Goal: Task Accomplishment & Management: Complete application form

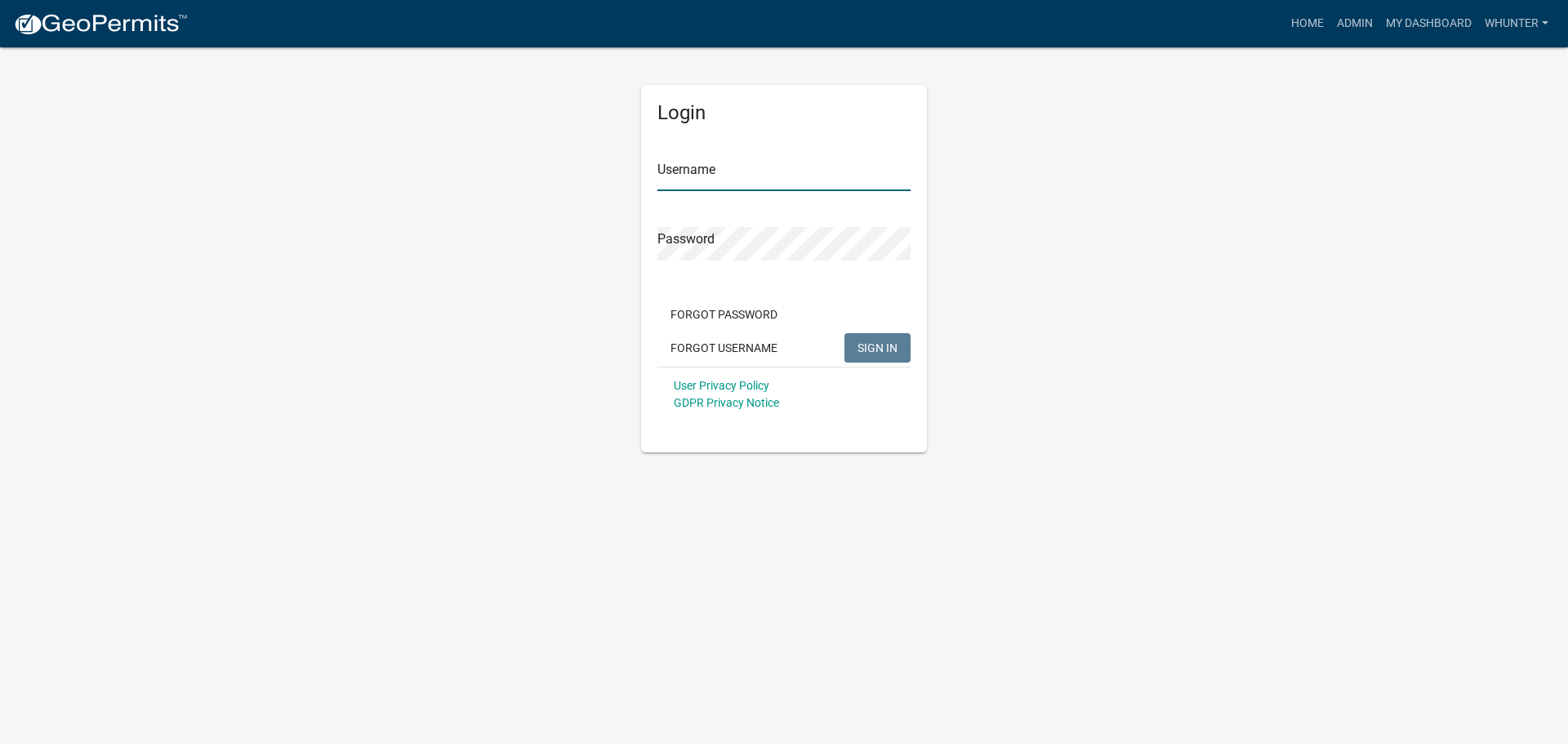
type input "whunter"
click at [874, 365] on div "Forgot Password Forgot Username SIGN IN" at bounding box center [784, 333] width 253 height 67
click at [900, 335] on button "SIGN IN" at bounding box center [877, 347] width 67 height 29
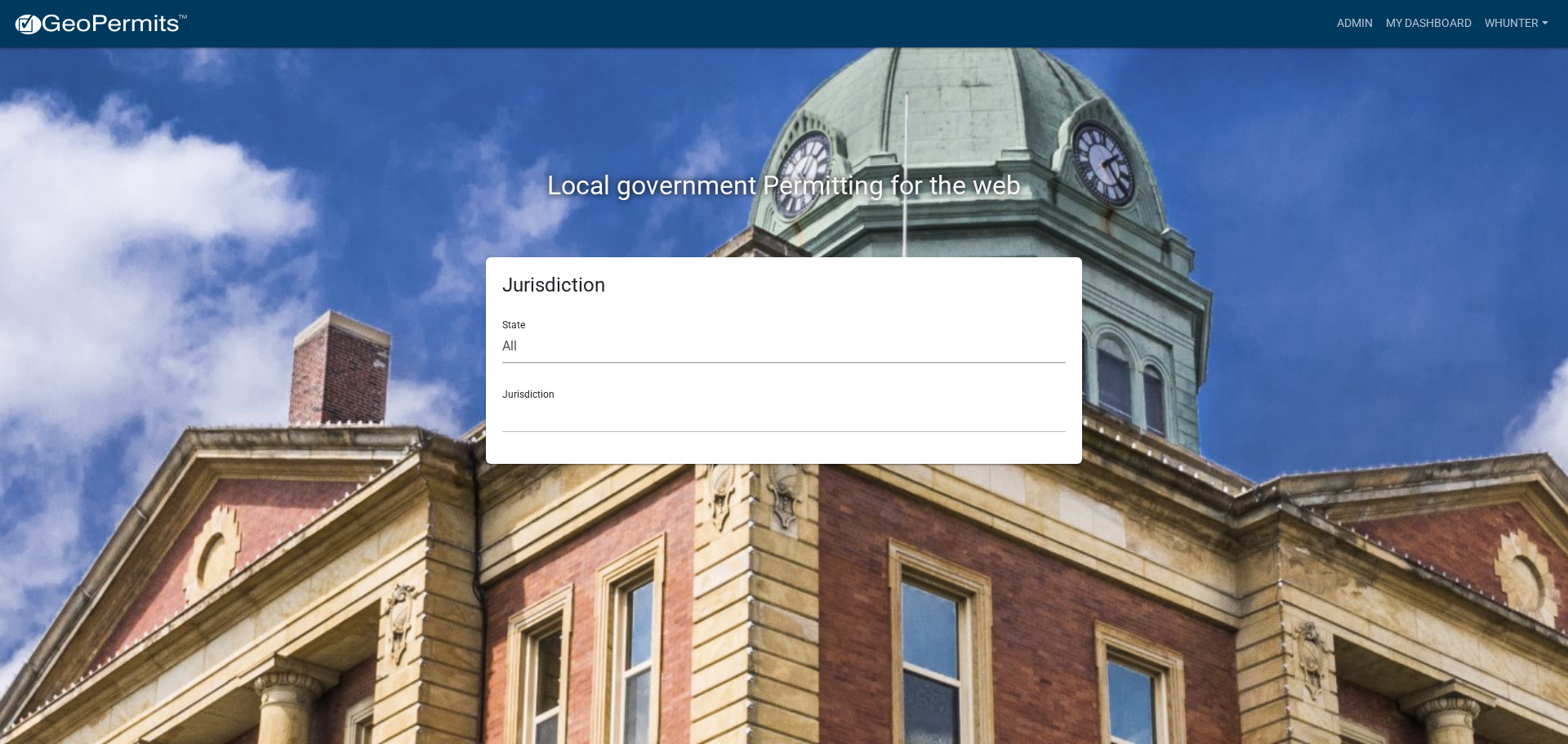
click at [545, 356] on select "All [US_STATE] [US_STATE] [US_STATE] [US_STATE] [US_STATE] [US_STATE] [US_STATE…" at bounding box center [784, 347] width 564 height 34
select select "[US_STATE]"
click at [502, 330] on select "All [US_STATE] [US_STATE] [US_STATE] [US_STATE] [US_STATE] [US_STATE] [US_STATE…" at bounding box center [784, 347] width 564 height 34
click at [560, 425] on select "[GEOGRAPHIC_DATA], [US_STATE][PERSON_NAME][GEOGRAPHIC_DATA], [US_STATE][PERSON_…" at bounding box center [784, 416] width 564 height 34
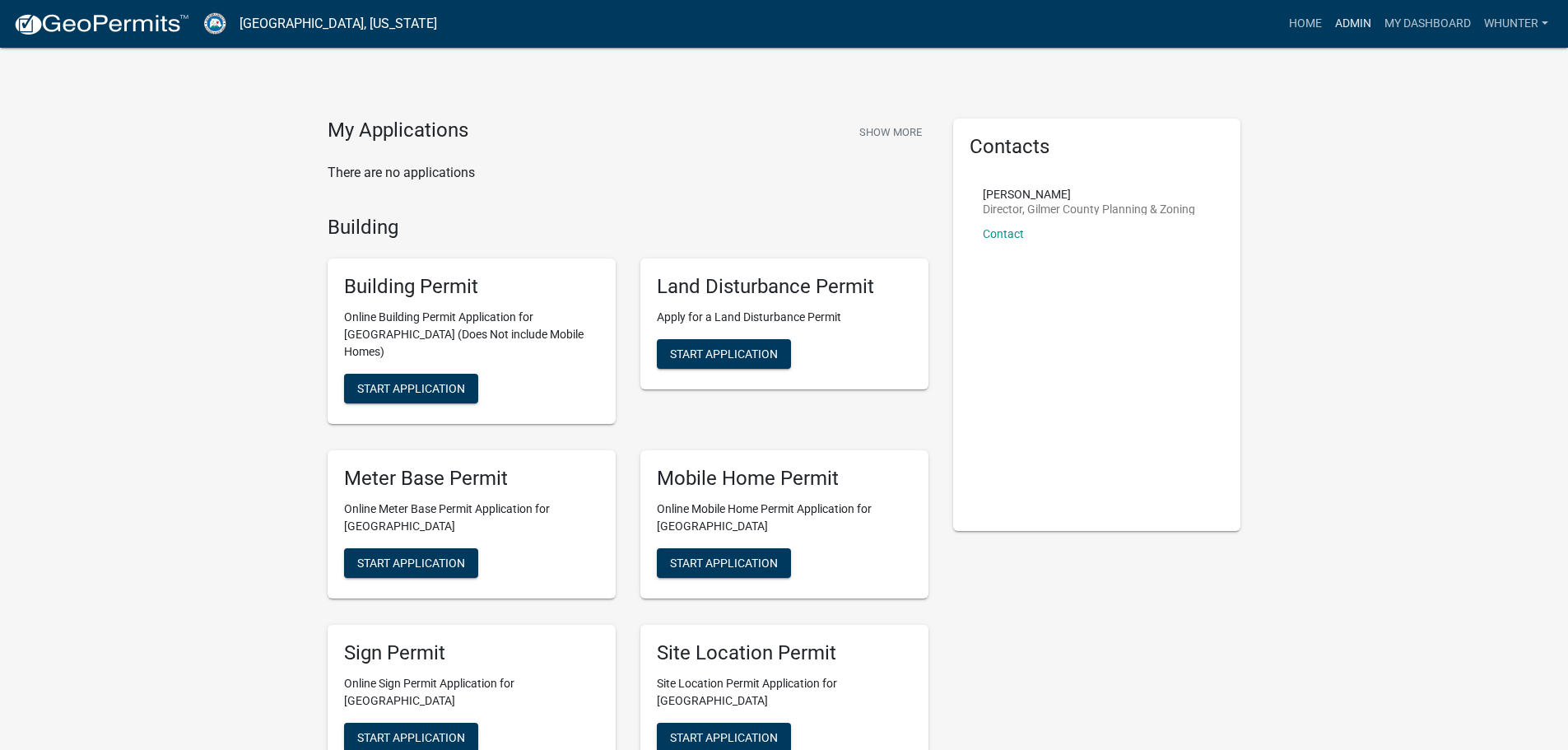
click at [1345, 21] on link "Admin" at bounding box center [1353, 24] width 49 height 31
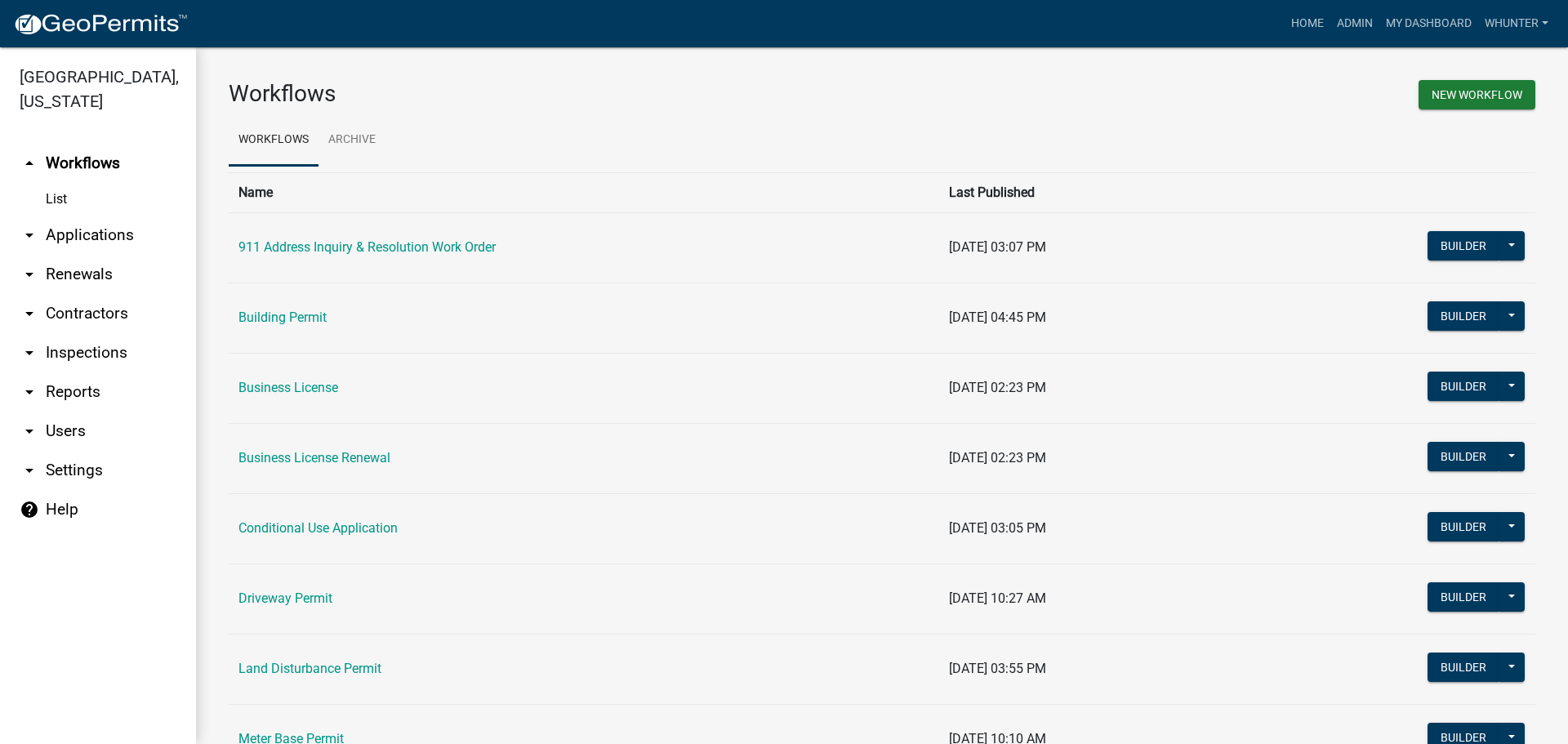
click at [144, 219] on link "arrow_drop_down Applications" at bounding box center [98, 235] width 196 height 40
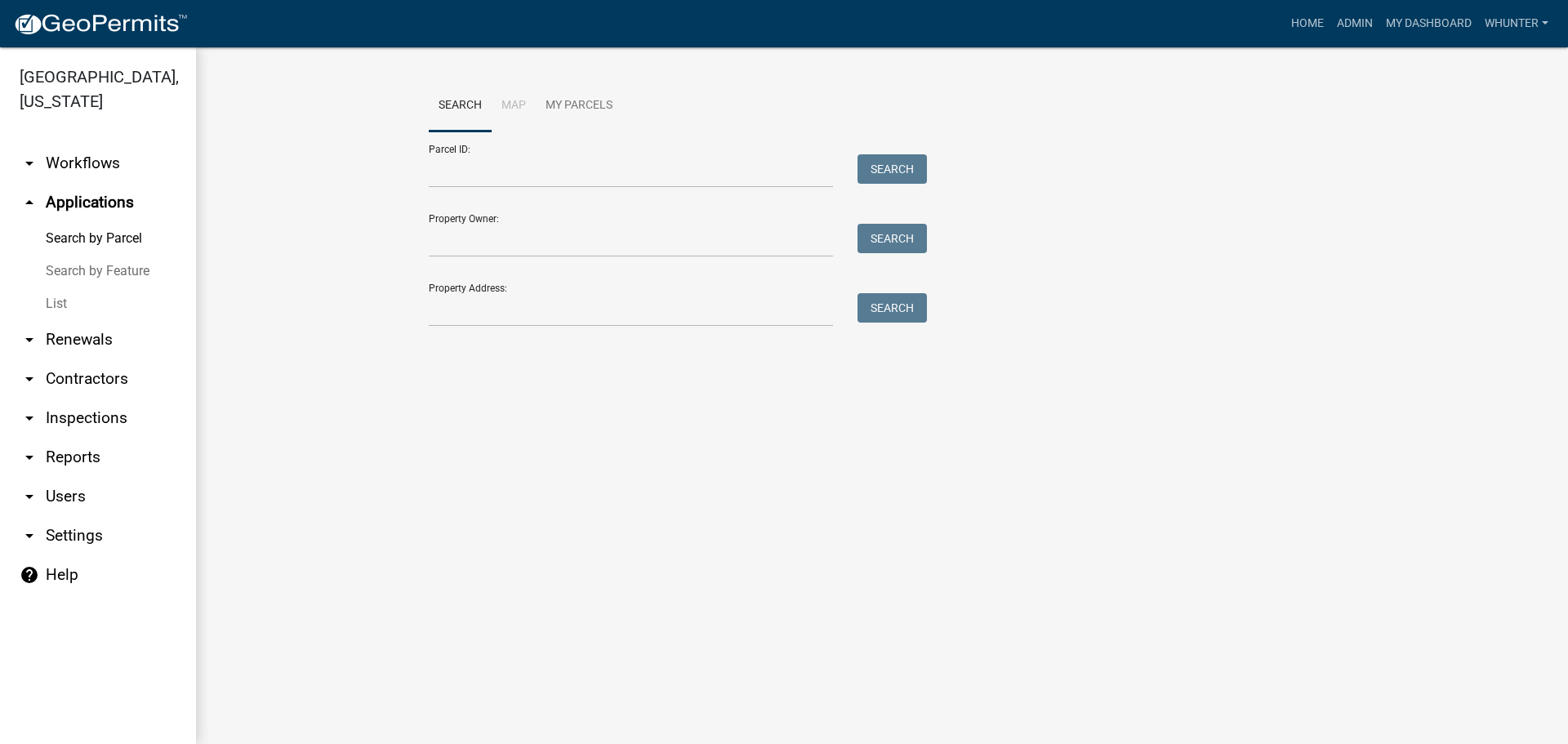
click at [88, 301] on link "List" at bounding box center [98, 303] width 196 height 33
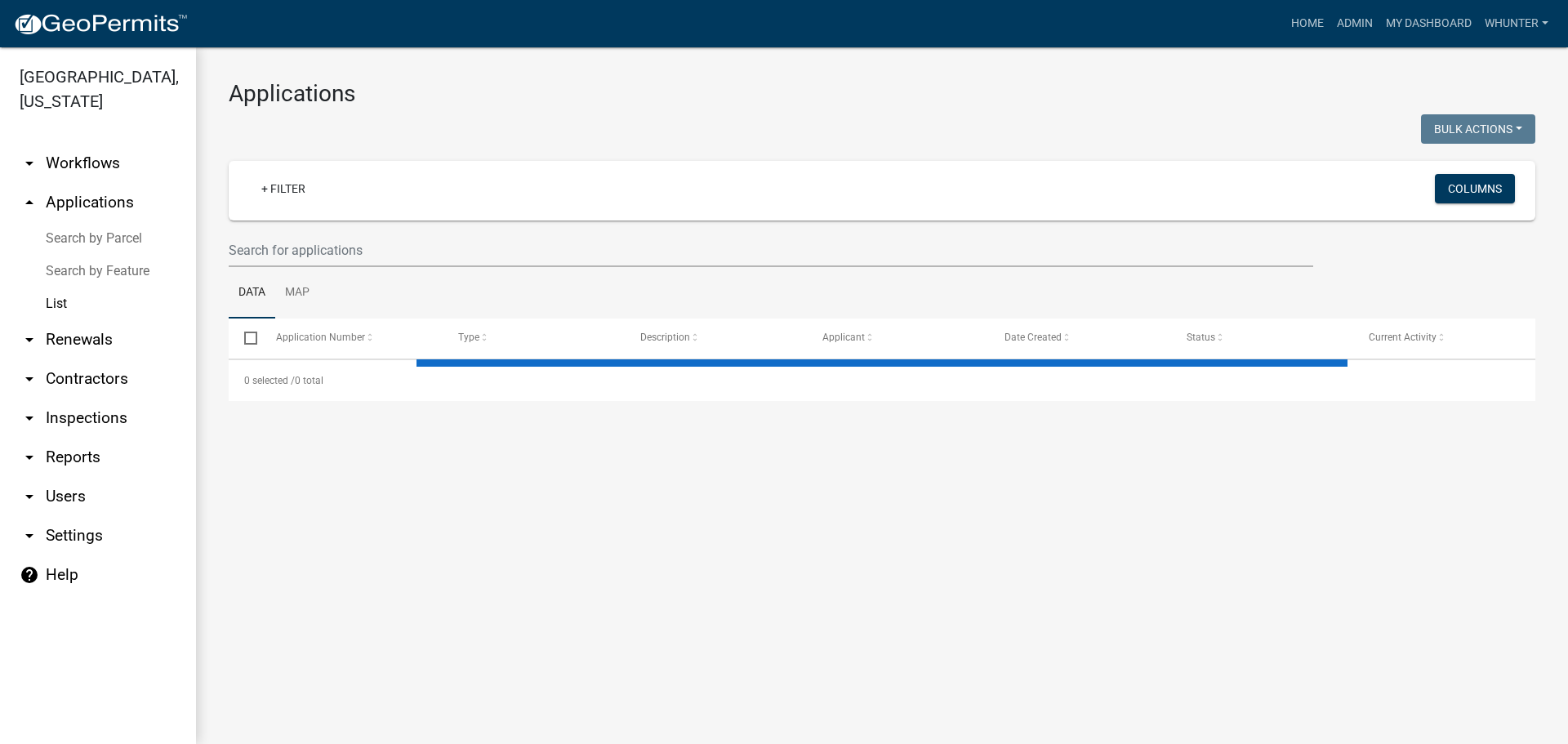
click at [498, 228] on wm-filter-builder "+ Filter Columns" at bounding box center [881, 214] width 1307 height 106
click at [500, 249] on input "text" at bounding box center [770, 250] width 1084 height 34
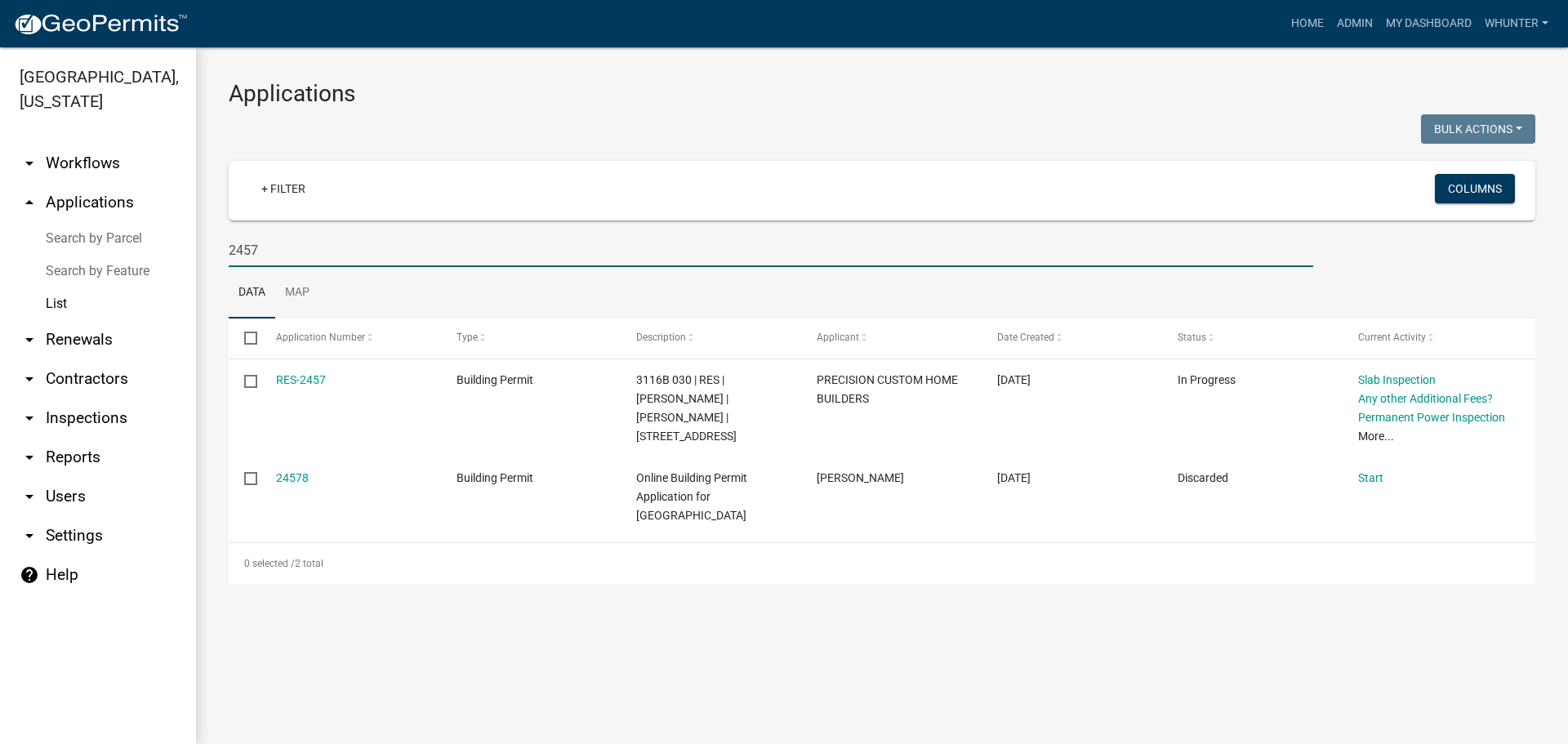
type input "2457"
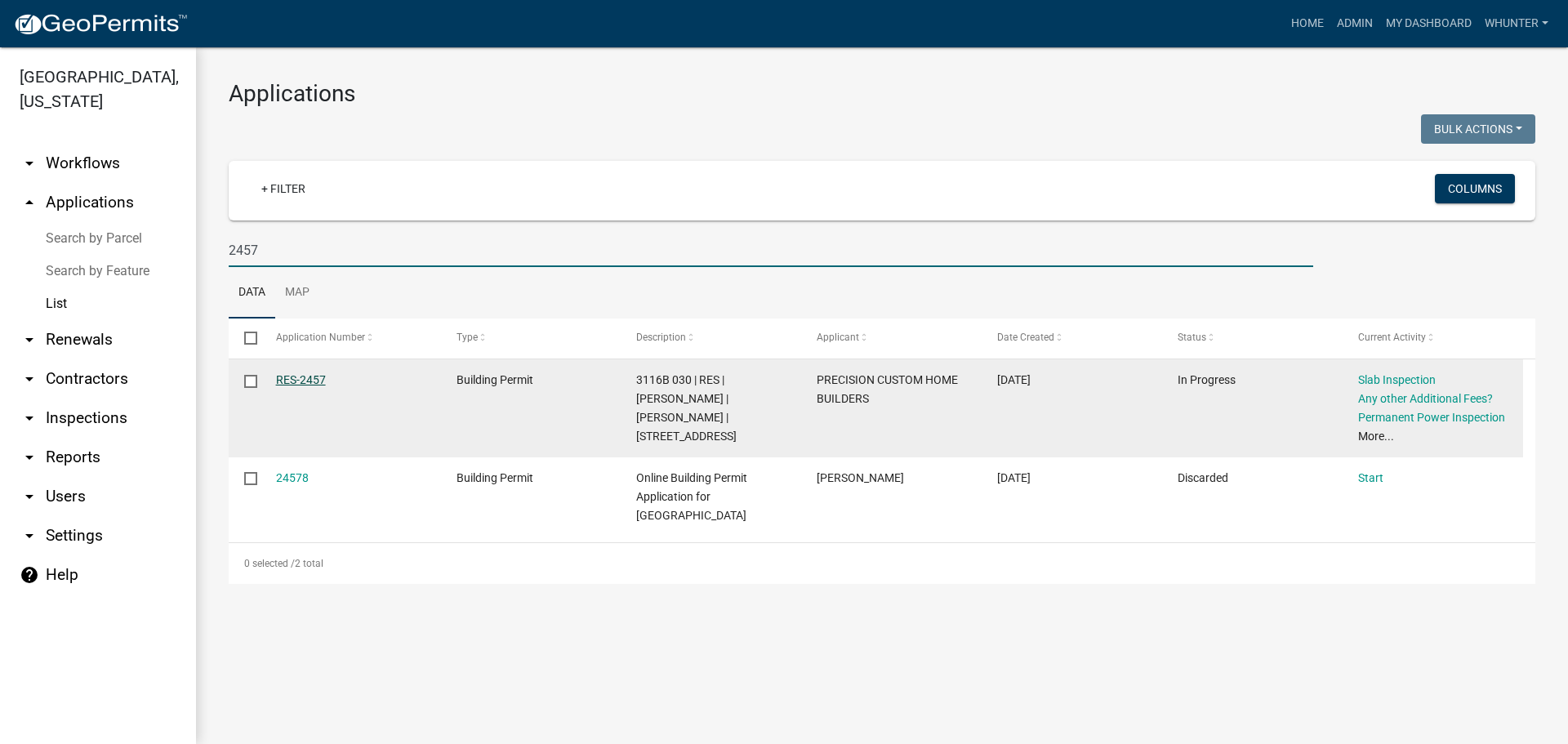
click at [303, 385] on link "RES-2457" at bounding box center [301, 380] width 50 height 13
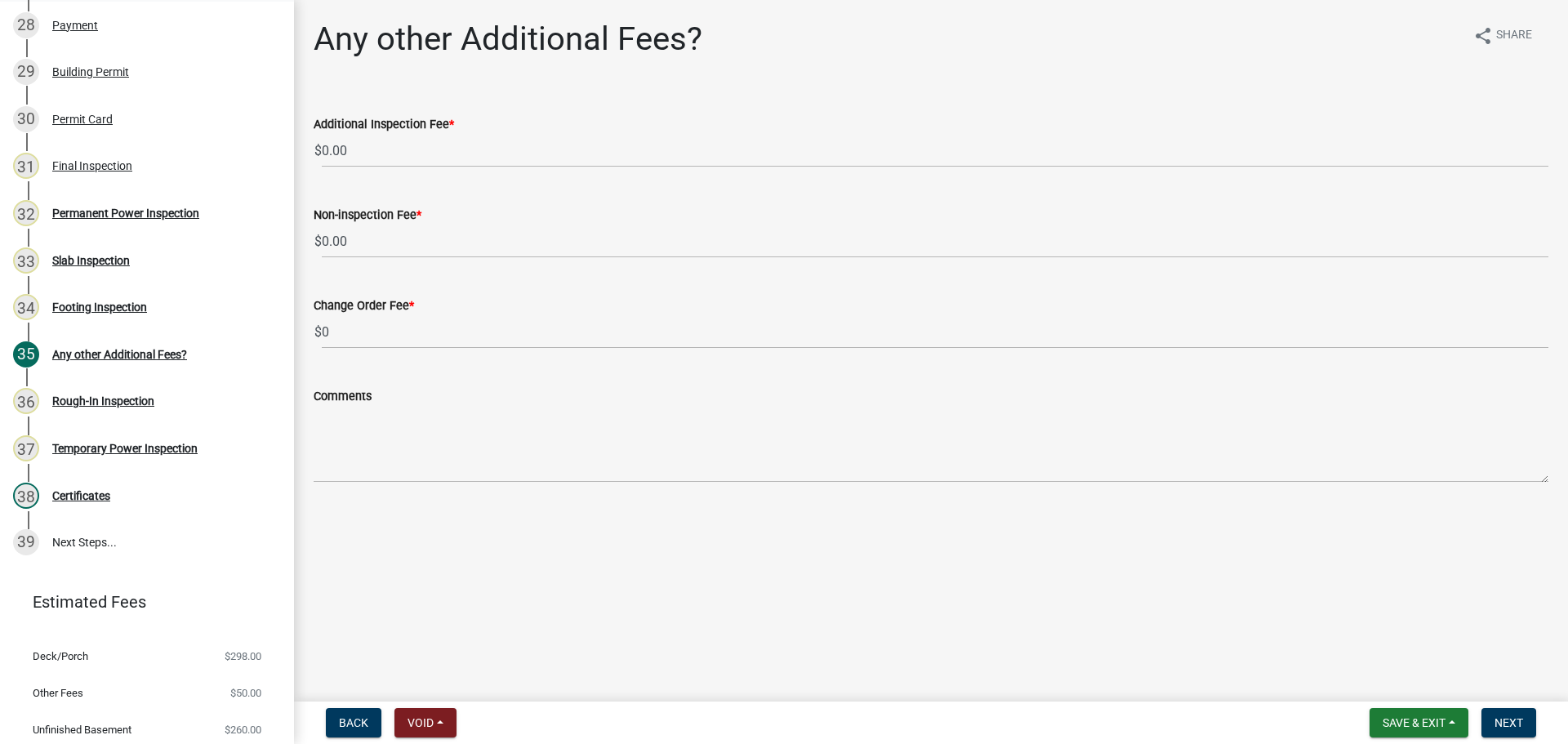
scroll to position [1307, 0]
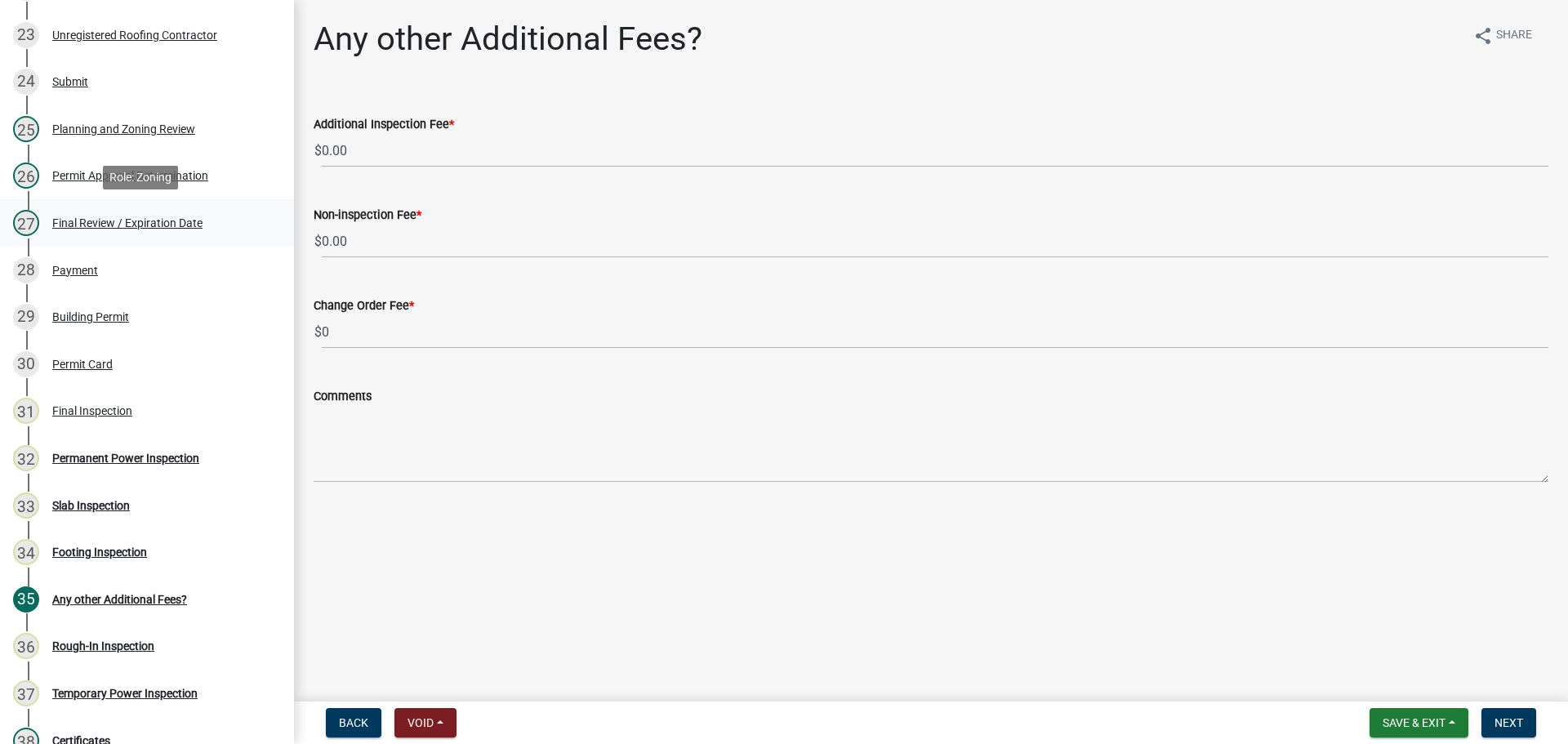
click at [140, 220] on div "Final Review / Expiration Date" at bounding box center [127, 223] width 150 height 12
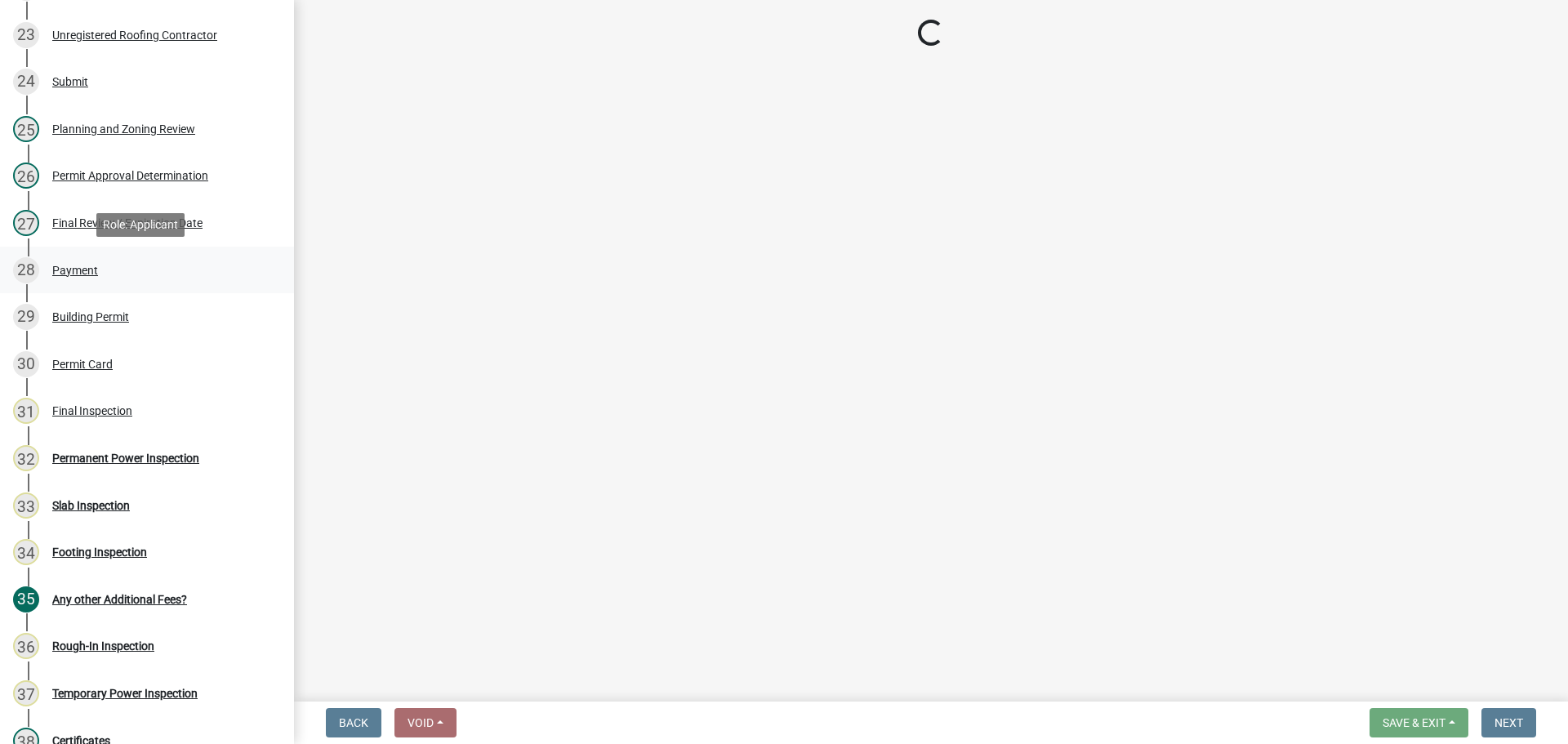
select select "5ce200eb-feb1-496b-8127-7891293955f5"
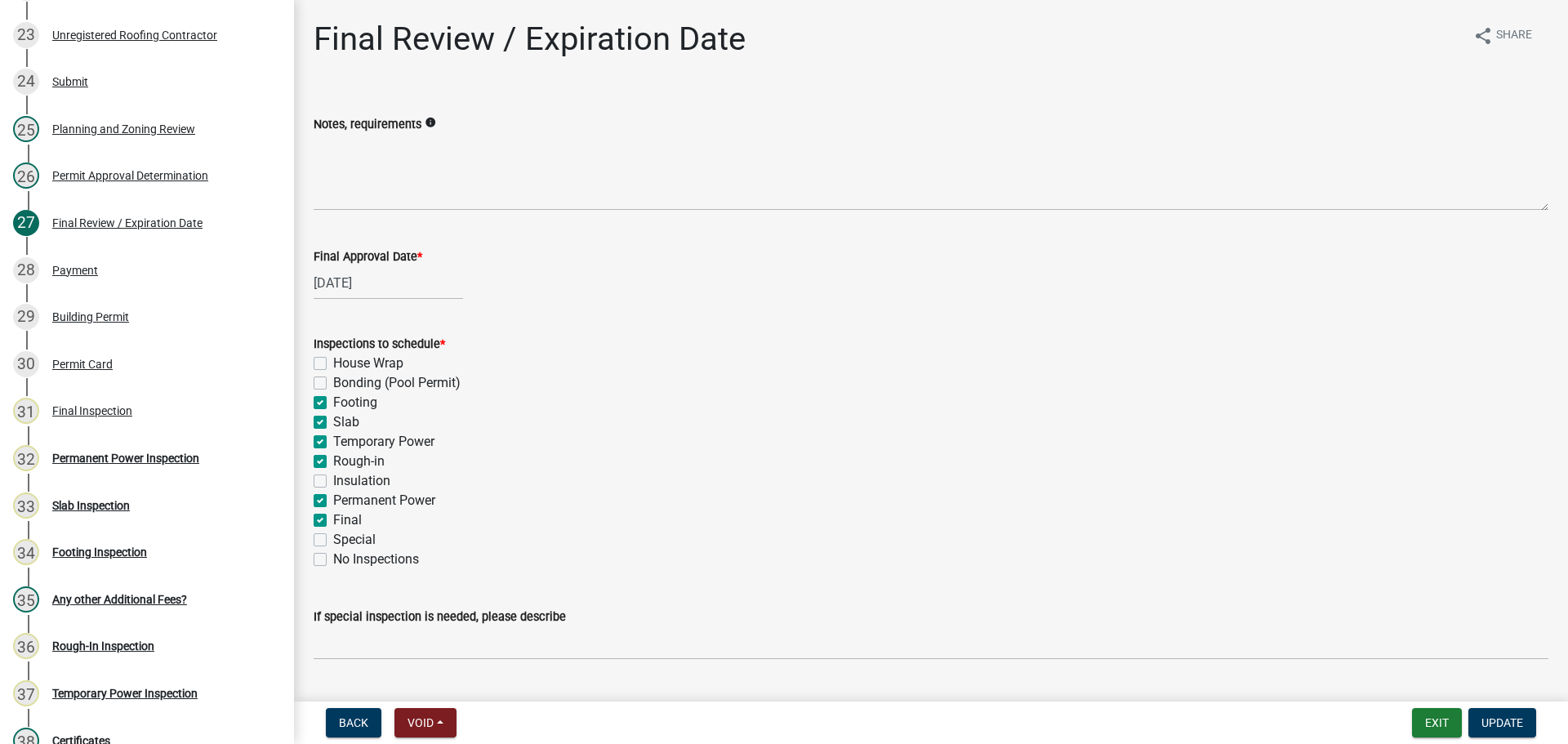
click at [333, 444] on label "Temporary Power" at bounding box center [383, 442] width 101 height 19
click at [333, 442] on input "Temporary Power" at bounding box center [338, 437] width 11 height 11
checkbox input "false"
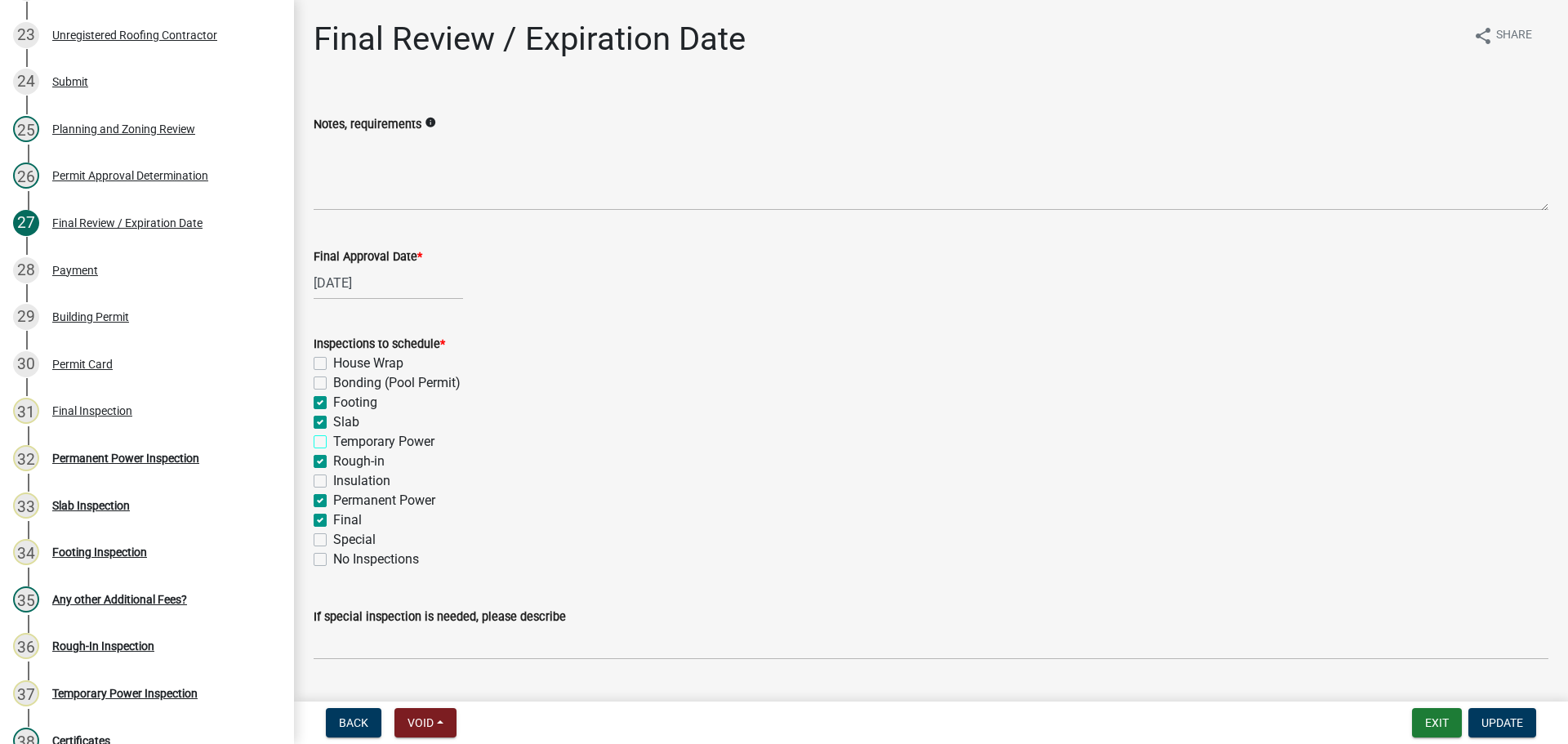
checkbox input "true"
checkbox input "false"
checkbox input "true"
checkbox input "false"
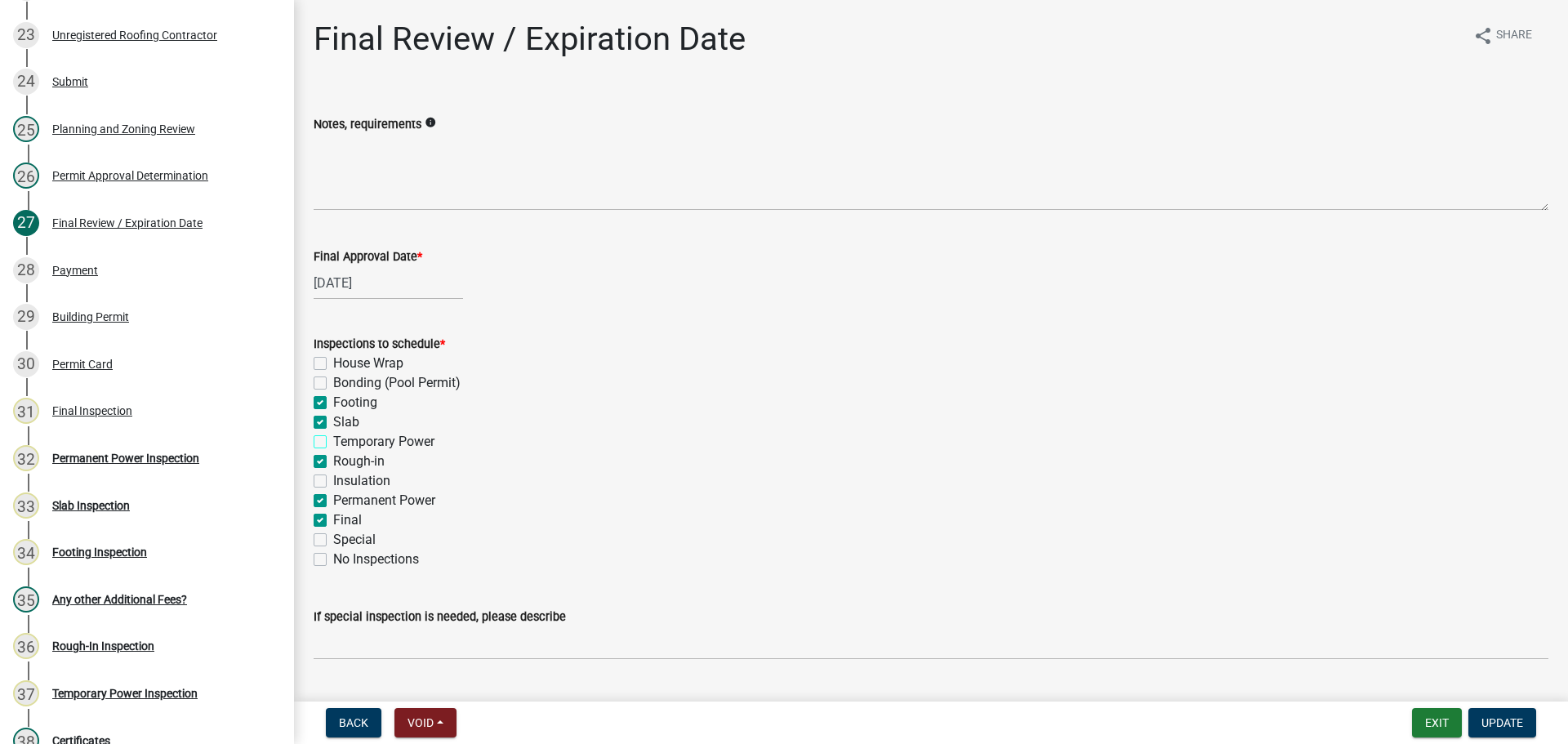
checkbox input "true"
checkbox input "false"
click at [333, 418] on label "Slab" at bounding box center [345, 421] width 26 height 19
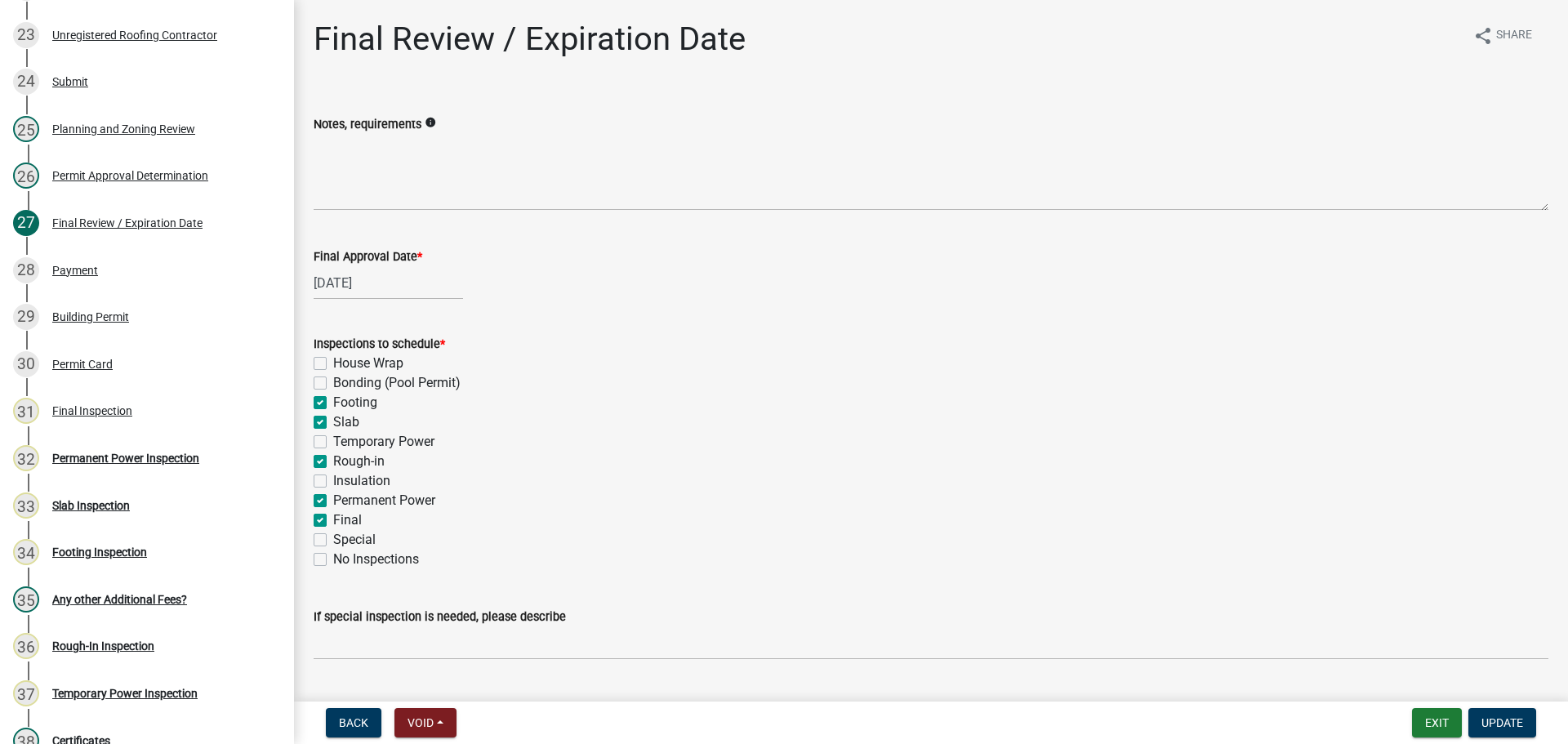
click at [333, 418] on input "Slab" at bounding box center [338, 417] width 11 height 11
checkbox input "false"
checkbox input "true"
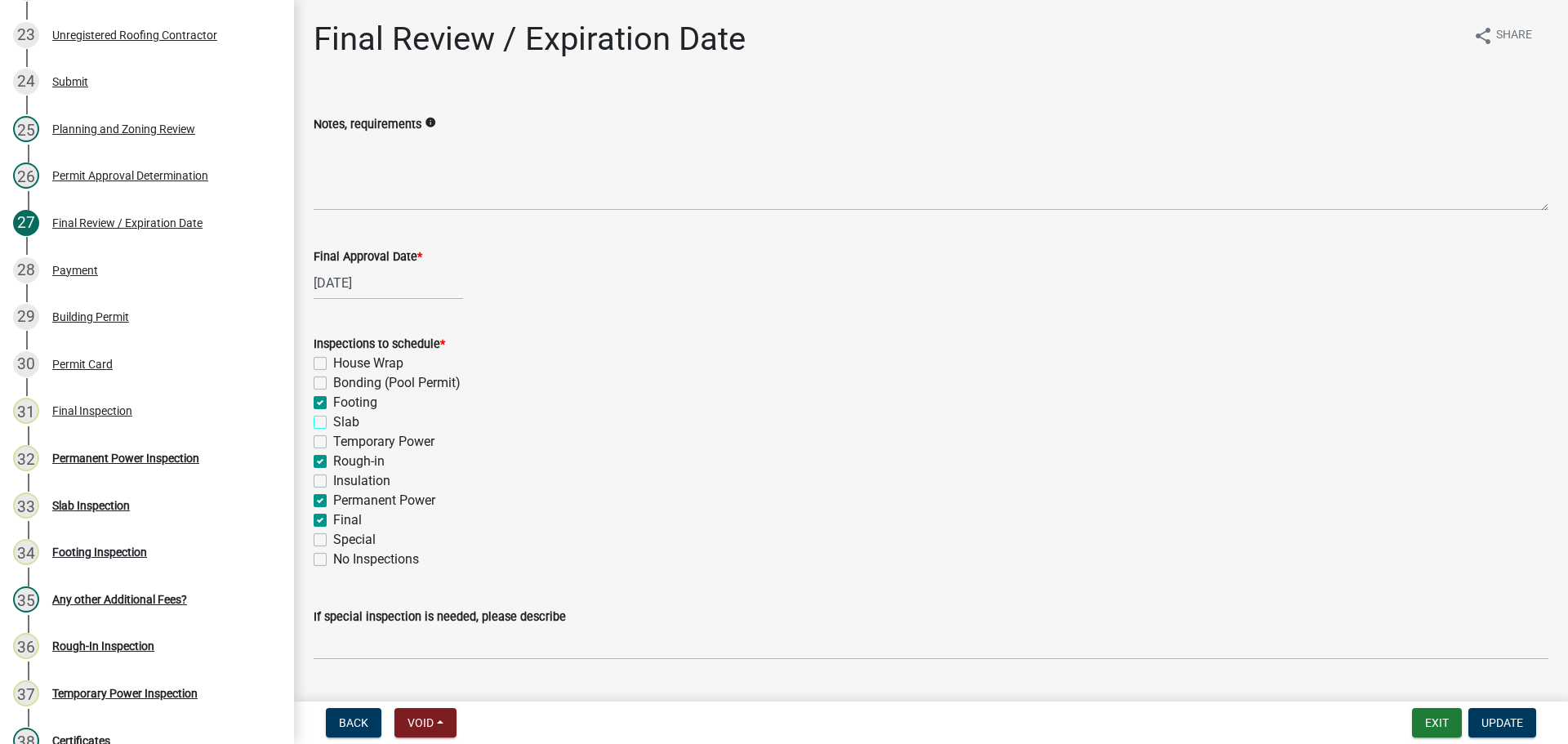
checkbox input "false"
checkbox input "true"
checkbox input "false"
checkbox input "true"
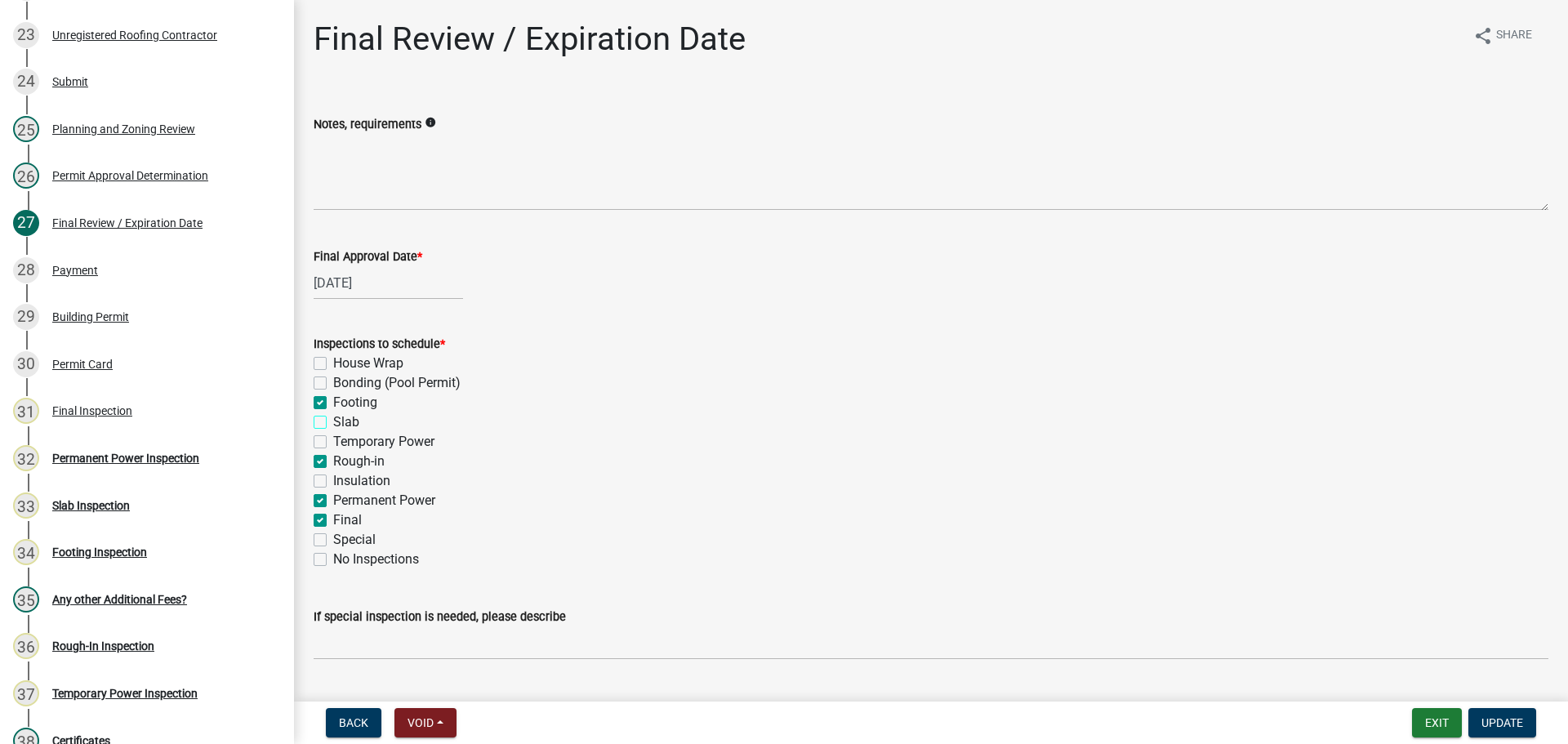
checkbox input "true"
checkbox input "false"
click at [321, 394] on div "Footing" at bounding box center [931, 402] width 1235 height 19
click at [333, 399] on label "Footing" at bounding box center [355, 402] width 44 height 19
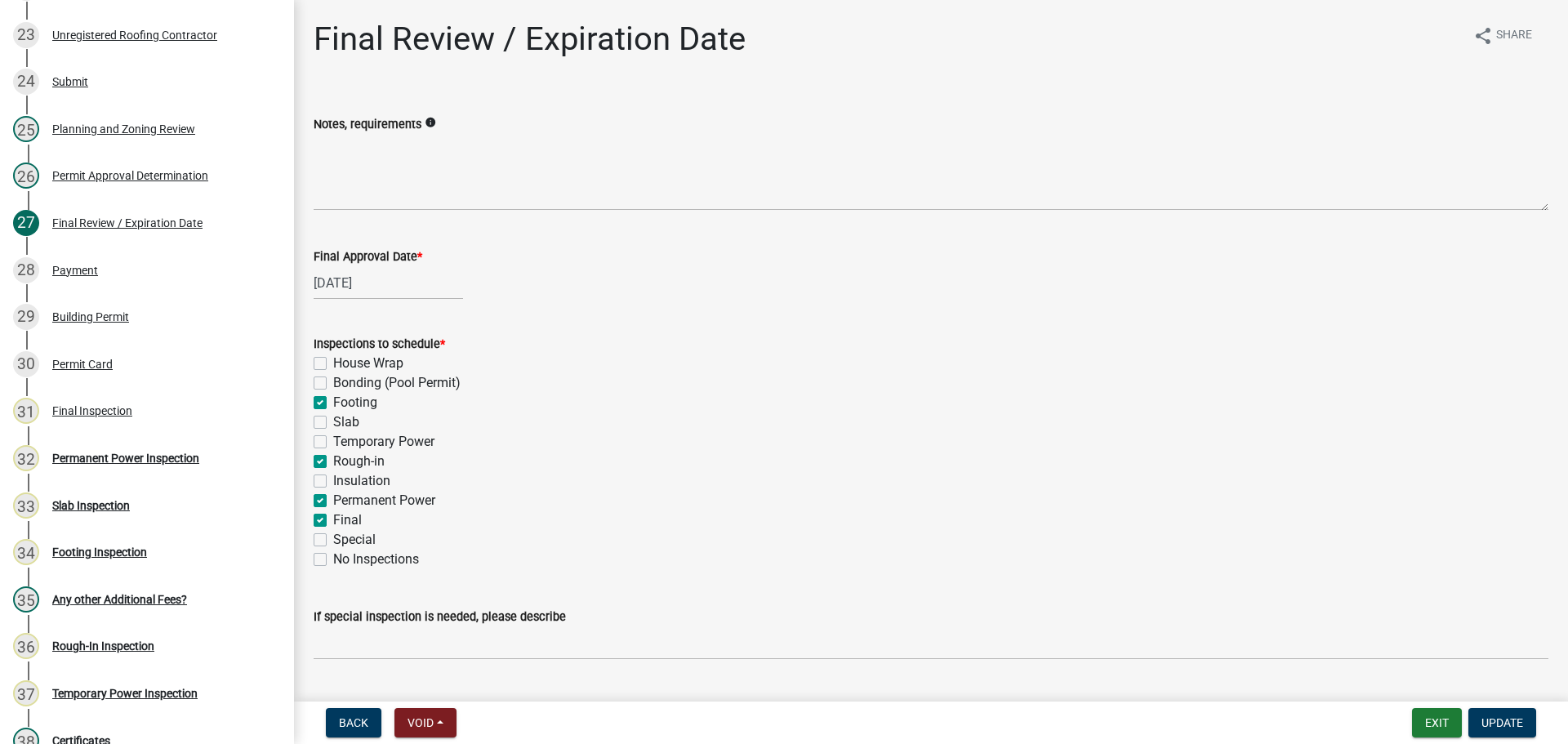
click at [333, 399] on input "Footing" at bounding box center [338, 398] width 11 height 11
checkbox input "false"
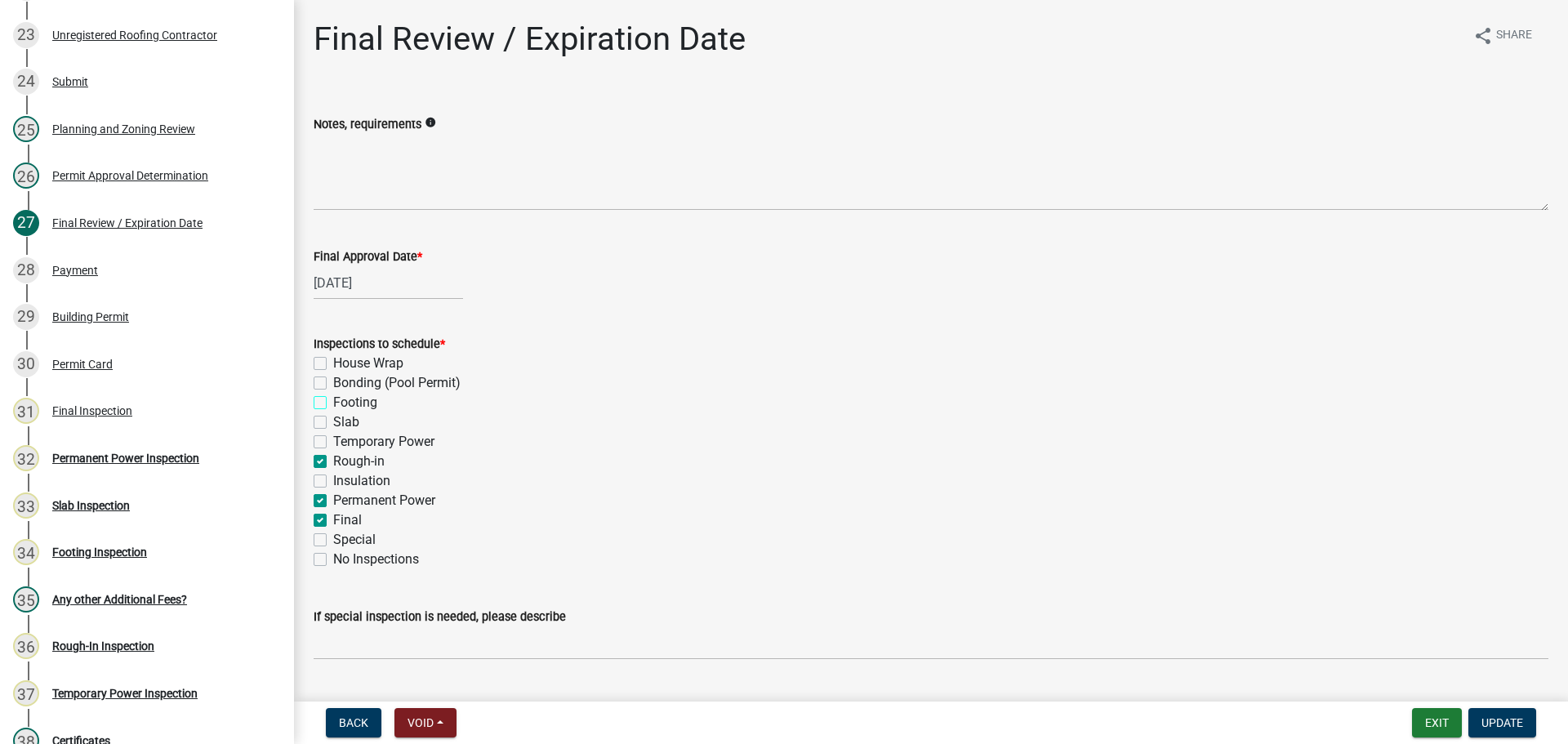
checkbox input "false"
checkbox input "true"
checkbox input "false"
checkbox input "true"
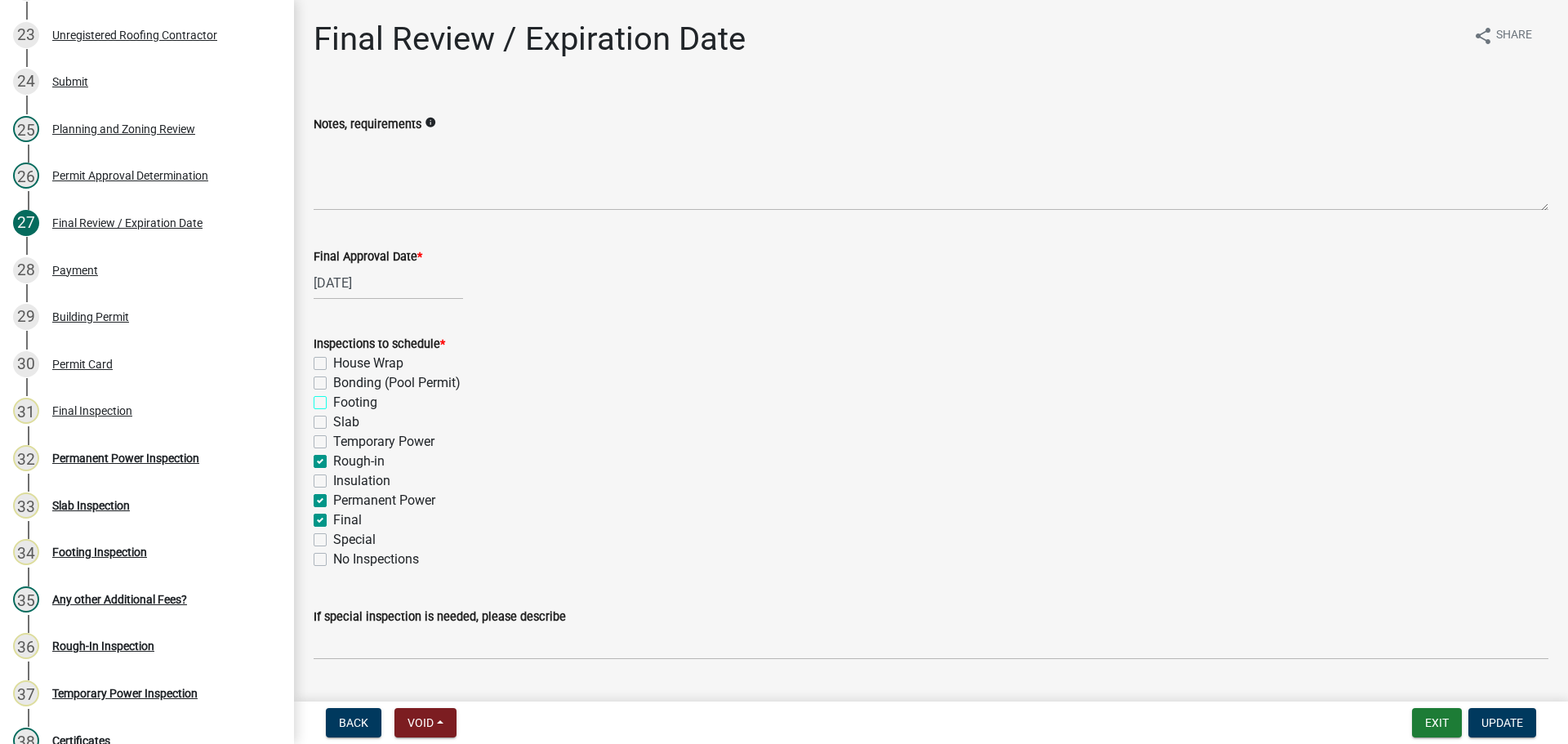
checkbox input "true"
checkbox input "false"
click at [1520, 720] on span "Update" at bounding box center [1501, 723] width 41 height 13
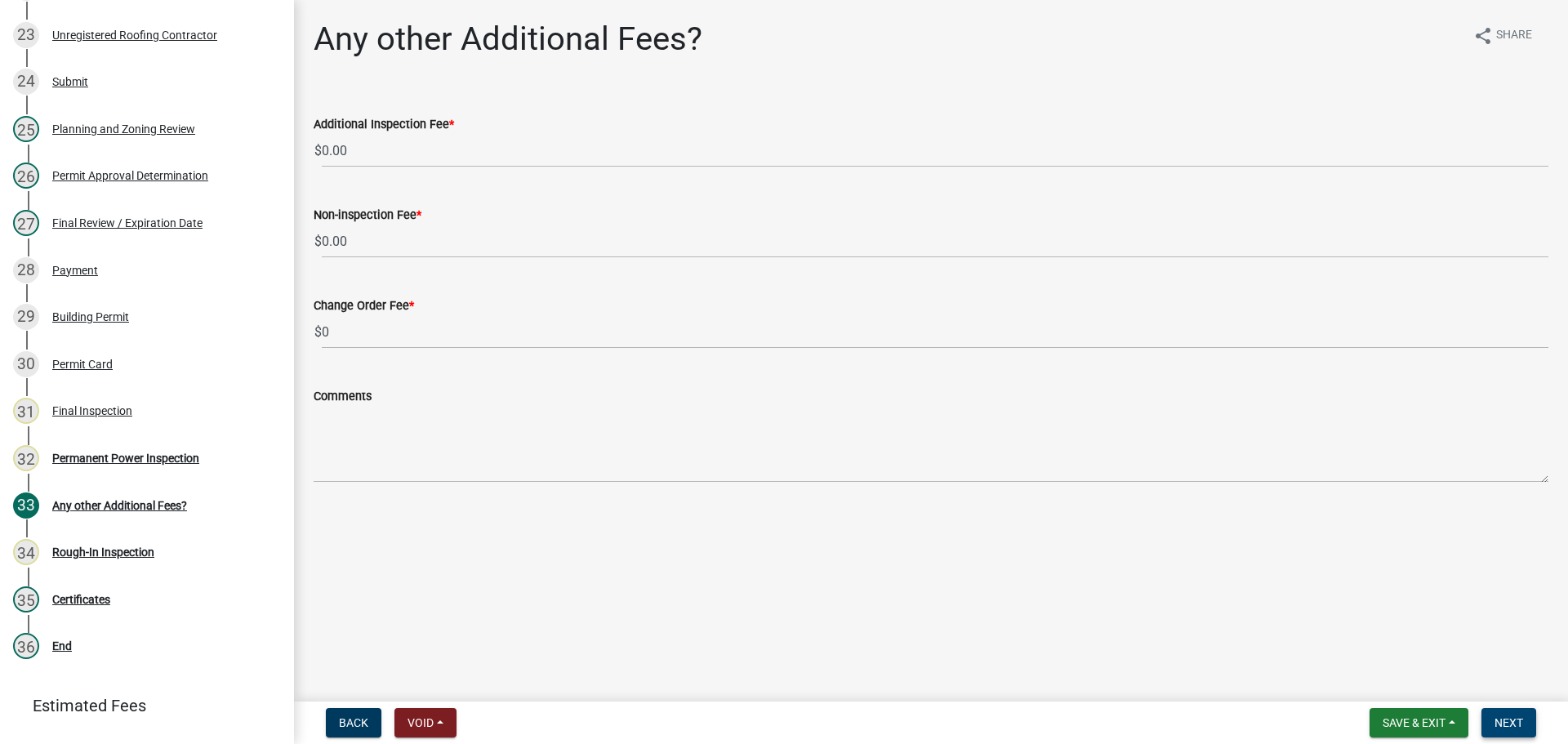
click at [1523, 714] on button "Next" at bounding box center [1508, 722] width 55 height 29
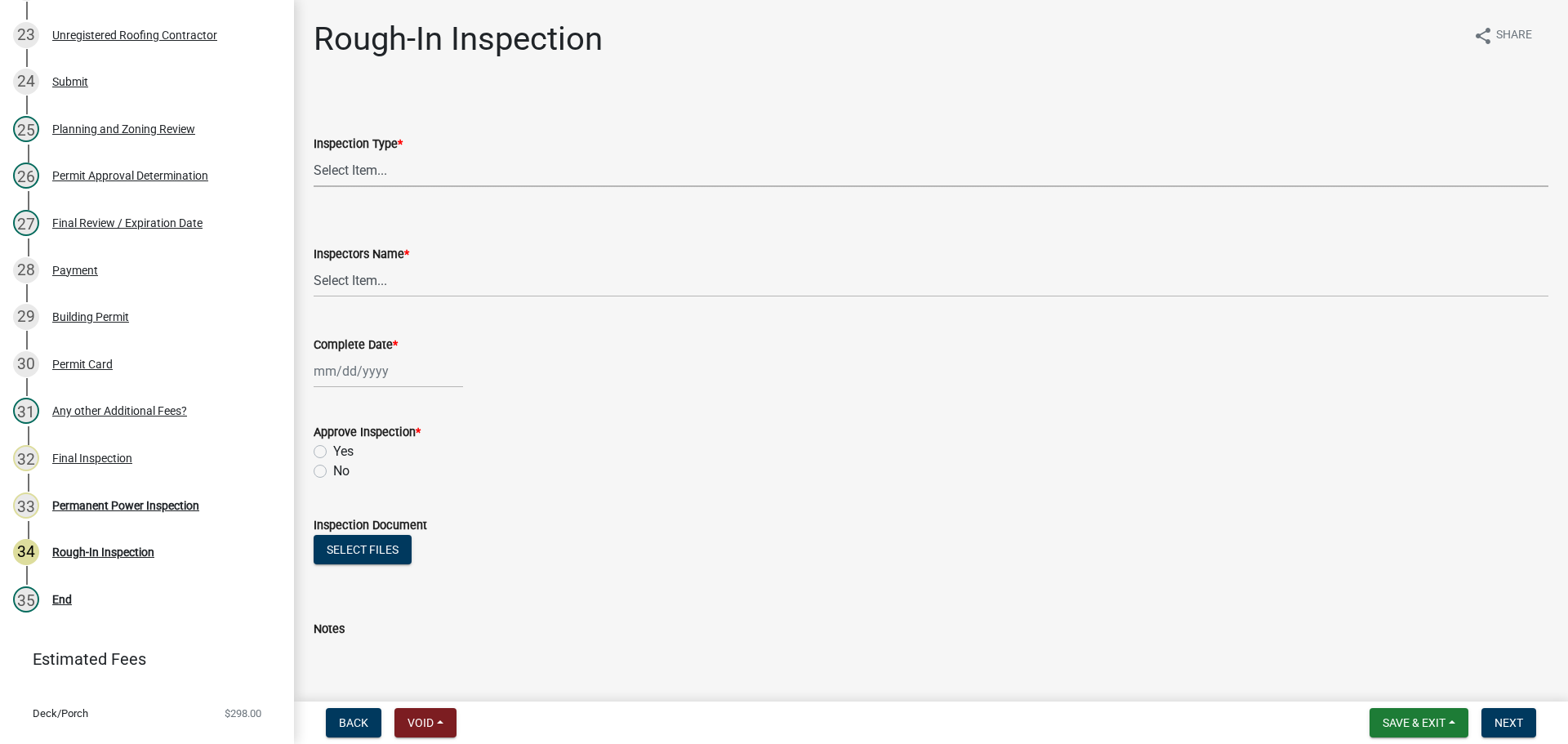
click at [365, 180] on select "Select Item... Rough-In" at bounding box center [931, 170] width 1235 height 34
click at [313, 153] on select "Select Item... Rough-In" at bounding box center [931, 170] width 1235 height 34
select select "c2274688-245b-4474-aeed-1009256ef604"
click at [395, 268] on select "Select Item... [PERSON_NAME] ([PERSON_NAME]) [PERSON_NAME] ([PERSON_NAME]) Engi…" at bounding box center [931, 281] width 1235 height 34
select select "8dfc8809-68b2-4bc3-a0d1-6f7e000e7487"
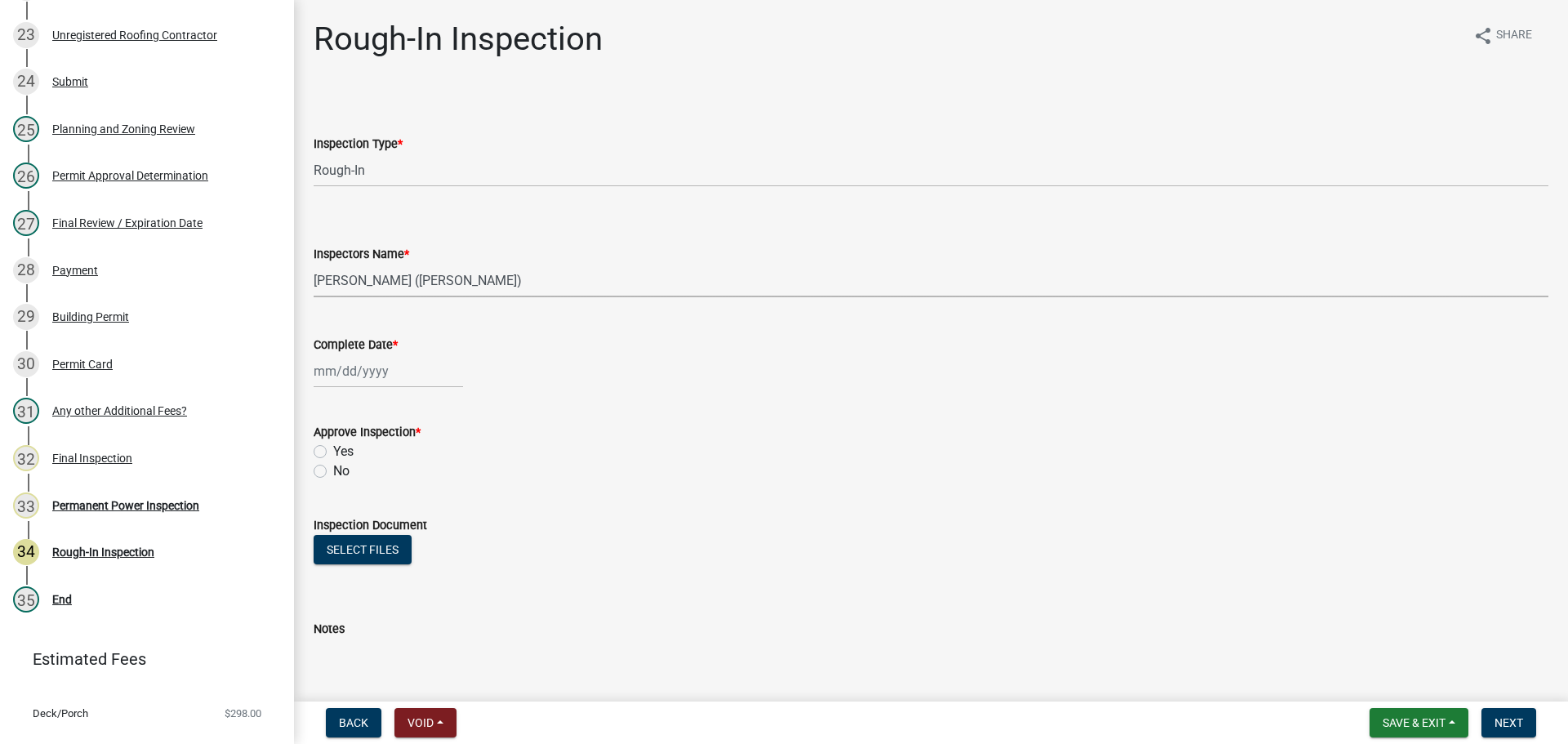
click at [313, 264] on select "Select Item... [PERSON_NAME] ([PERSON_NAME]) [PERSON_NAME] ([PERSON_NAME]) Engi…" at bounding box center [931, 281] width 1235 height 34
click at [378, 379] on div at bounding box center [388, 372] width 149 height 34
select select "10"
select select "2025"
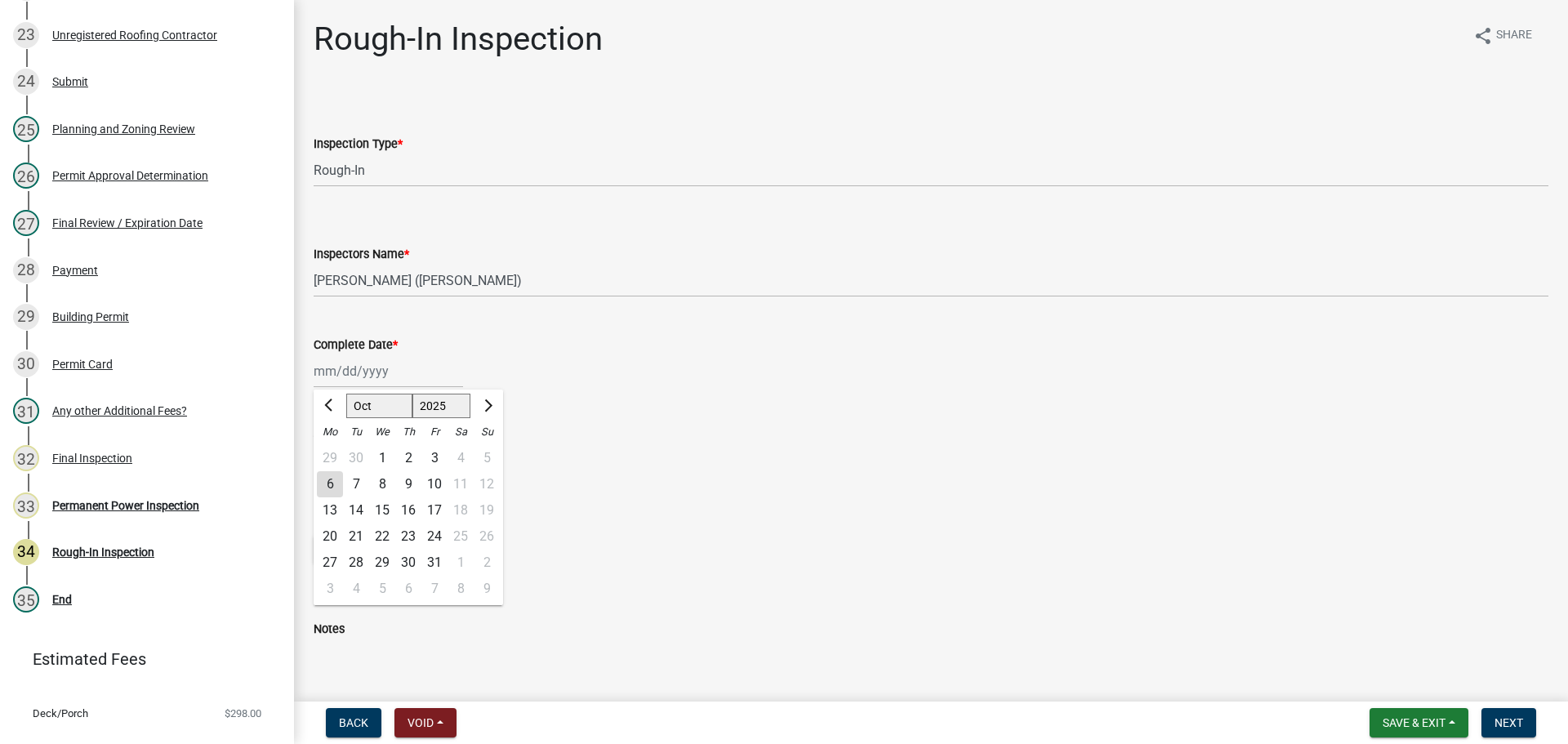
click at [372, 411] on select "Jan Feb Mar Apr May Jun [DATE] Aug Sep Oct Nov Dec" at bounding box center [379, 405] width 67 height 24
select select "5"
click at [346, 393] on select "Jan Feb Mar Apr May Jun [DATE] Aug Sep Oct Nov Dec" at bounding box center [379, 405] width 67 height 24
click at [329, 479] on div "5" at bounding box center [329, 484] width 26 height 26
type input "[DATE]"
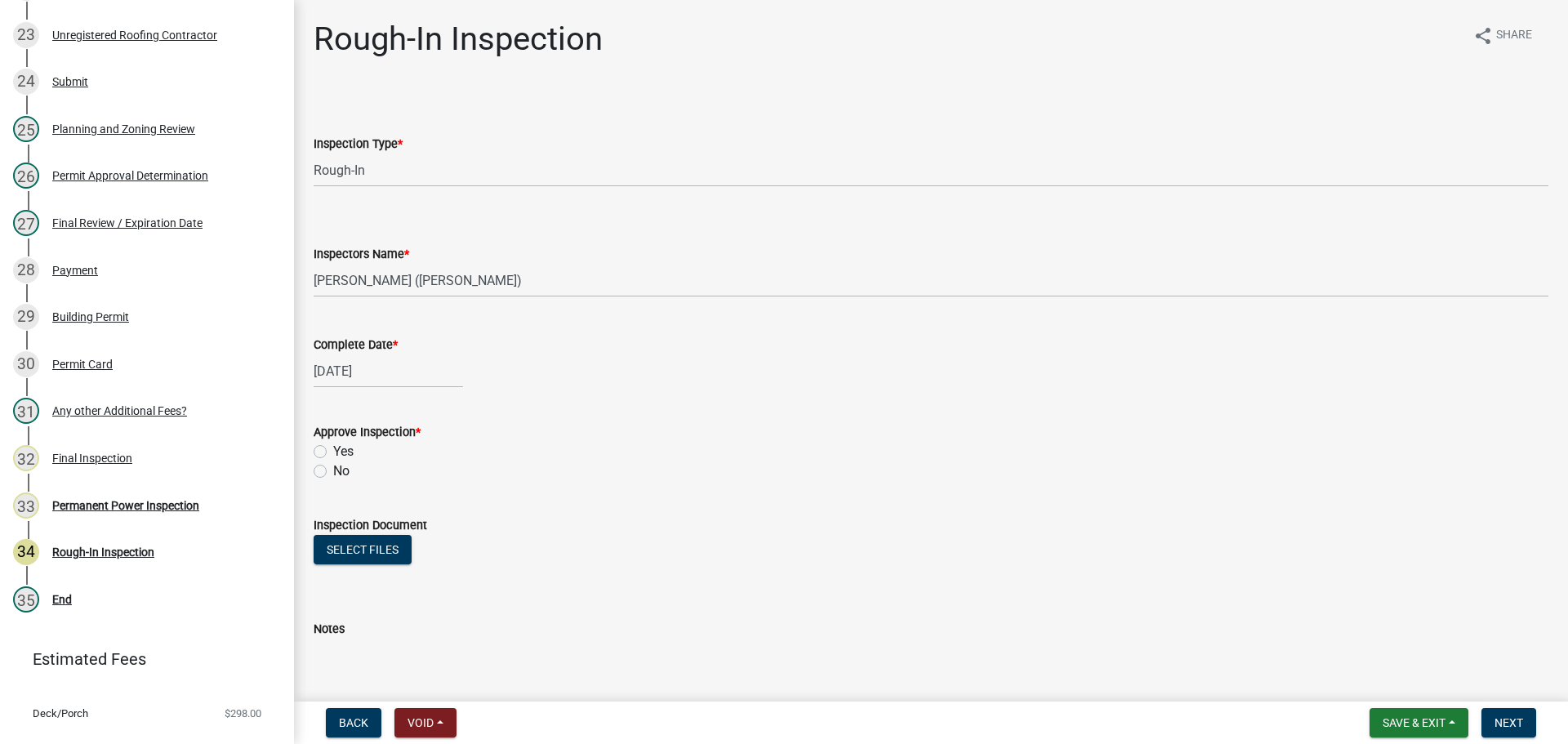
click at [328, 450] on div "Yes" at bounding box center [931, 451] width 1235 height 19
click at [344, 454] on label "Yes" at bounding box center [343, 451] width 20 height 19
click at [344, 452] on input "Yes" at bounding box center [338, 447] width 11 height 11
radio input "true"
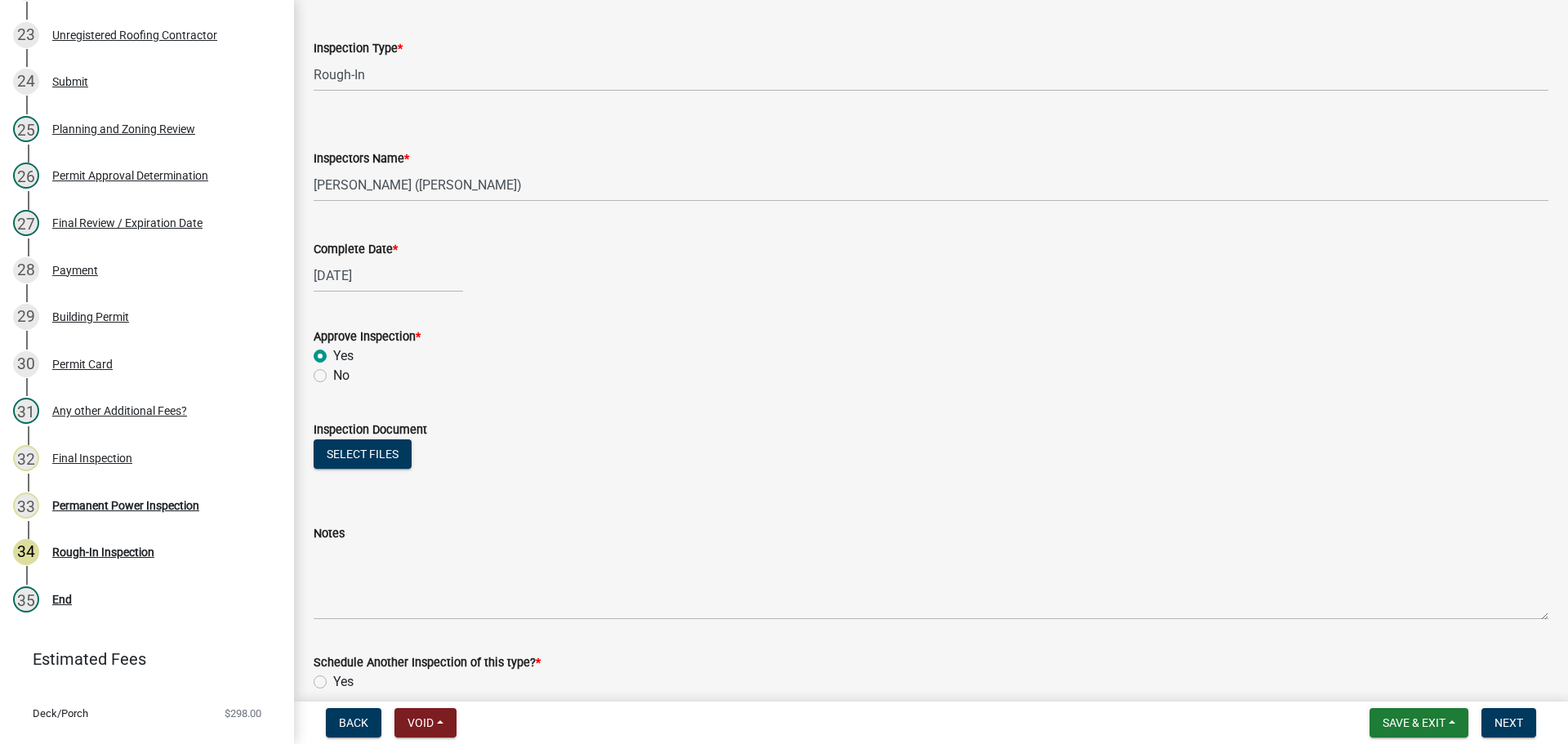
scroll to position [245, 0]
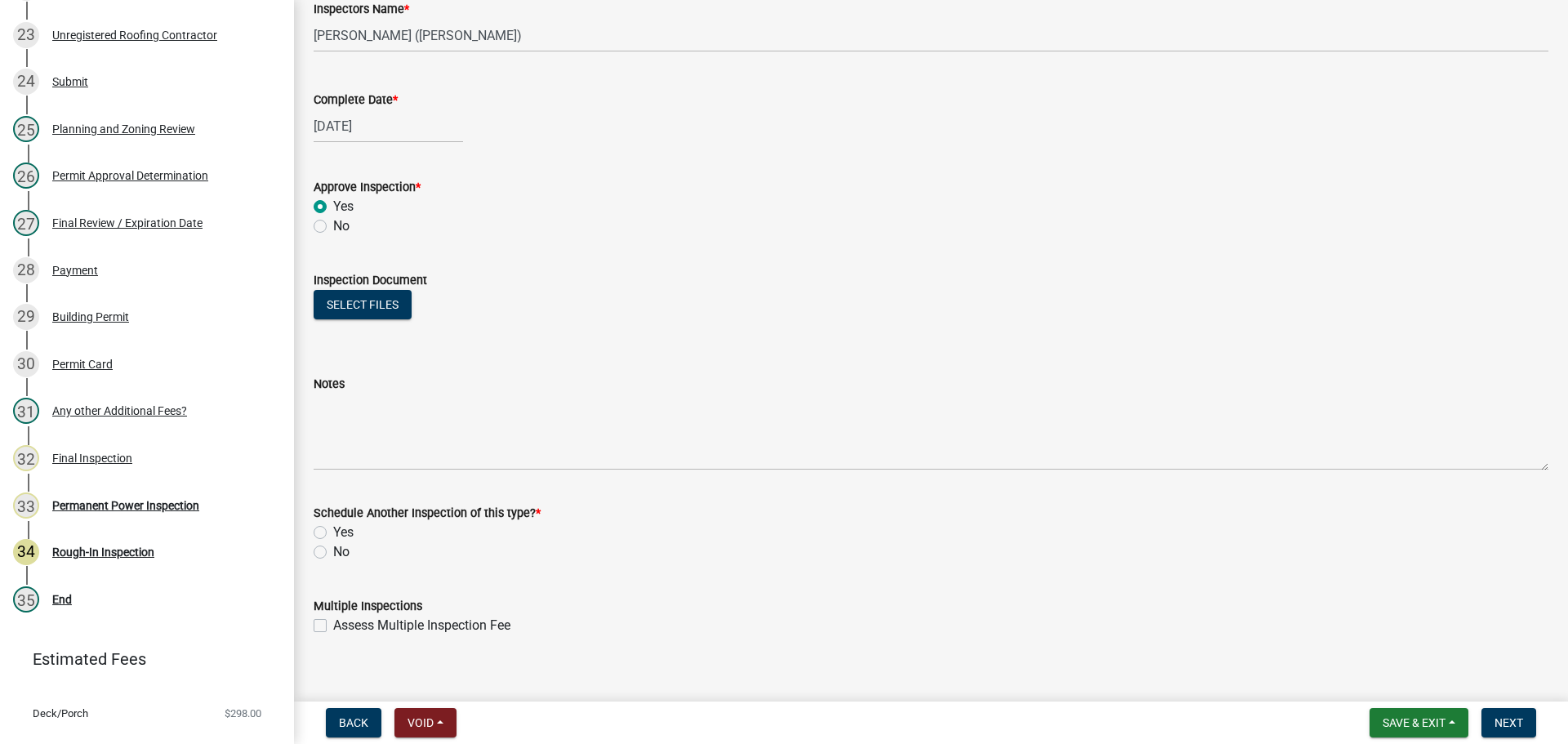
click at [340, 538] on label "Yes" at bounding box center [343, 532] width 20 height 19
click at [340, 533] on input "Yes" at bounding box center [338, 527] width 11 height 11
radio input "true"
click at [337, 553] on label "No" at bounding box center [340, 552] width 16 height 19
click at [337, 553] on input "No" at bounding box center [338, 548] width 11 height 11
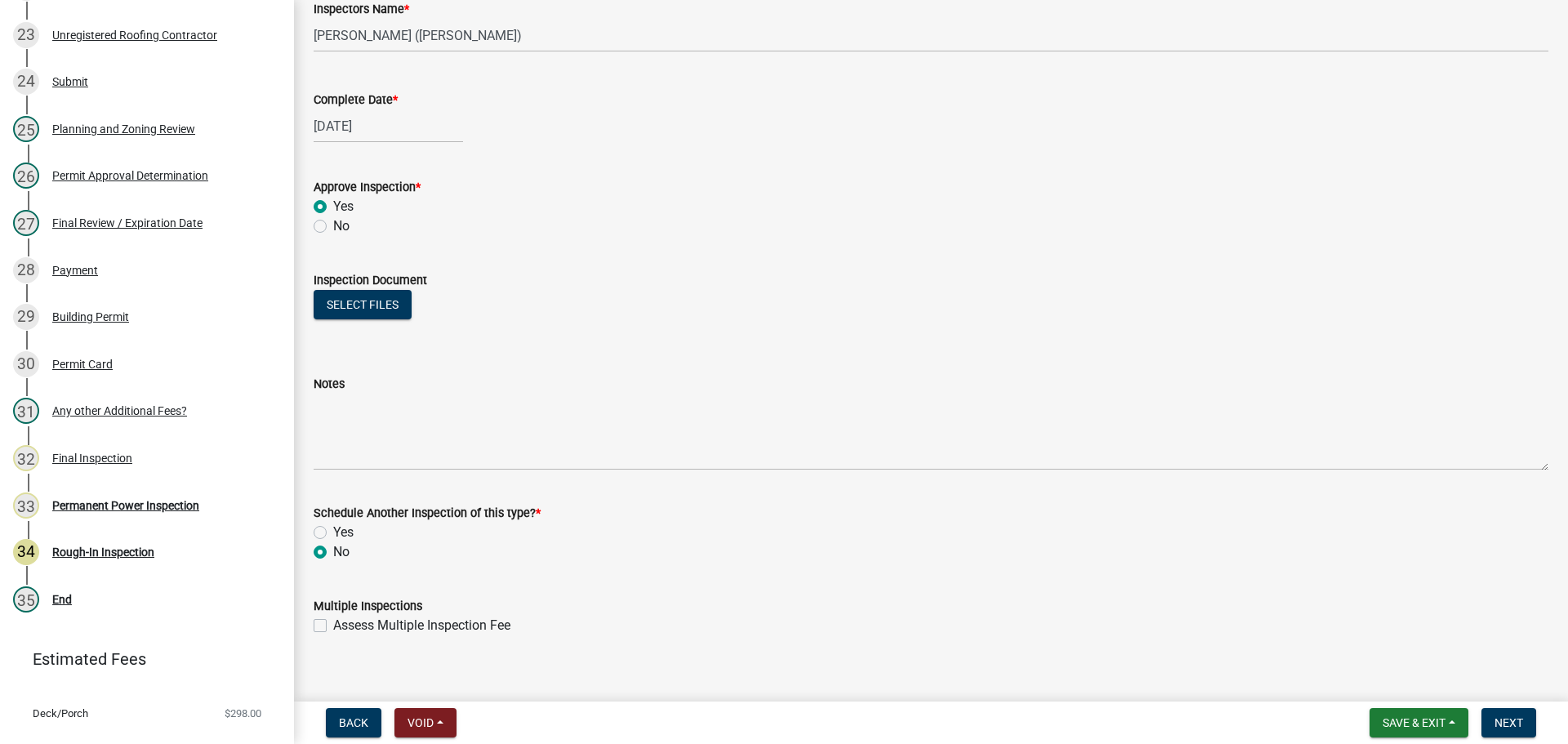
radio input "true"
click at [1517, 725] on span "Next" at bounding box center [1509, 723] width 29 height 13
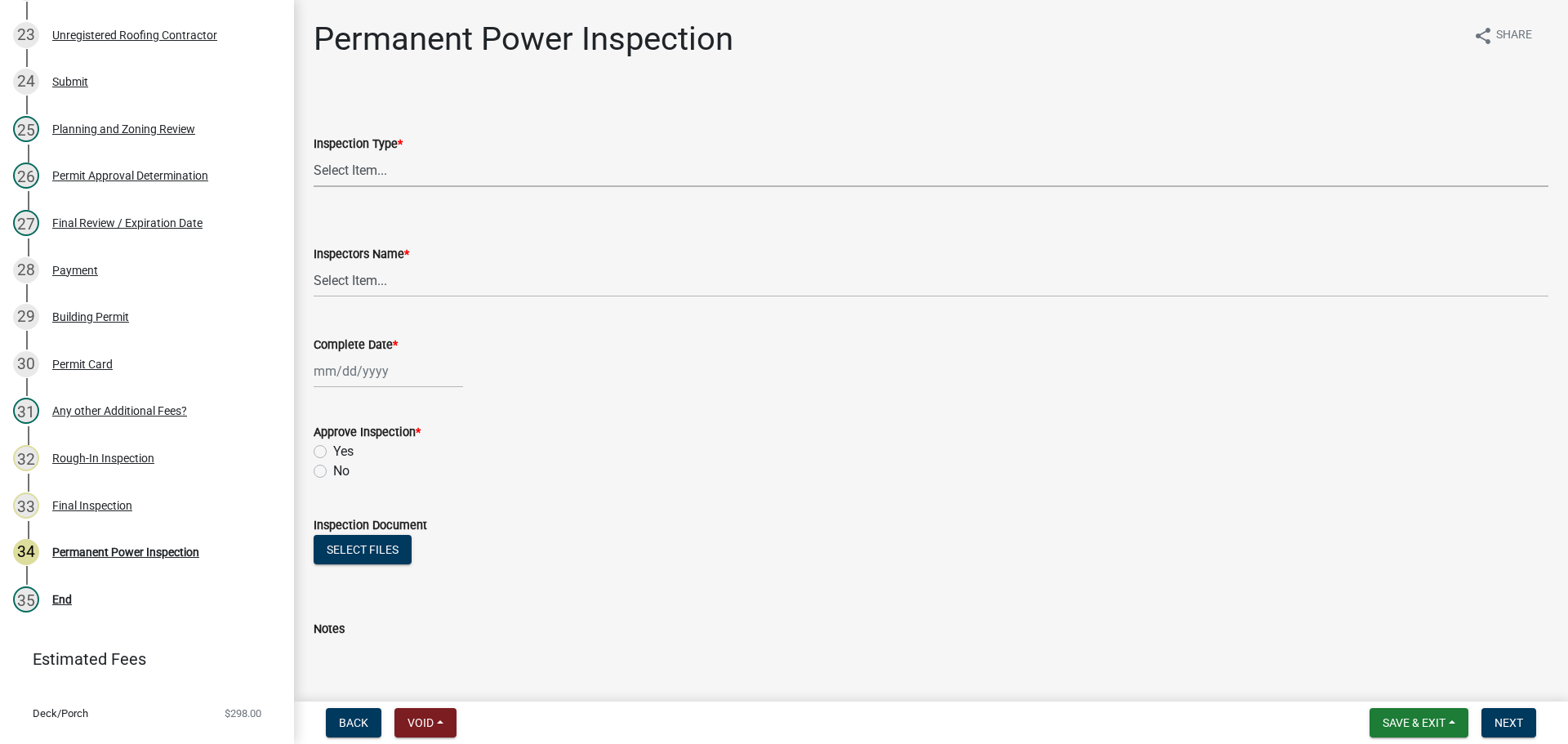
drag, startPoint x: 438, startPoint y: 177, endPoint x: 436, endPoint y: 185, distance: 8.2
click at [438, 177] on select "Select Item... Permanent Power" at bounding box center [931, 170] width 1235 height 34
click at [313, 153] on select "Select Item... Permanent Power" at bounding box center [931, 170] width 1235 height 34
select select "5c85f858-e2c6-4c2c-a92e-43b107da9ba1"
click at [431, 286] on select "Select Item... [PERSON_NAME] ([PERSON_NAME]) [PERSON_NAME] ([PERSON_NAME]) Engi…" at bounding box center [931, 281] width 1235 height 34
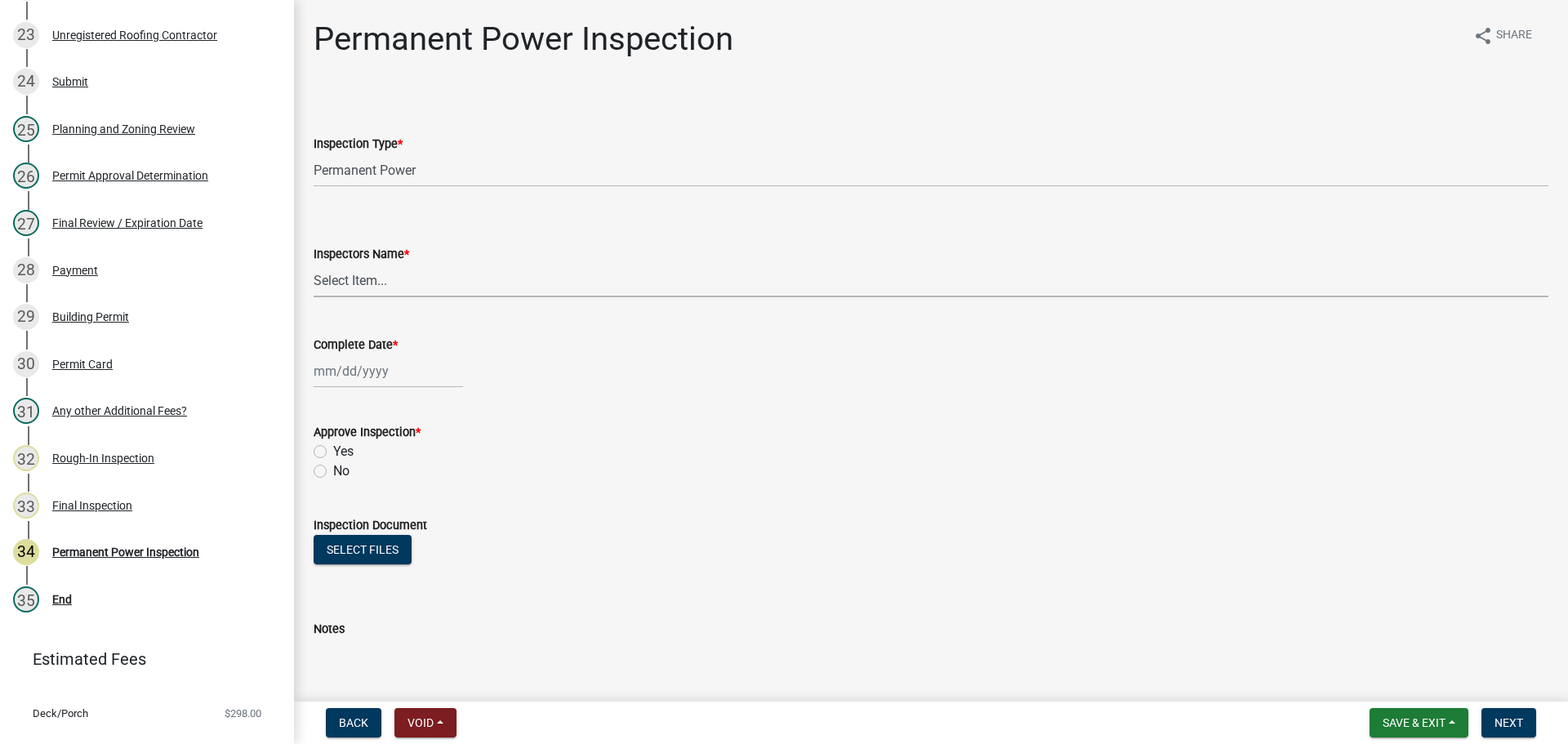
select select "8dfc8809-68b2-4bc3-a0d1-6f7e000e7487"
click at [313, 264] on select "Select Item... [PERSON_NAME] ([PERSON_NAME]) [PERSON_NAME] ([PERSON_NAME]) Engi…" at bounding box center [931, 281] width 1235 height 34
select select "10"
select select "2025"
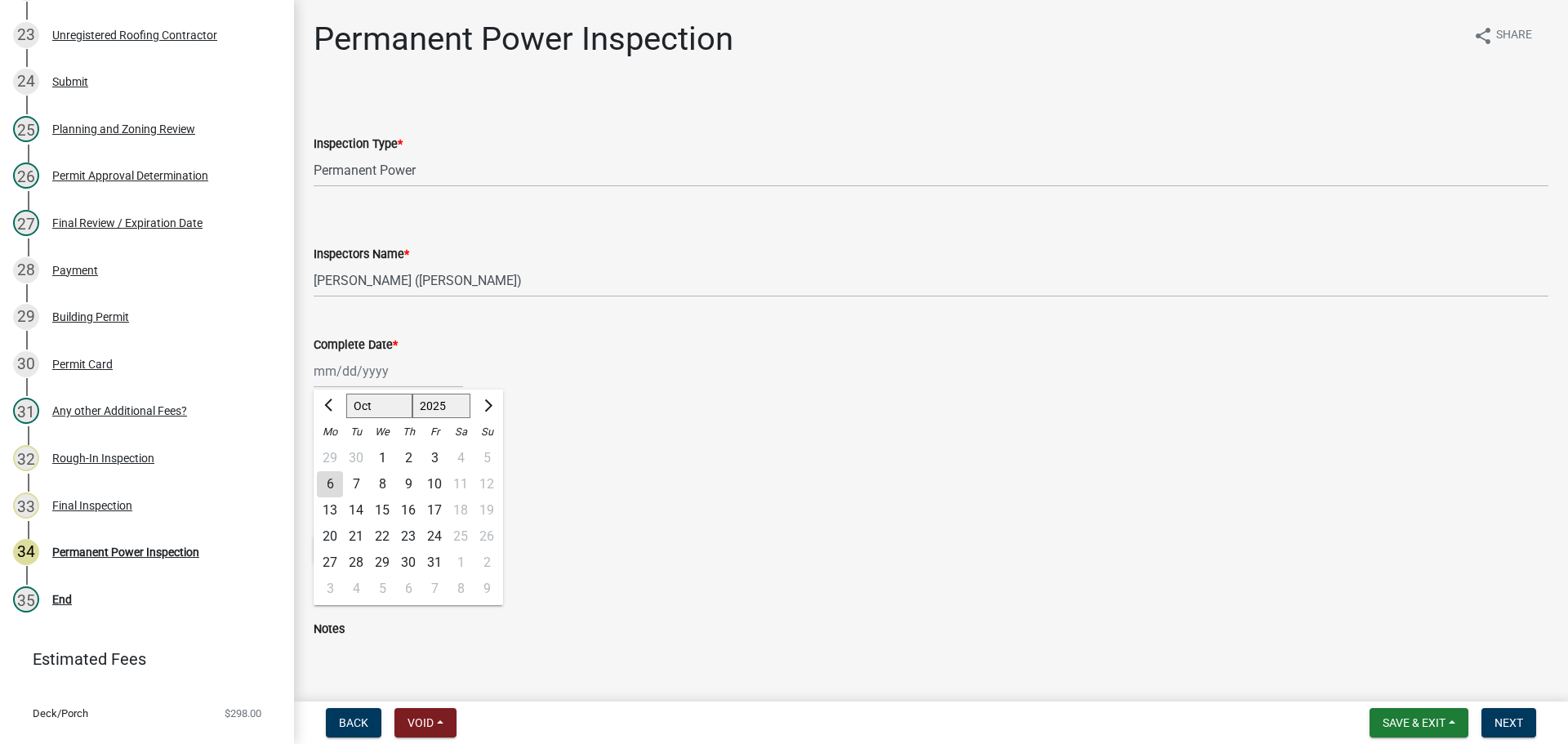
click at [389, 378] on div "[PERSON_NAME] Feb Mar Apr [PERSON_NAME][DATE] Oct Nov [DATE] 1526 1527 1528 152…" at bounding box center [388, 372] width 149 height 34
click at [399, 418] on ngb-datepicker-navigation "[PERSON_NAME] Feb Mar Apr [PERSON_NAME][DATE] Oct Nov [DATE] 1526 1527 1528 152…" at bounding box center [408, 405] width 190 height 26
click at [380, 416] on select "Jan Feb Mar Apr May Jun [DATE] Aug Sep Oct Nov Dec" at bounding box center [379, 405] width 67 height 24
select select "5"
click at [346, 393] on select "Jan Feb Mar Apr May Jun [DATE] Aug Sep Oct Nov Dec" at bounding box center [379, 405] width 67 height 24
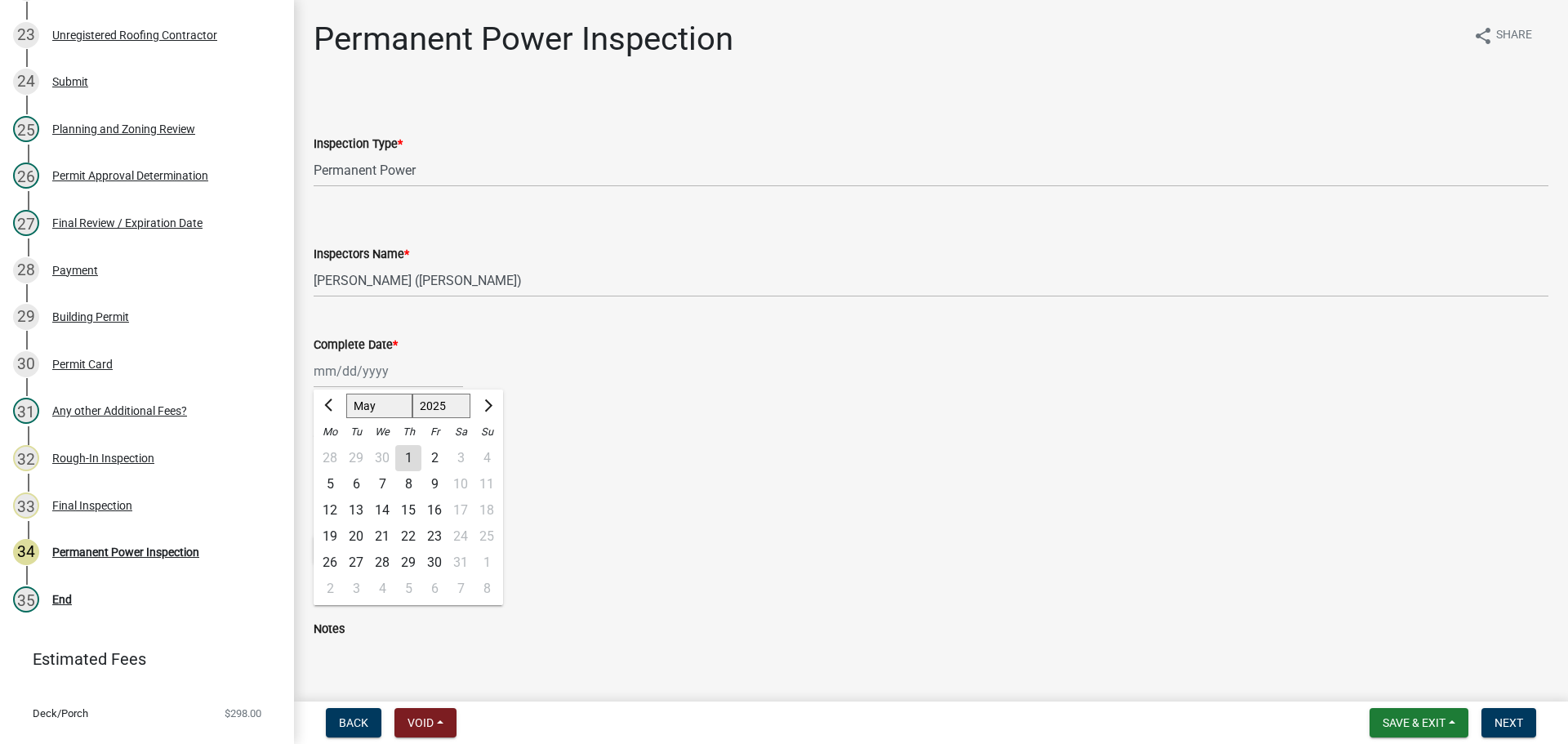
click at [332, 485] on div "5" at bounding box center [329, 484] width 26 height 26
type input "[DATE]"
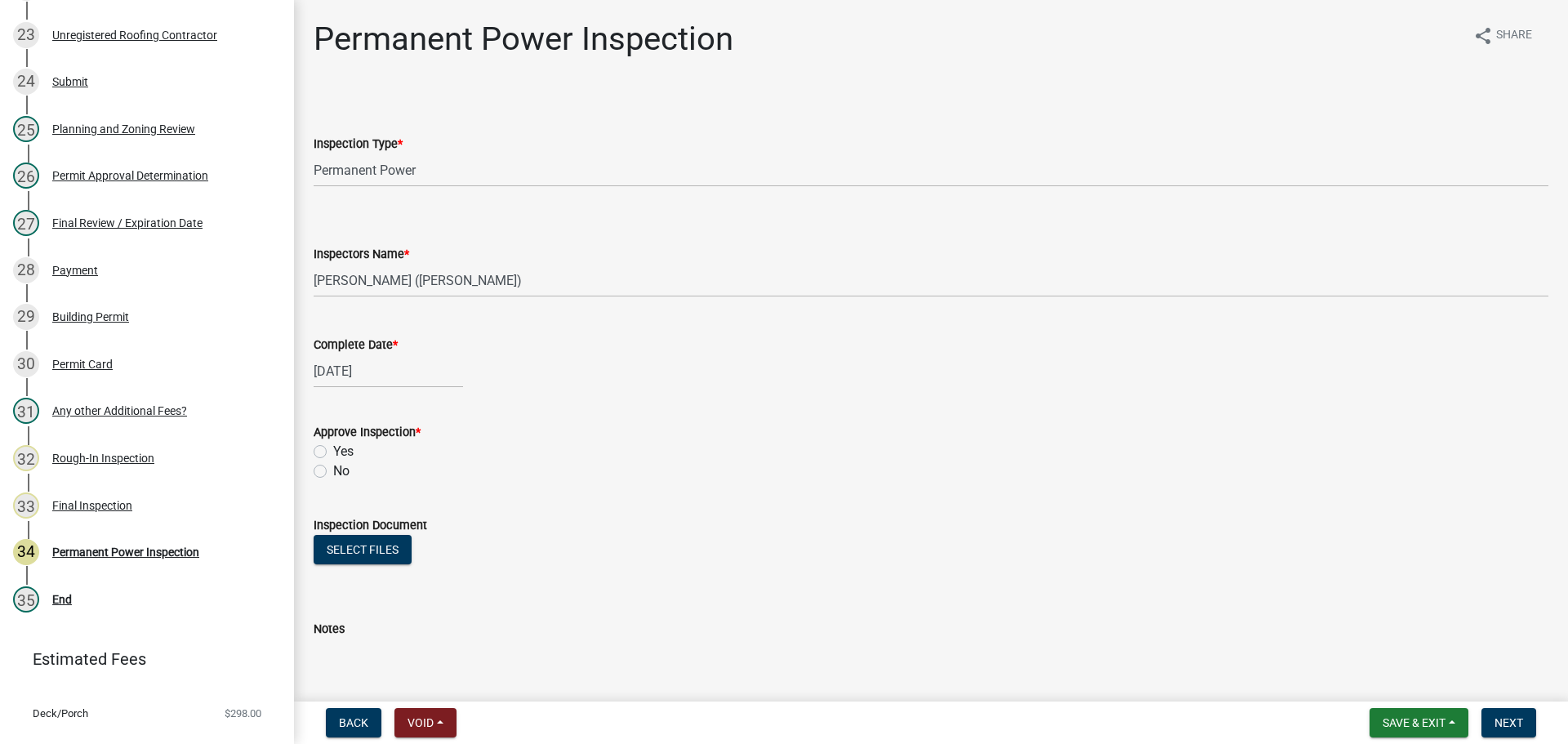
click at [335, 452] on label "Yes" at bounding box center [343, 451] width 20 height 19
click at [335, 452] on input "Yes" at bounding box center [338, 447] width 11 height 11
radio input "true"
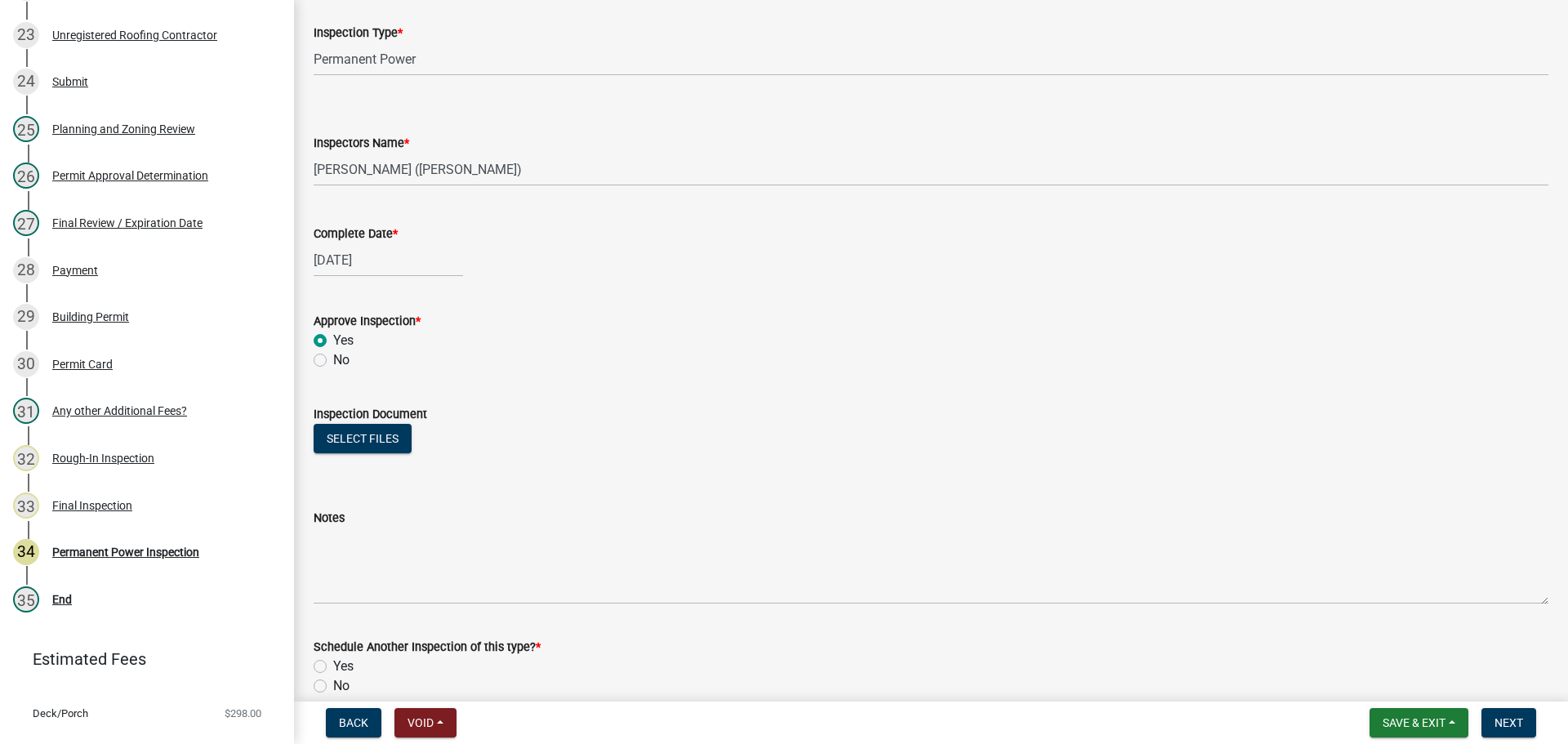
scroll to position [264, 0]
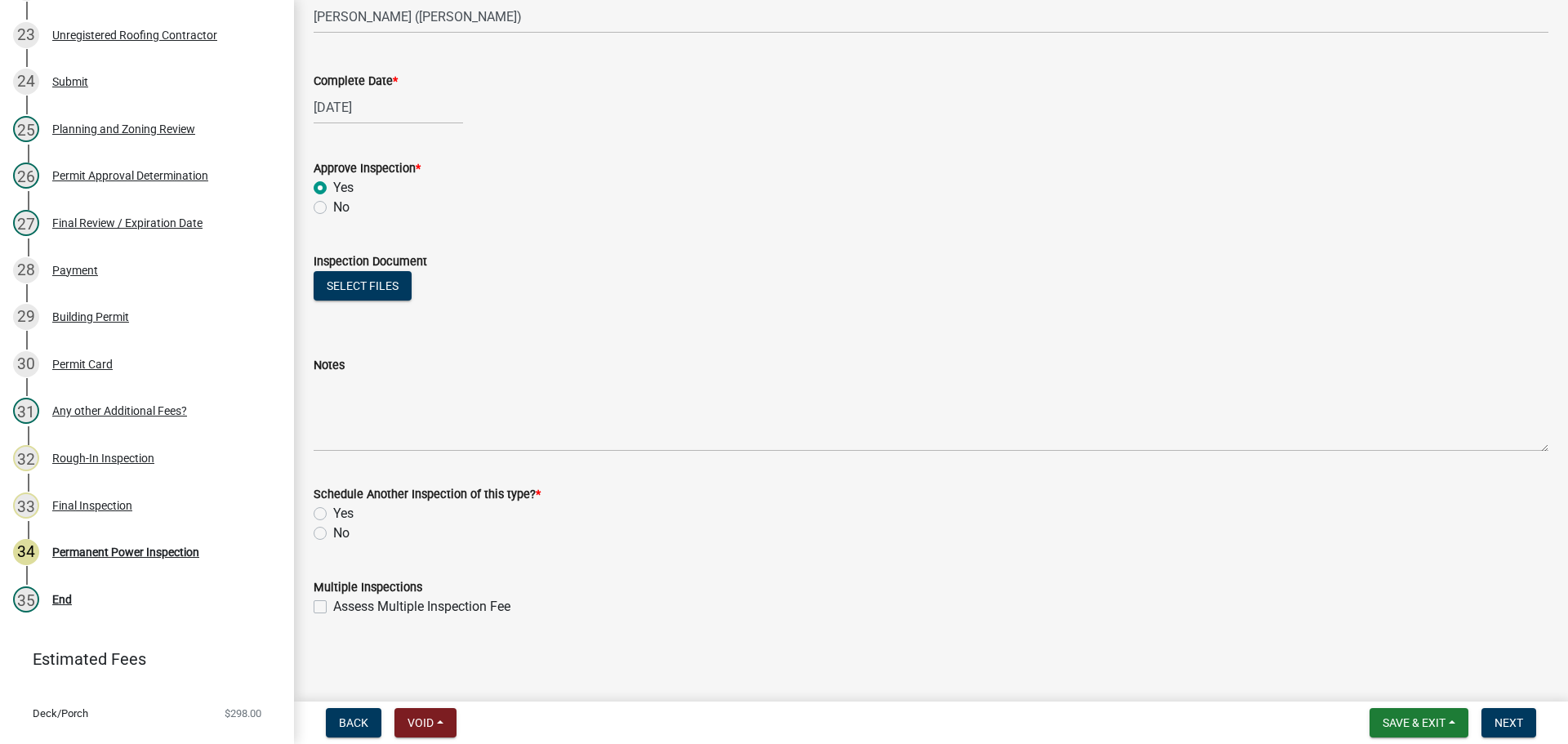
click at [329, 528] on div "No" at bounding box center [931, 533] width 1235 height 19
click at [333, 533] on label "No" at bounding box center [340, 533] width 16 height 19
click at [333, 533] on input "No" at bounding box center [338, 528] width 11 height 11
radio input "true"
click at [1490, 726] on button "Next" at bounding box center [1508, 722] width 55 height 29
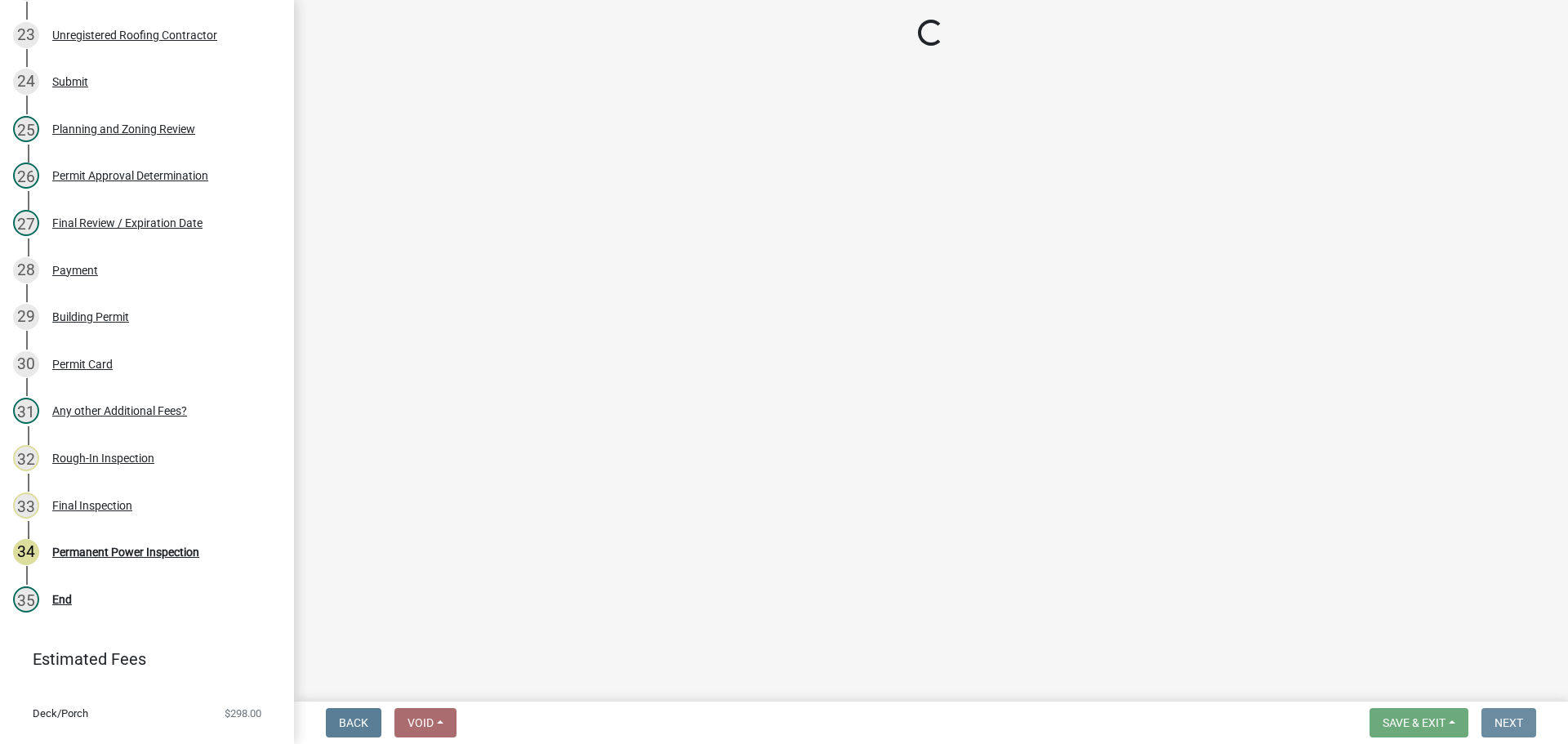
scroll to position [0, 0]
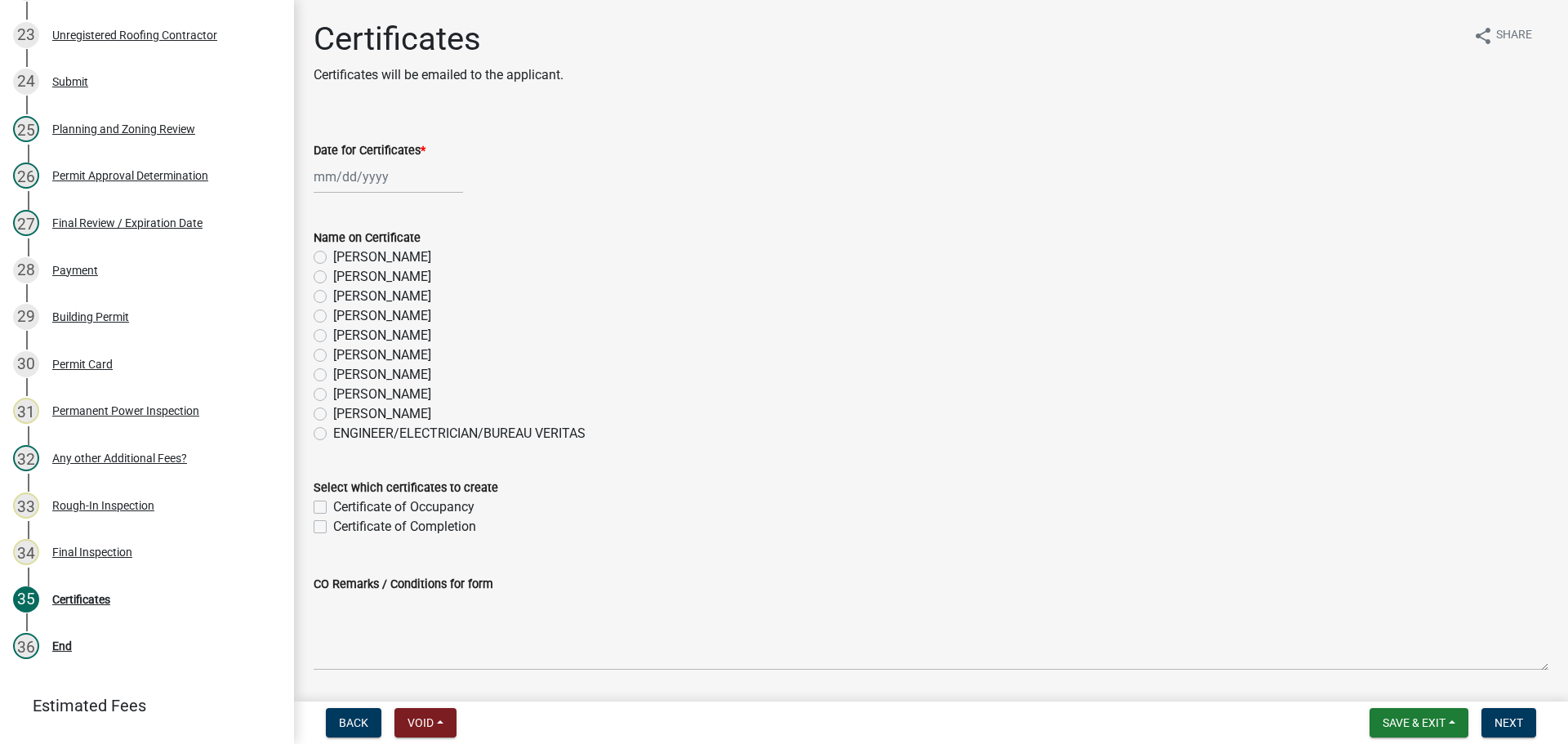
click at [383, 399] on label "[PERSON_NAME]" at bounding box center [382, 394] width 98 height 19
click at [344, 395] on input "[PERSON_NAME]" at bounding box center [338, 390] width 11 height 11
radio input "true"
select select "10"
select select "2025"
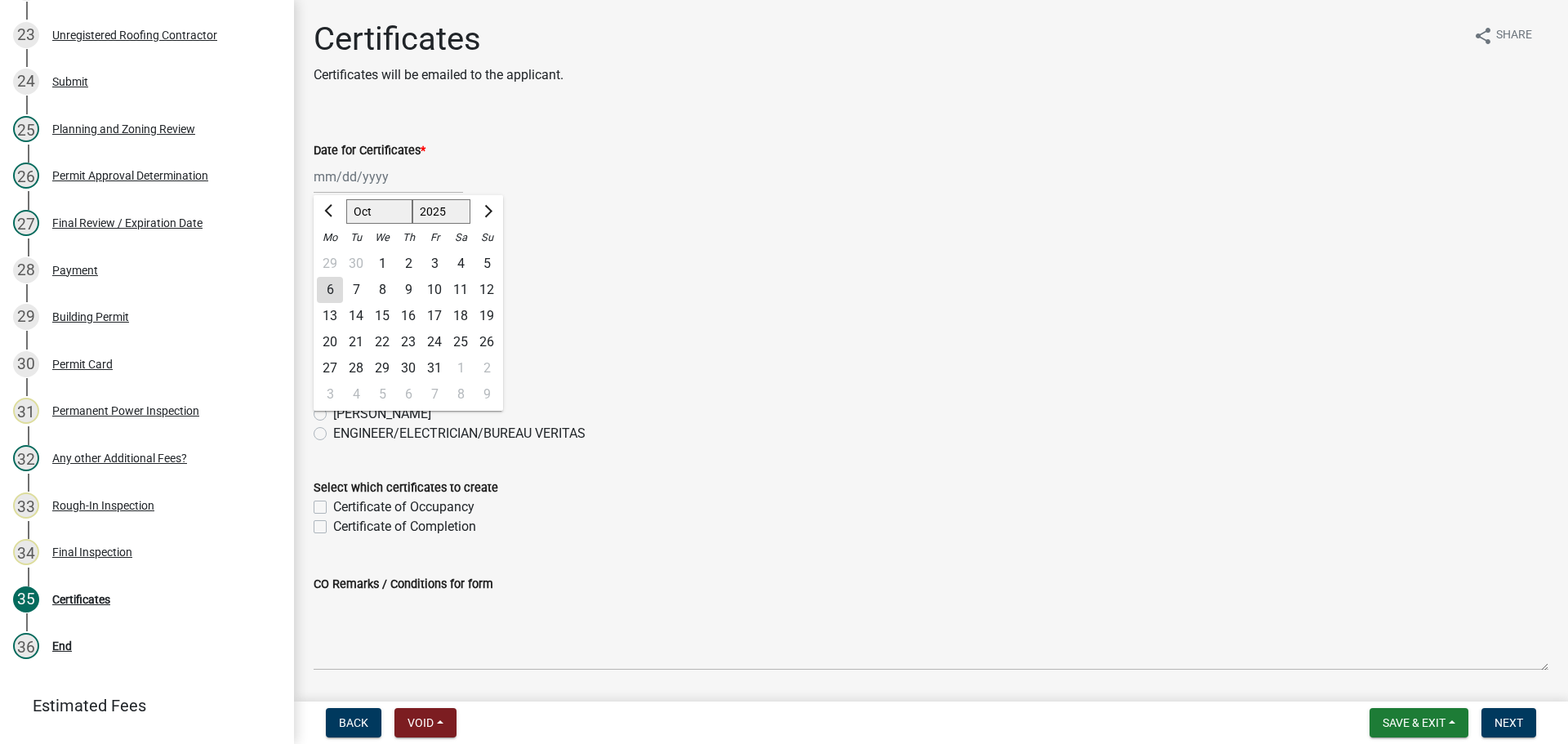
click at [356, 173] on div "[PERSON_NAME] Feb Mar Apr [PERSON_NAME][DATE] Oct Nov [DATE] 1526 1527 1528 152…" at bounding box center [388, 177] width 149 height 34
click at [335, 286] on div "6" at bounding box center [329, 290] width 26 height 26
type input "[DATE]"
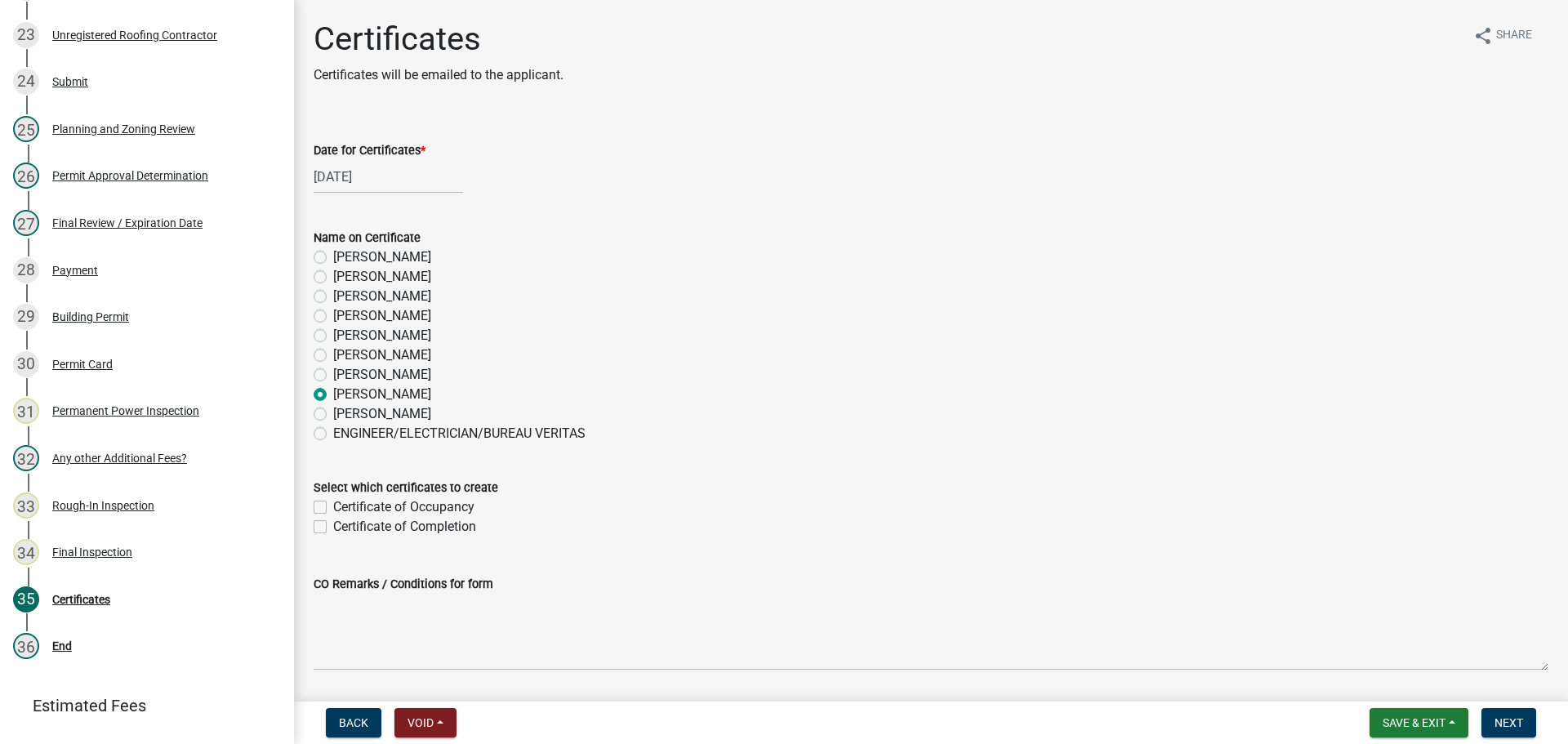
click at [409, 506] on label "Certificate of Occupancy" at bounding box center [404, 506] width 142 height 19
click at [344, 506] on input "Certificate of Occupancy" at bounding box center [338, 502] width 11 height 11
checkbox input "true"
checkbox input "false"
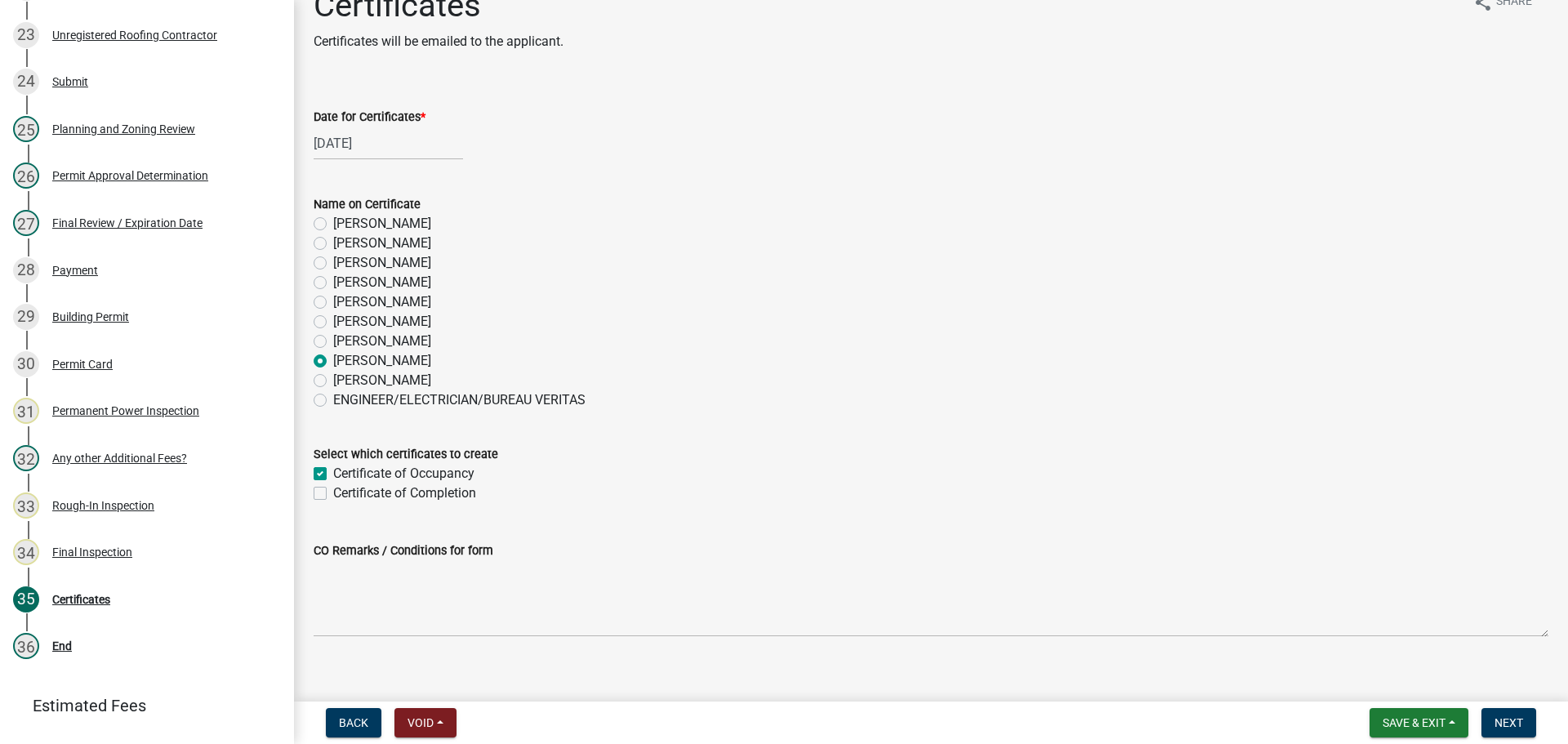
scroll to position [52, 0]
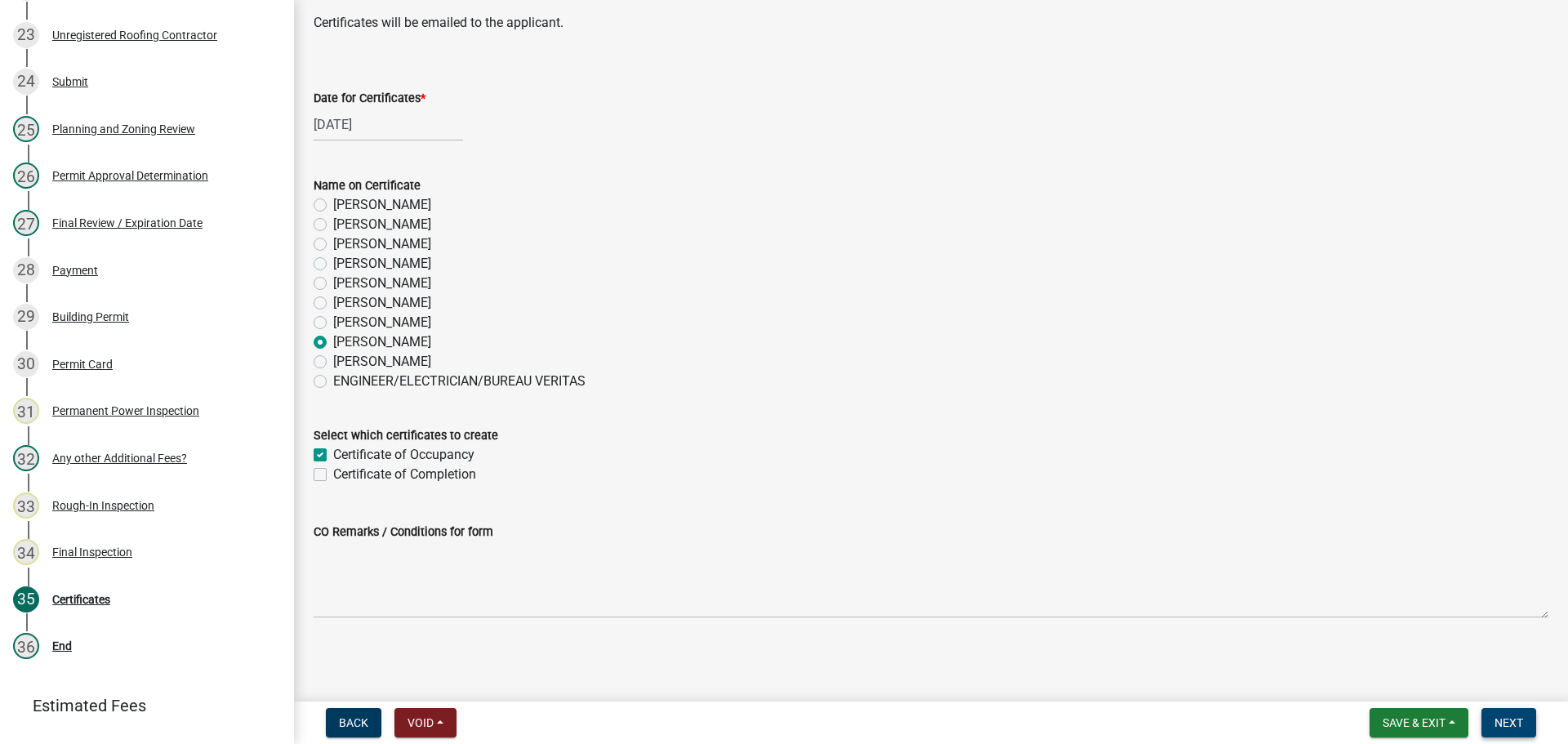
click at [1511, 720] on span "Next" at bounding box center [1509, 723] width 29 height 13
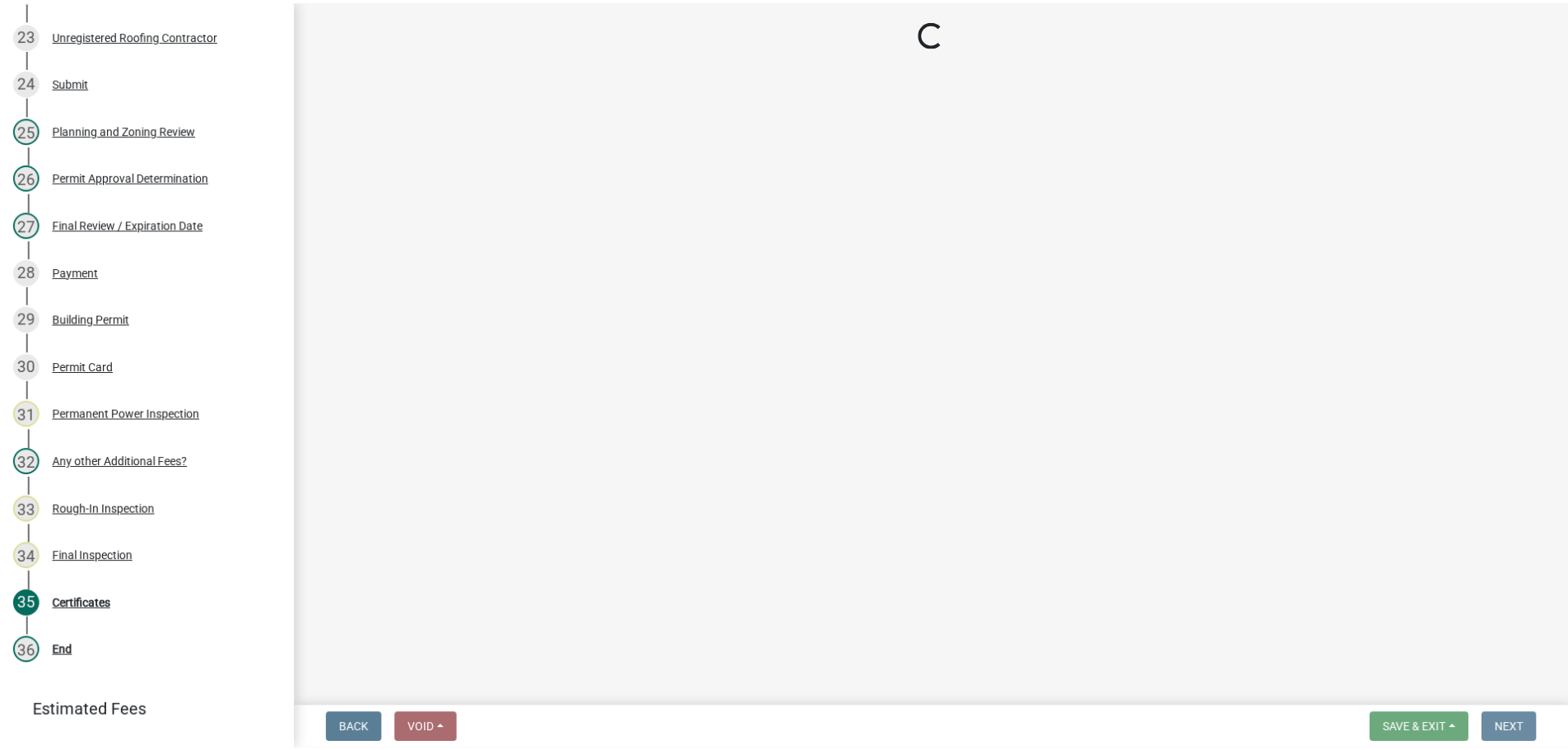
scroll to position [0, 0]
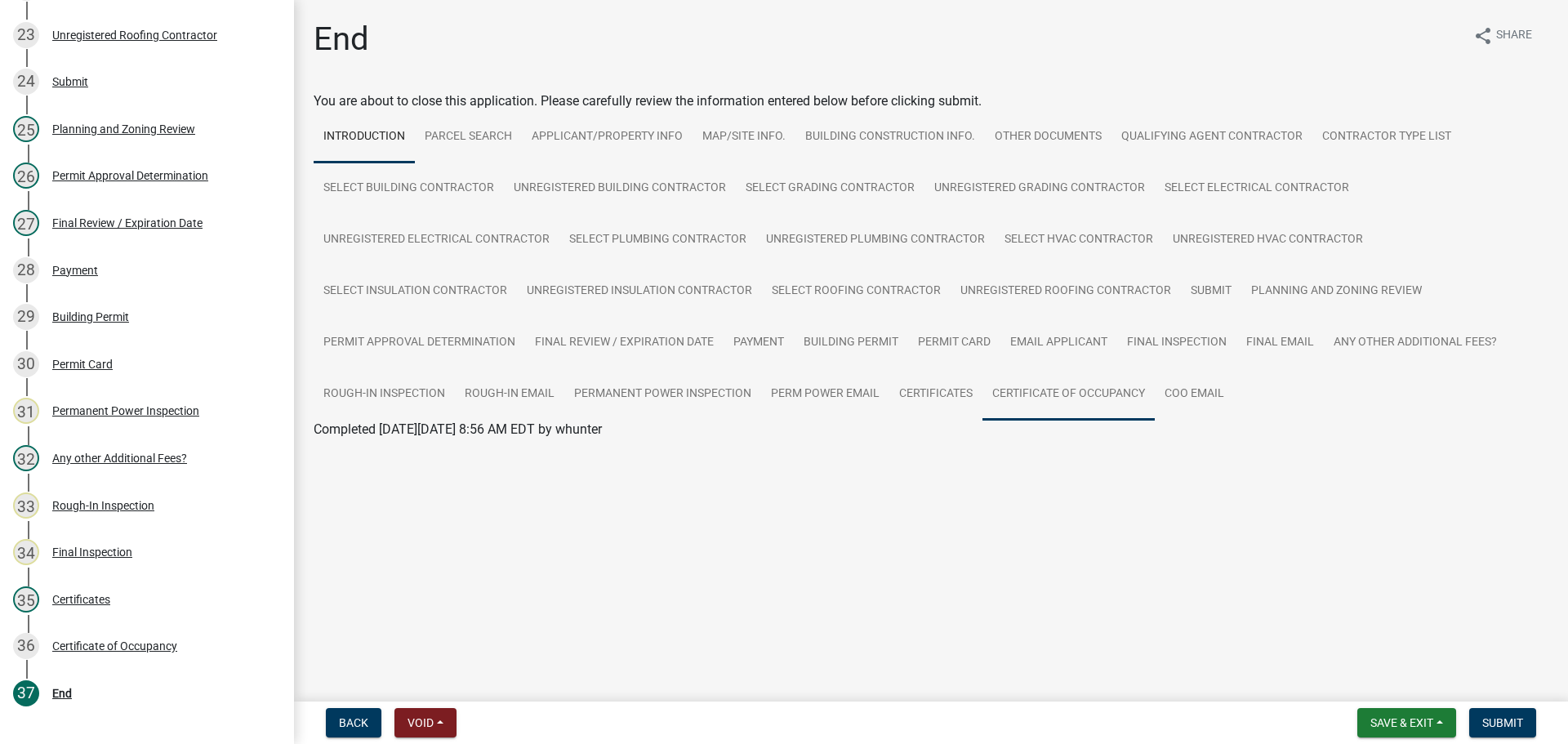
click at [1103, 408] on link "Certificate of Occupancy" at bounding box center [1068, 394] width 173 height 52
click at [1486, 713] on button "Submit" at bounding box center [1502, 722] width 67 height 29
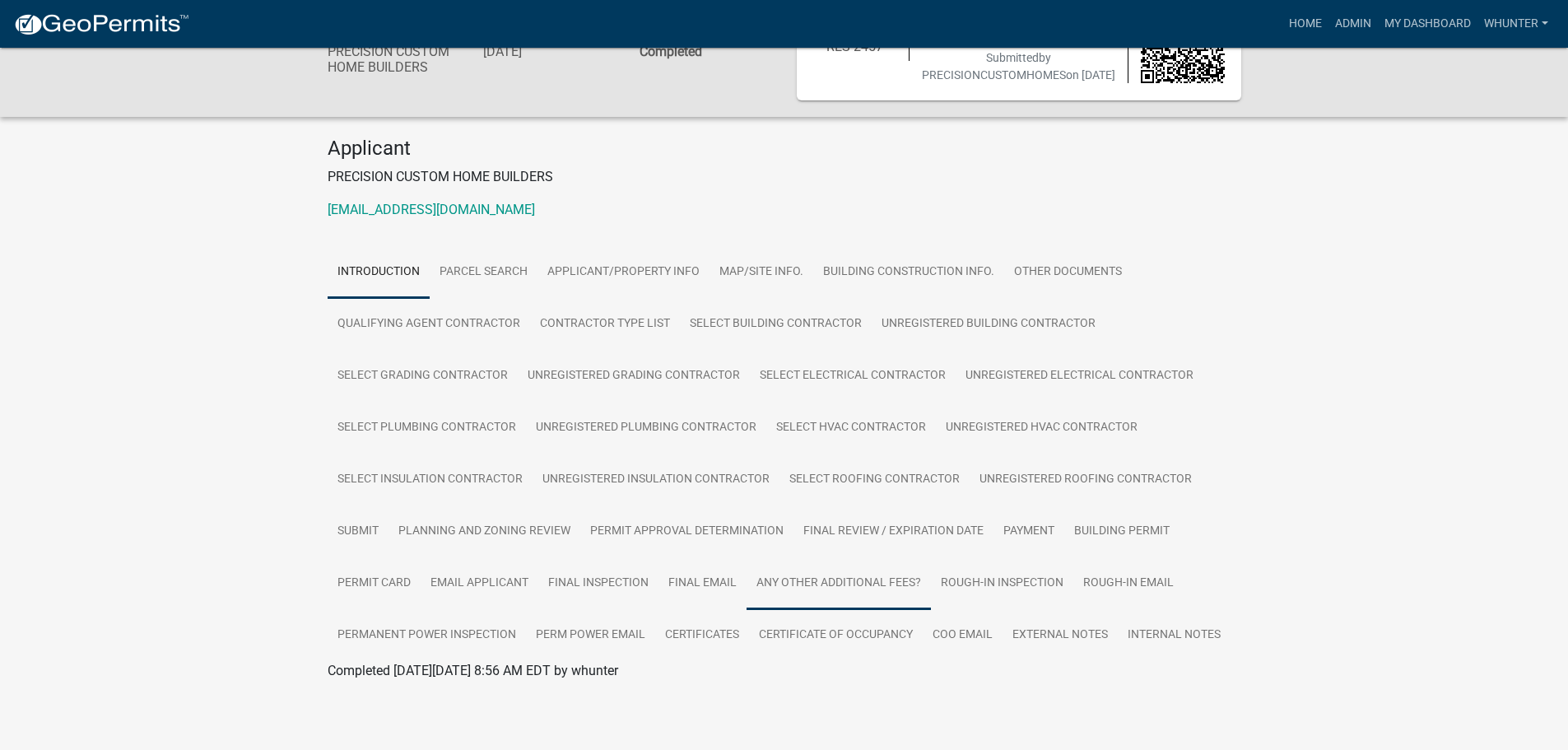
scroll to position [100, 0]
click at [881, 638] on link "Certificate of Occupancy" at bounding box center [836, 635] width 174 height 53
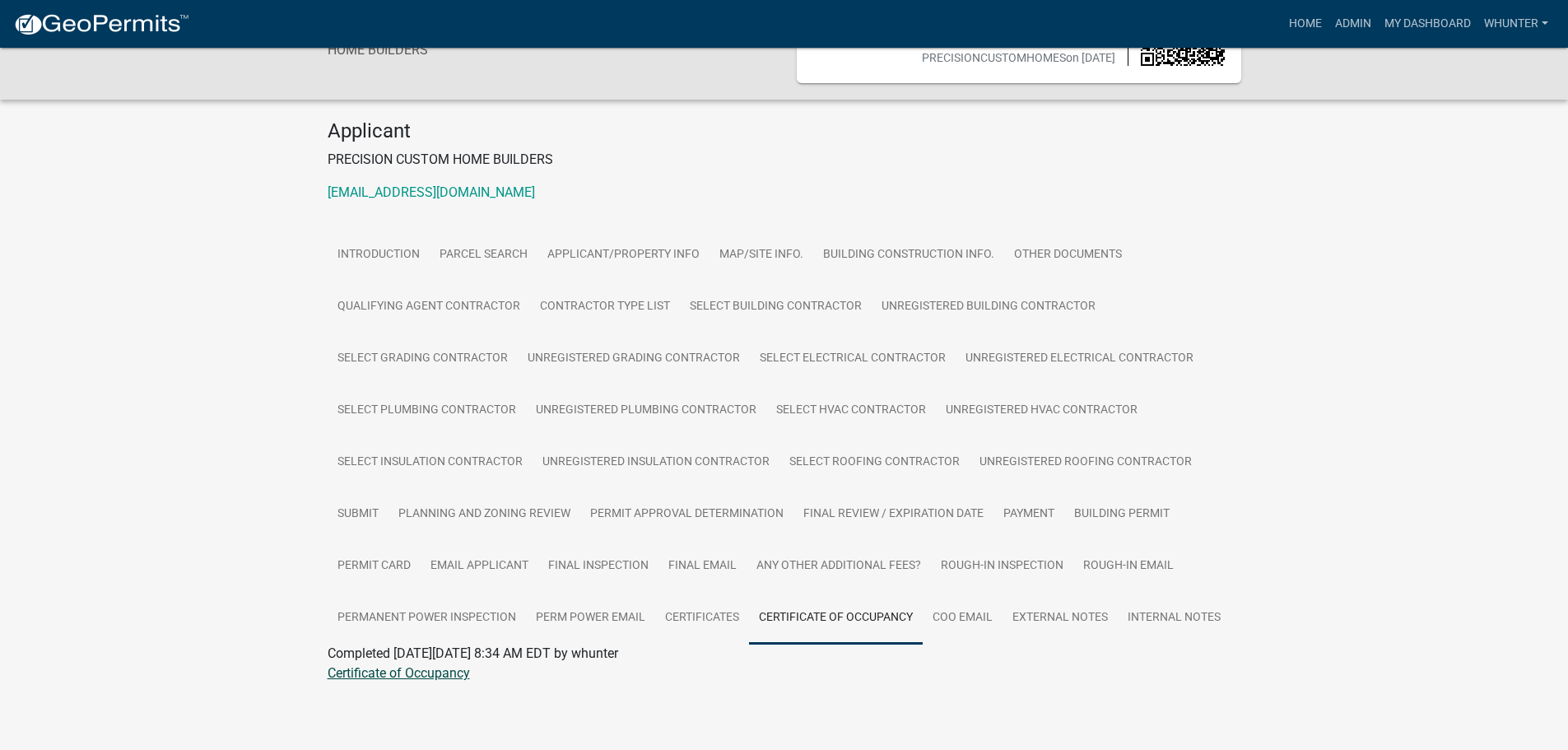
click at [439, 681] on link "Certificate of Occupancy" at bounding box center [399, 673] width 143 height 15
click at [1316, 36] on link "Home" at bounding box center [1306, 24] width 46 height 31
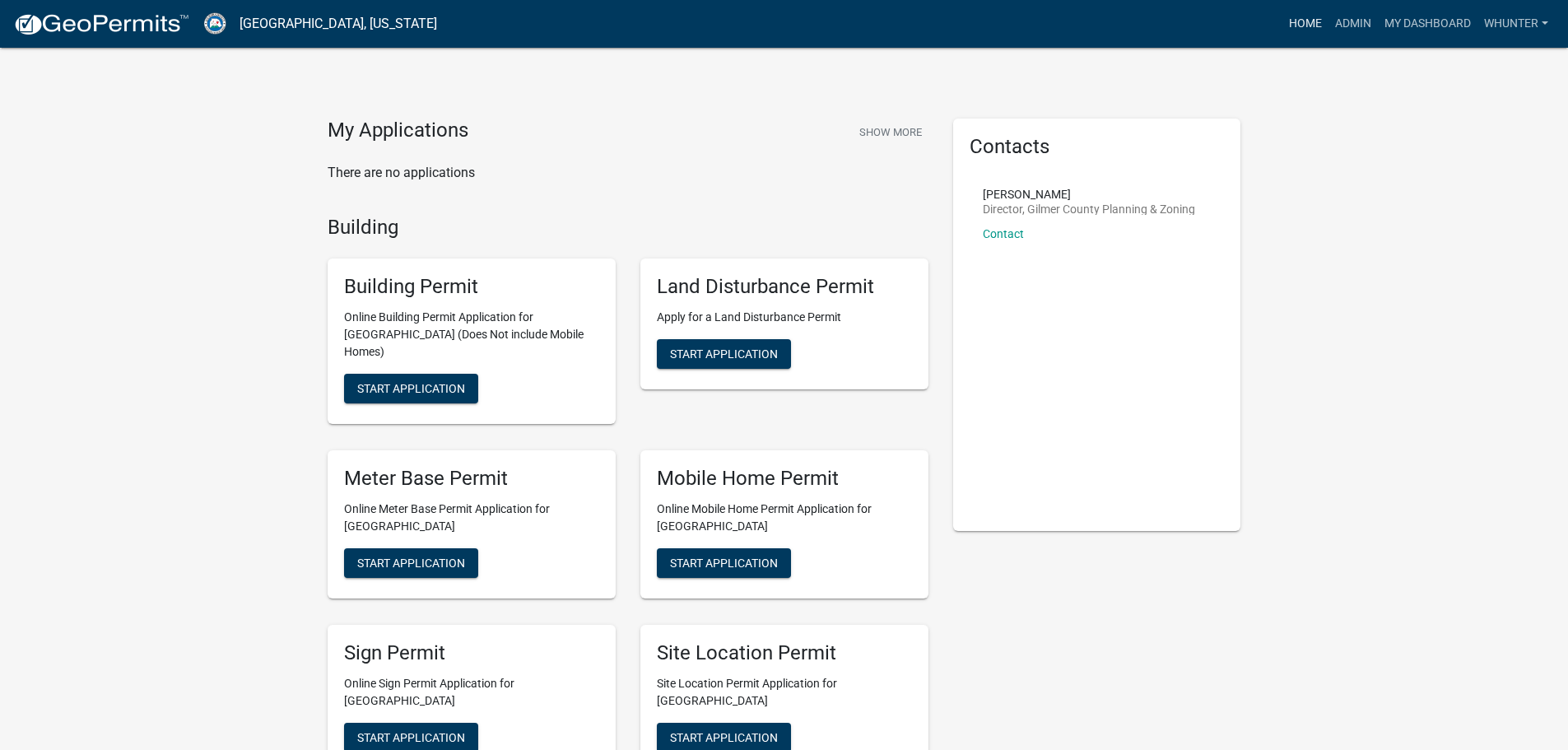
click at [1303, 23] on link "Home" at bounding box center [1306, 24] width 46 height 31
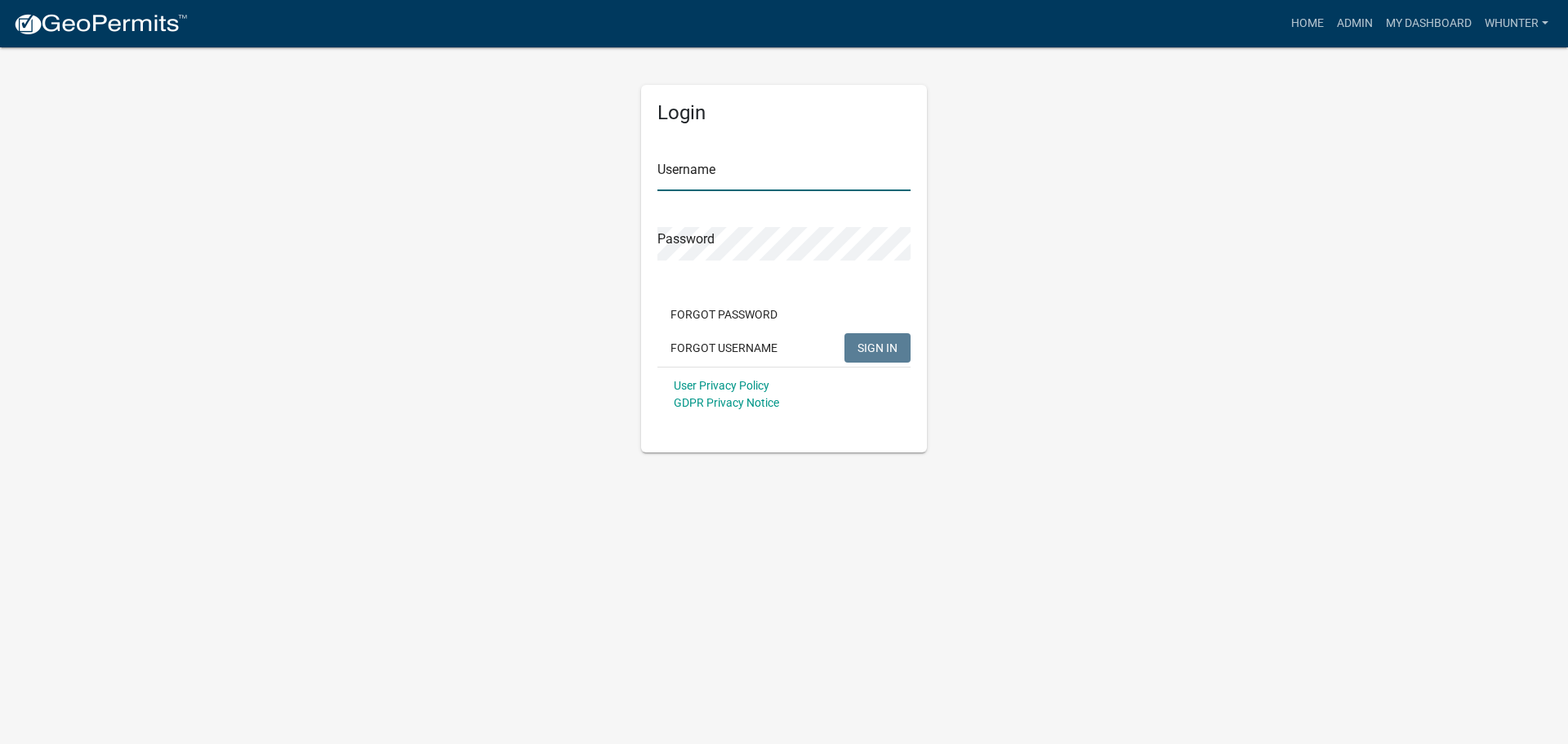
type input "whunter"
click at [887, 344] on span "SIGN IN" at bounding box center [877, 347] width 40 height 13
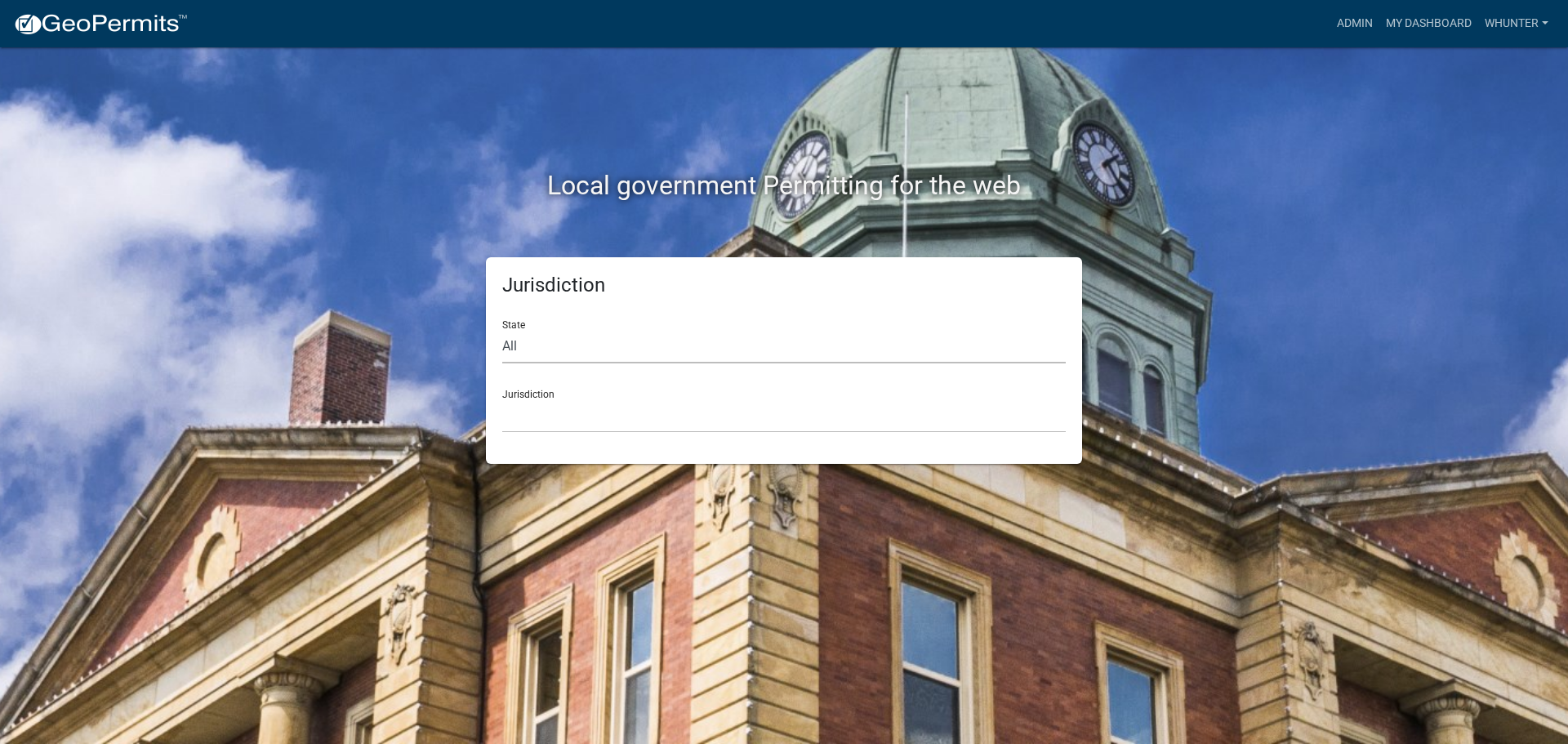
drag, startPoint x: 950, startPoint y: 349, endPoint x: 947, endPoint y: 361, distance: 12.4
click at [949, 355] on select "All [US_STATE] [US_STATE] [US_STATE] [US_STATE] [US_STATE] [US_STATE] [US_STATE…" at bounding box center [784, 347] width 564 height 34
select select "[US_STATE]"
click at [502, 330] on select "All [US_STATE] [US_STATE] [US_STATE] [US_STATE] [US_STATE] [US_STATE] [US_STATE…" at bounding box center [784, 347] width 564 height 34
drag, startPoint x: 947, startPoint y: 361, endPoint x: 878, endPoint y: 430, distance: 97.6
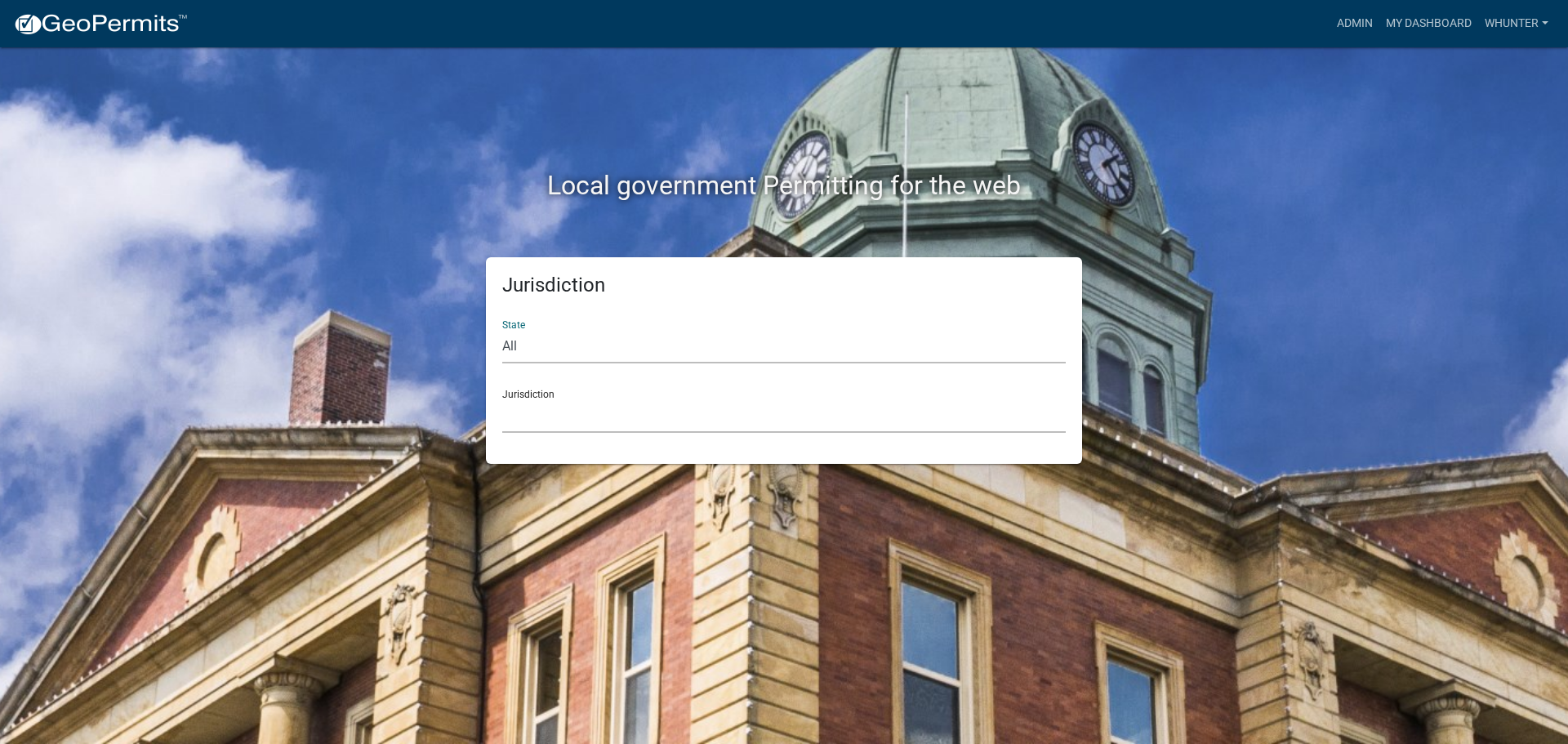
click at [878, 430] on select "[GEOGRAPHIC_DATA], [US_STATE][PERSON_NAME][GEOGRAPHIC_DATA], [US_STATE][PERSON_…" at bounding box center [784, 416] width 564 height 34
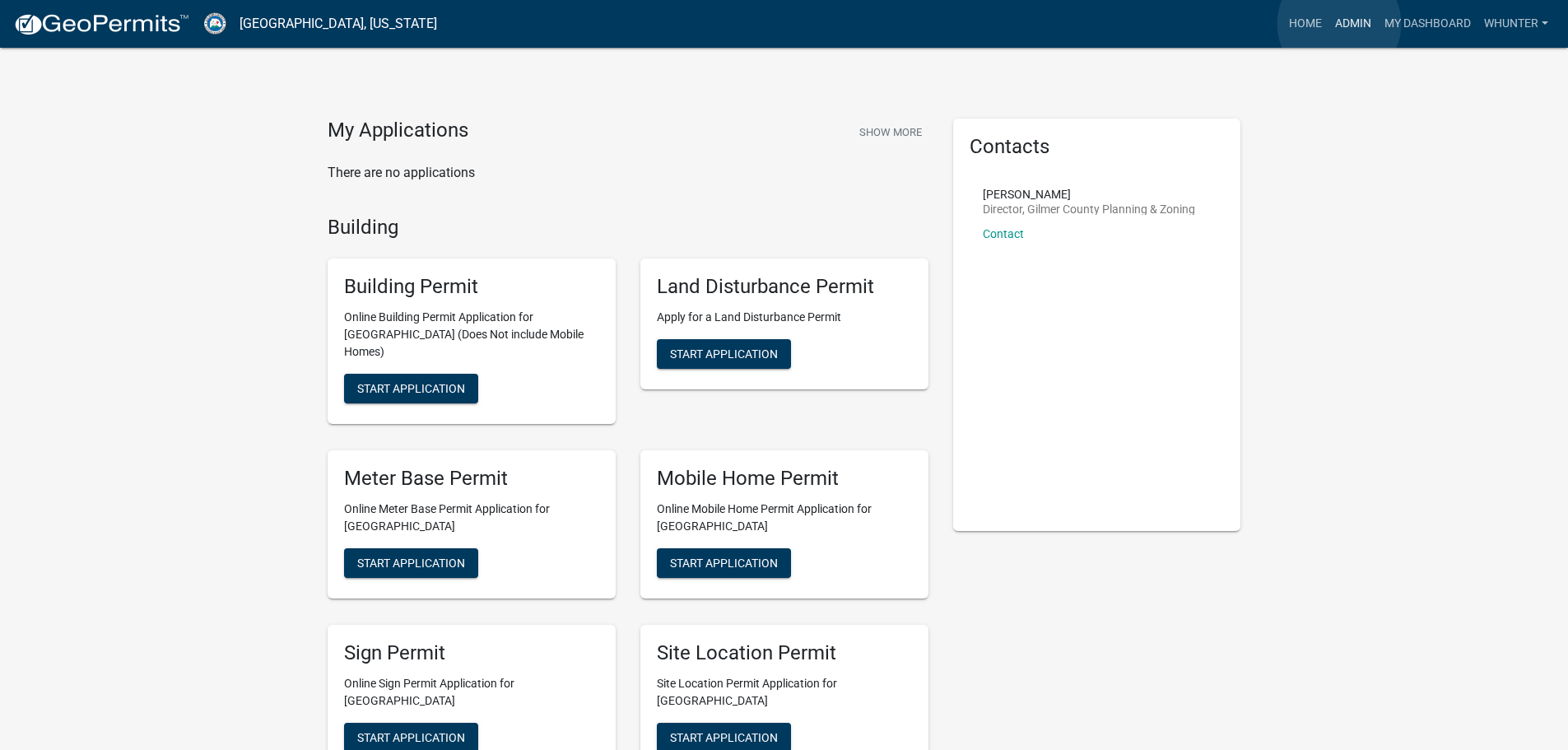
click at [1340, 24] on link "Admin" at bounding box center [1353, 24] width 49 height 31
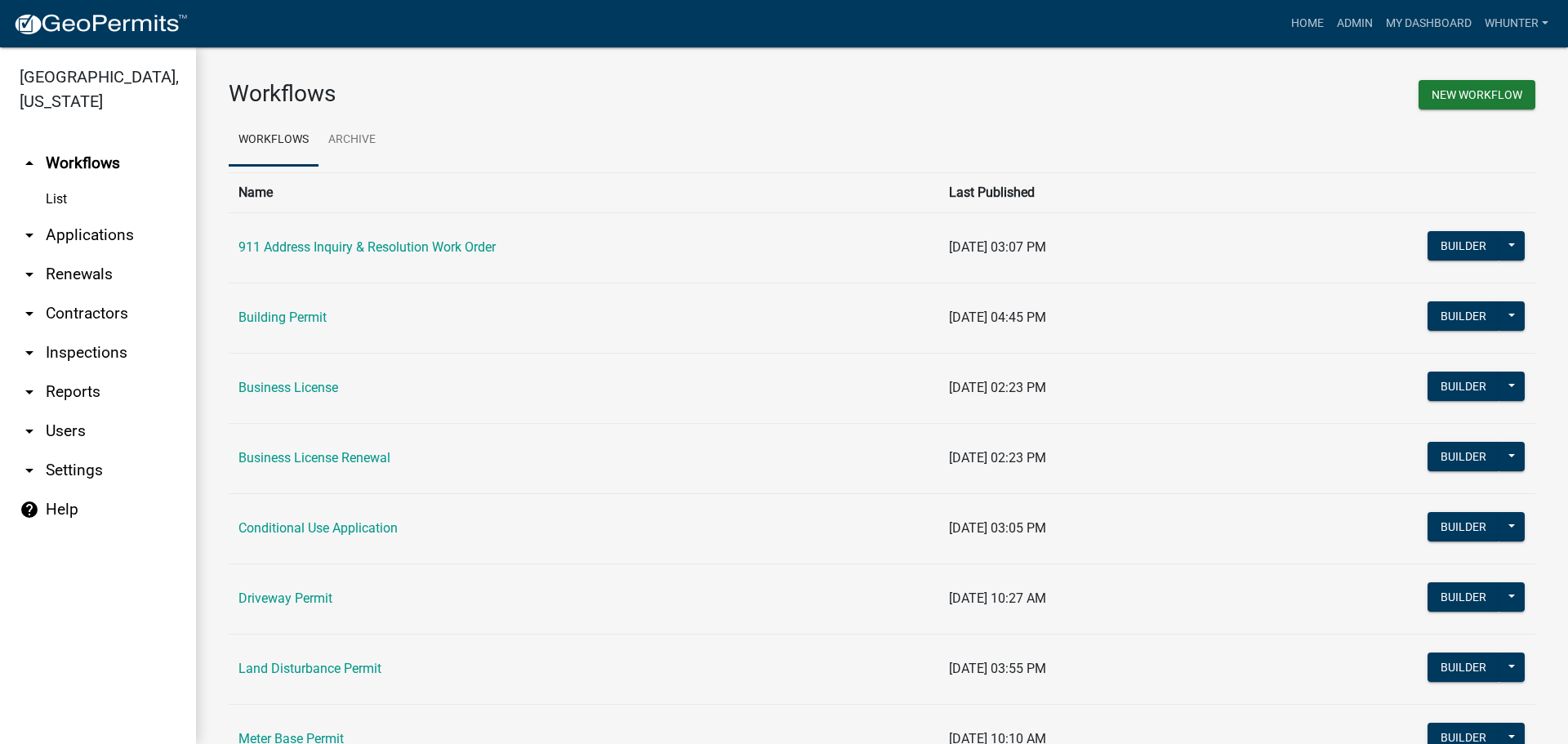
click at [110, 238] on link "arrow_drop_down Applications" at bounding box center [98, 235] width 196 height 40
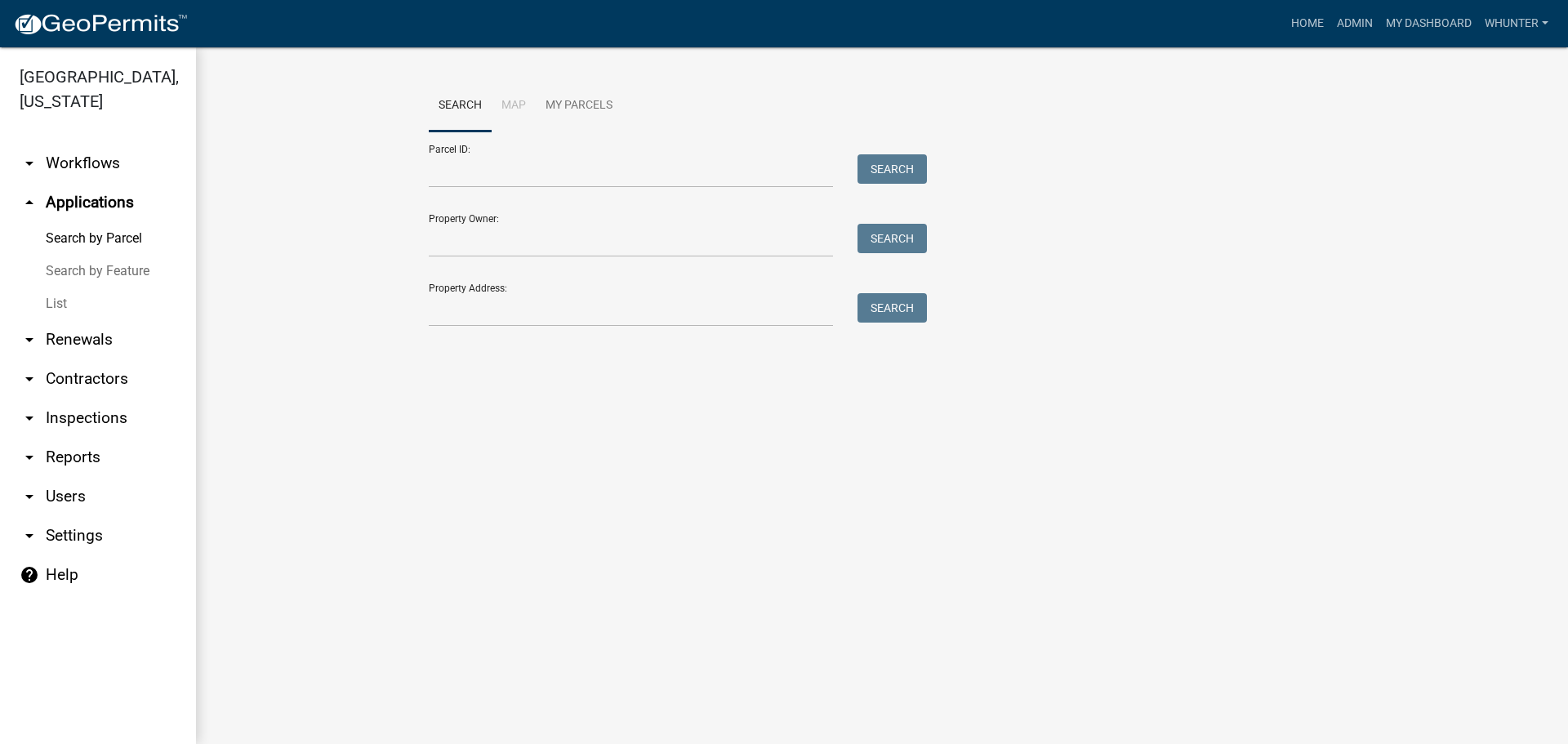
click at [107, 307] on link "List" at bounding box center [98, 303] width 196 height 33
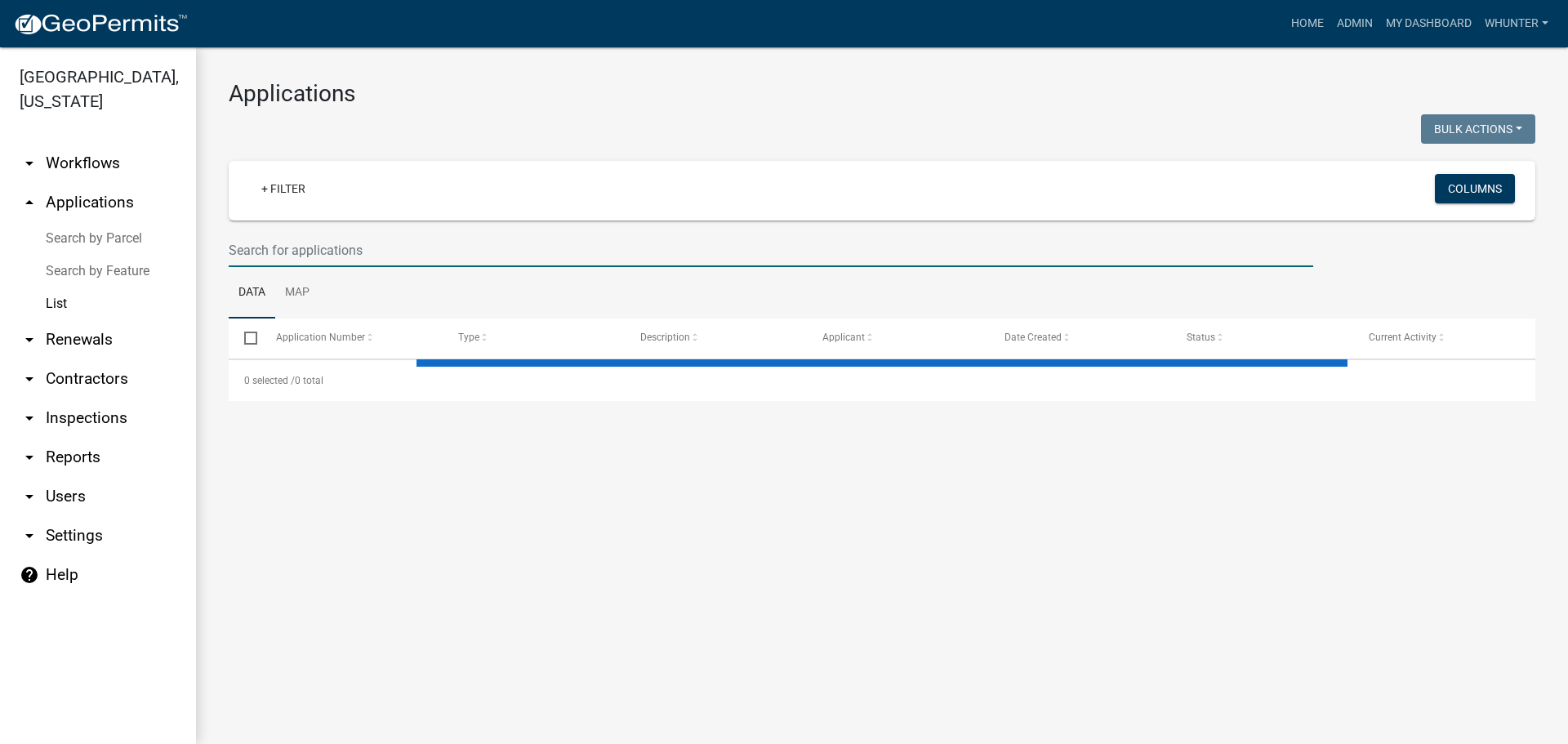
click at [308, 249] on input "text" at bounding box center [770, 250] width 1084 height 34
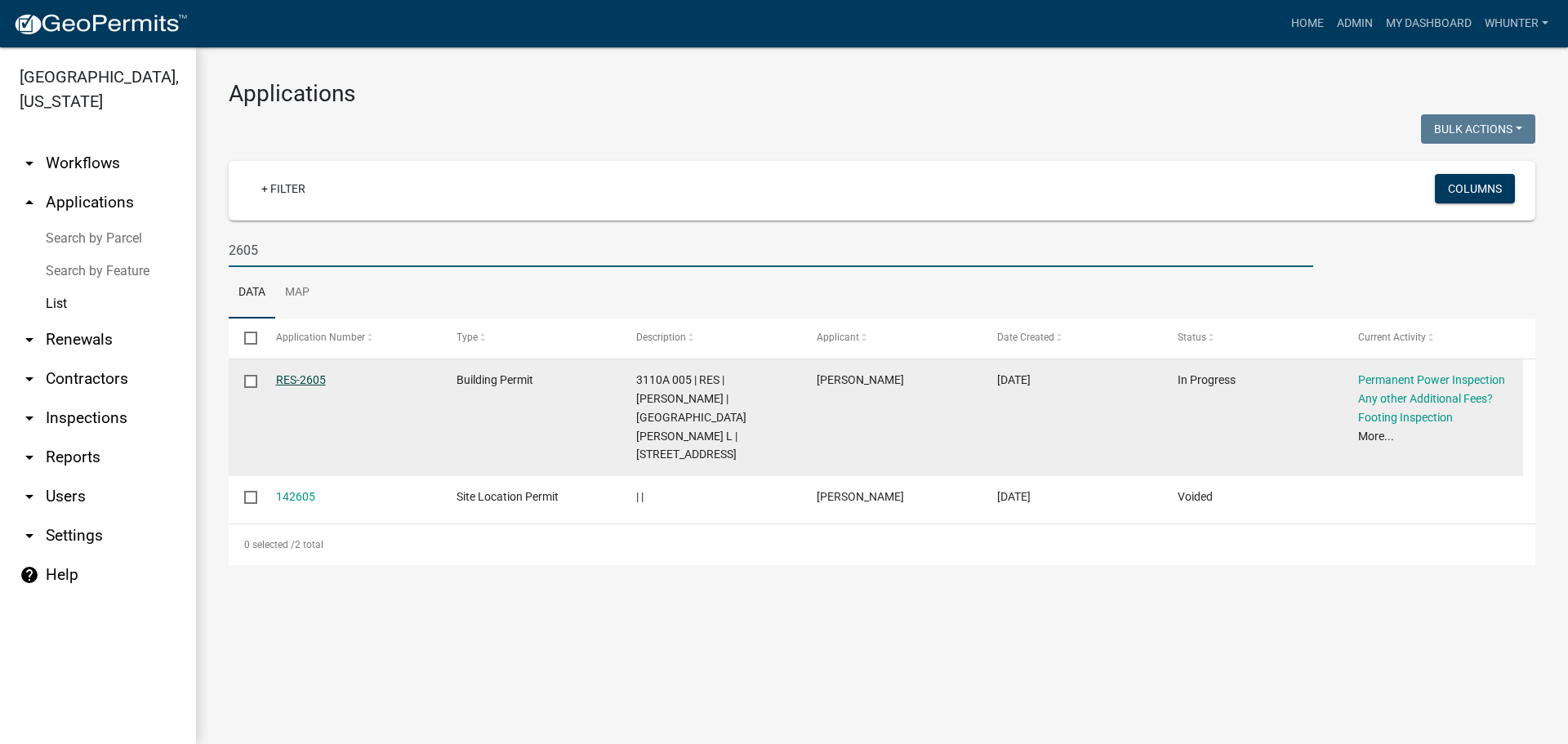
type input "2605"
click at [307, 384] on link "RES-2605" at bounding box center [301, 380] width 50 height 13
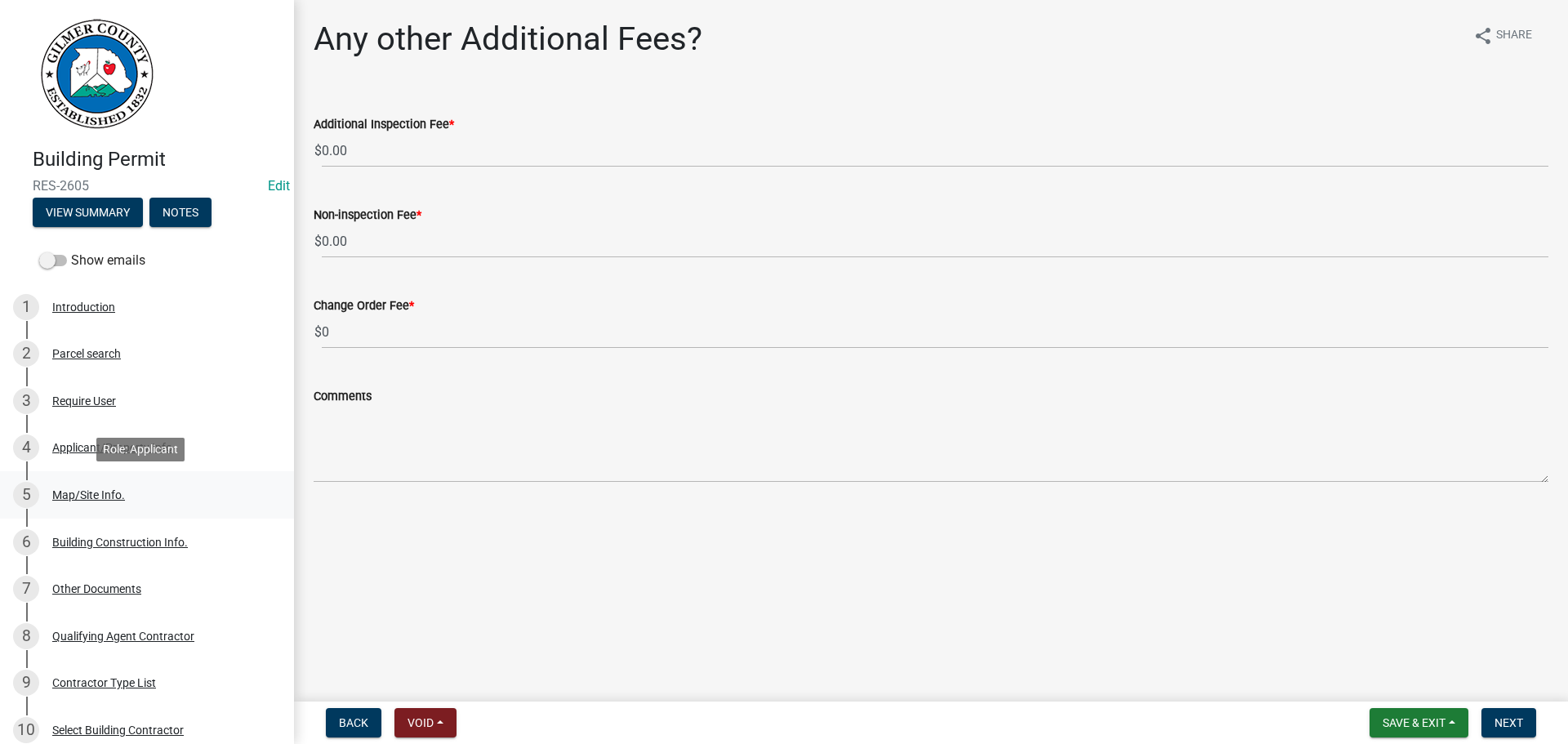
click at [189, 477] on link "5 Map/Site Info." at bounding box center [147, 495] width 294 height 47
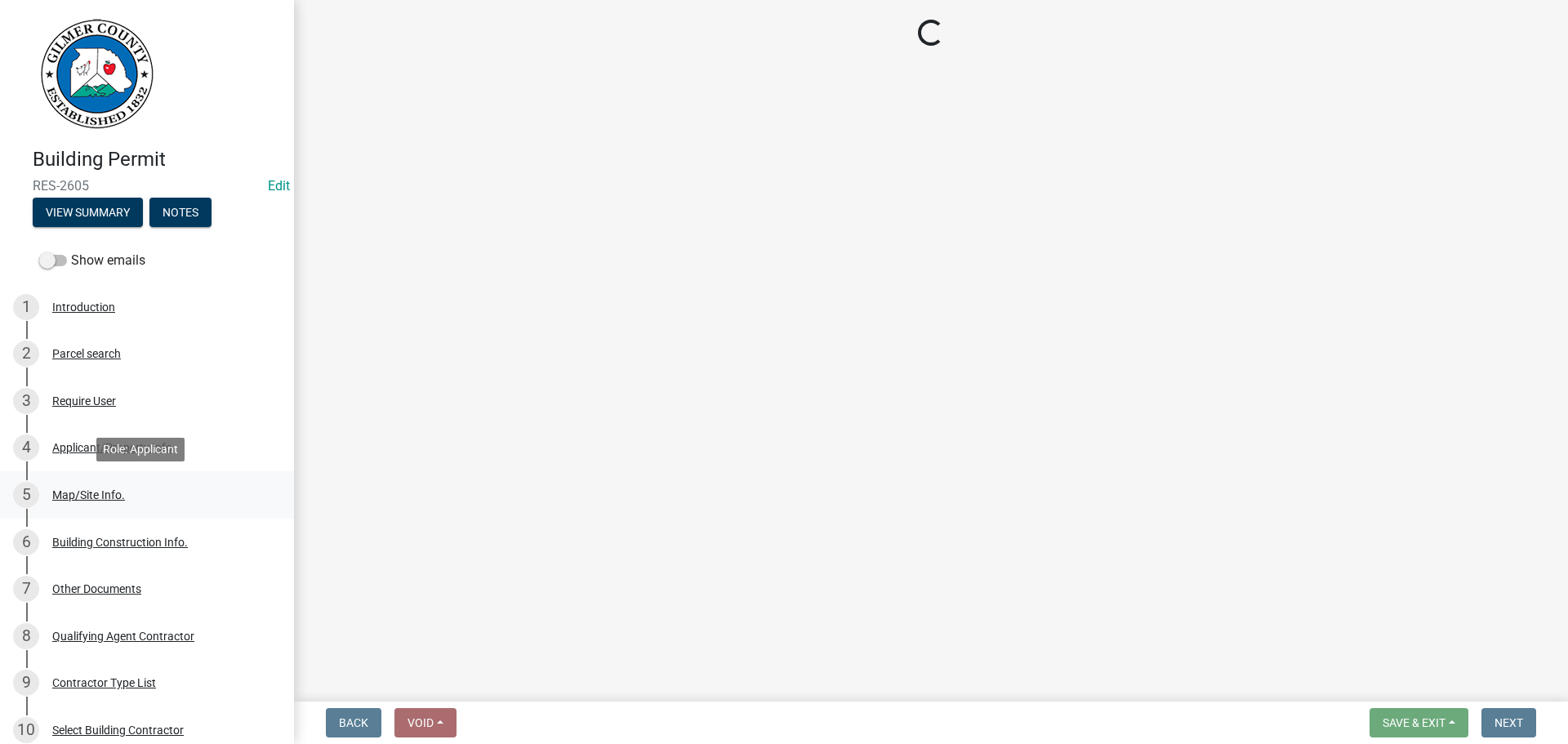
select select "6d3c22a4-bb85-4608-b1e4-8a8b34b9a216"
select select "92a37e23-3b7d-408e-b3c7-0afbe39b0942"
select select "c9feaa94-b03b-4165-97cf-90fdf63947c5"
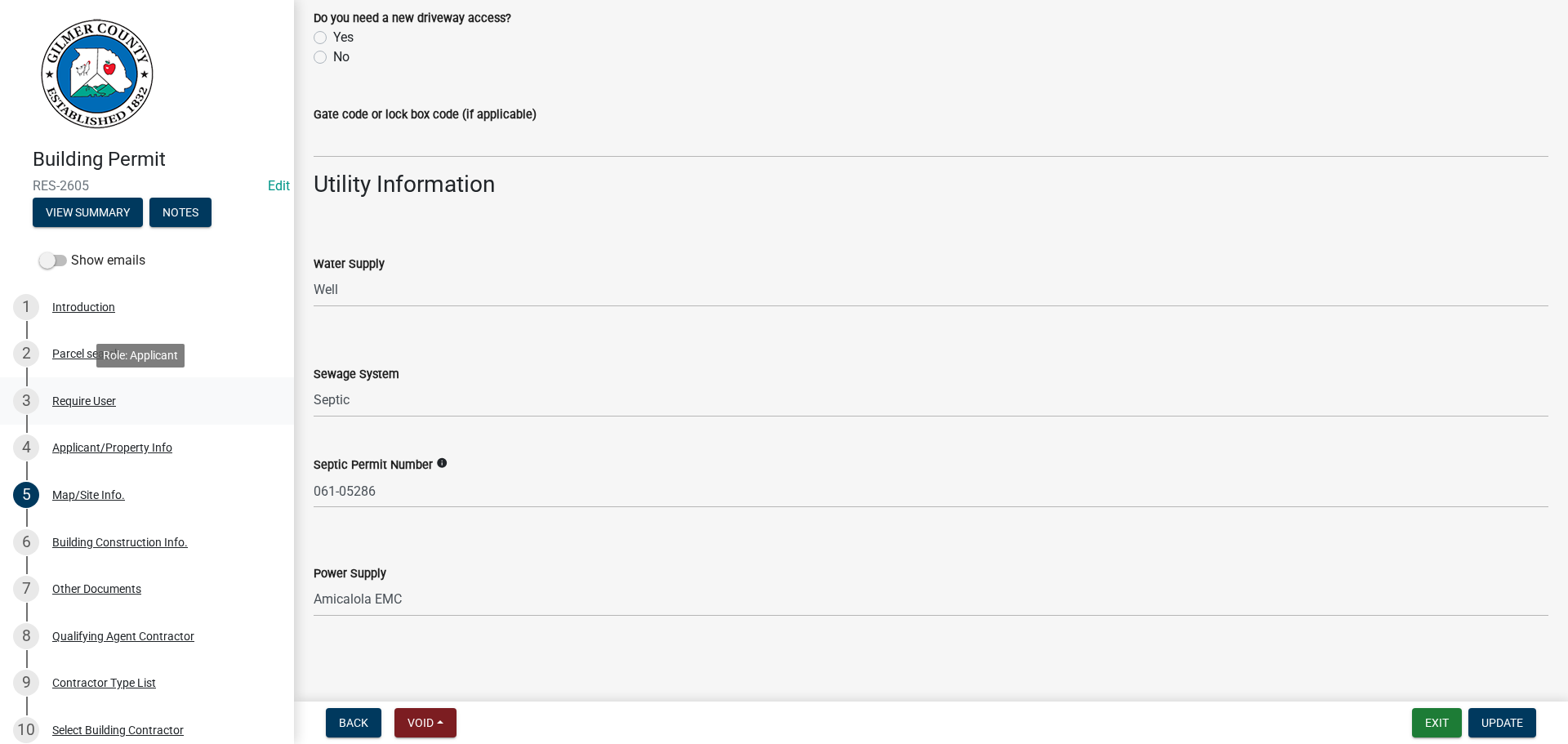
click at [76, 405] on div "Require User" at bounding box center [84, 401] width 64 height 12
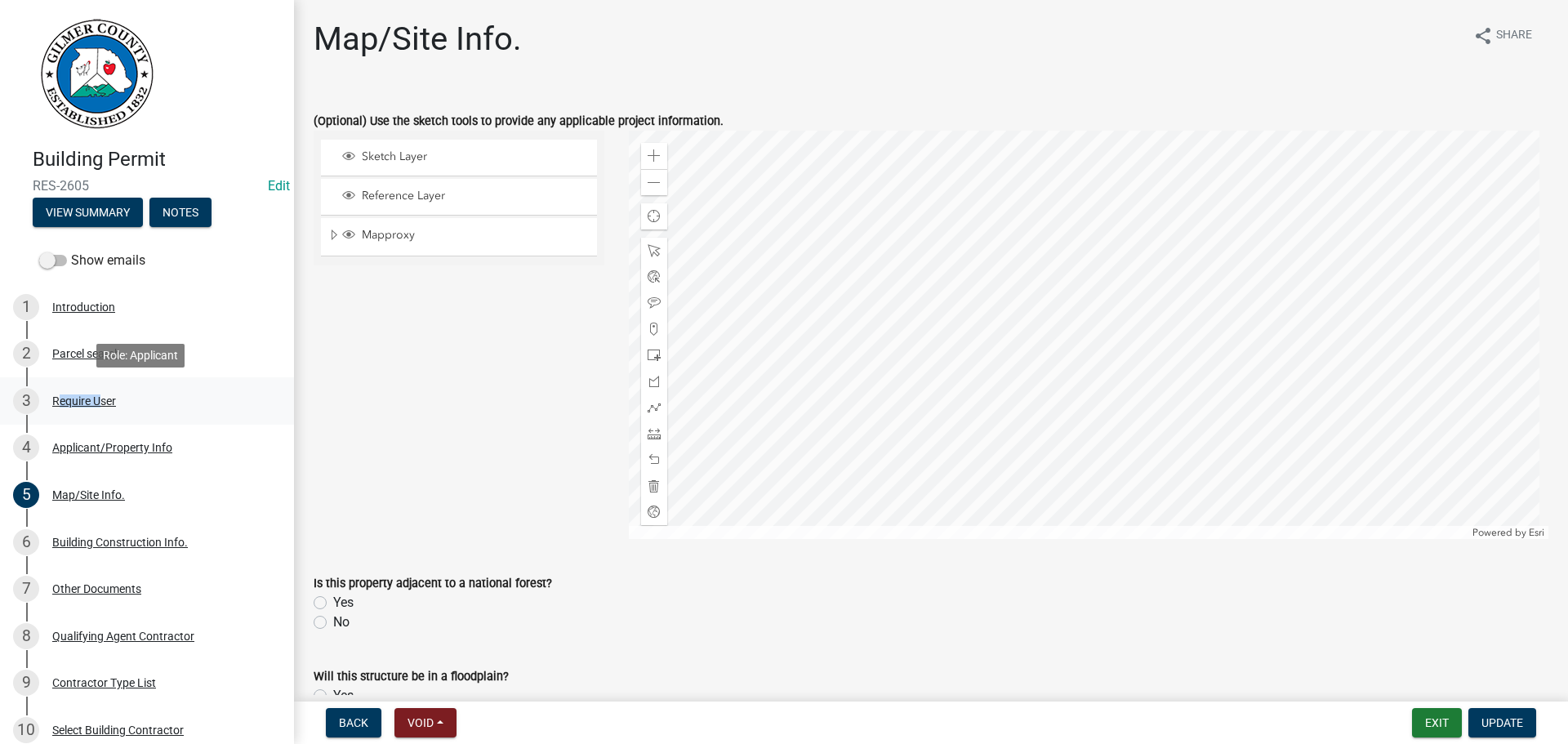
click at [76, 405] on div "Require User" at bounding box center [84, 401] width 64 height 12
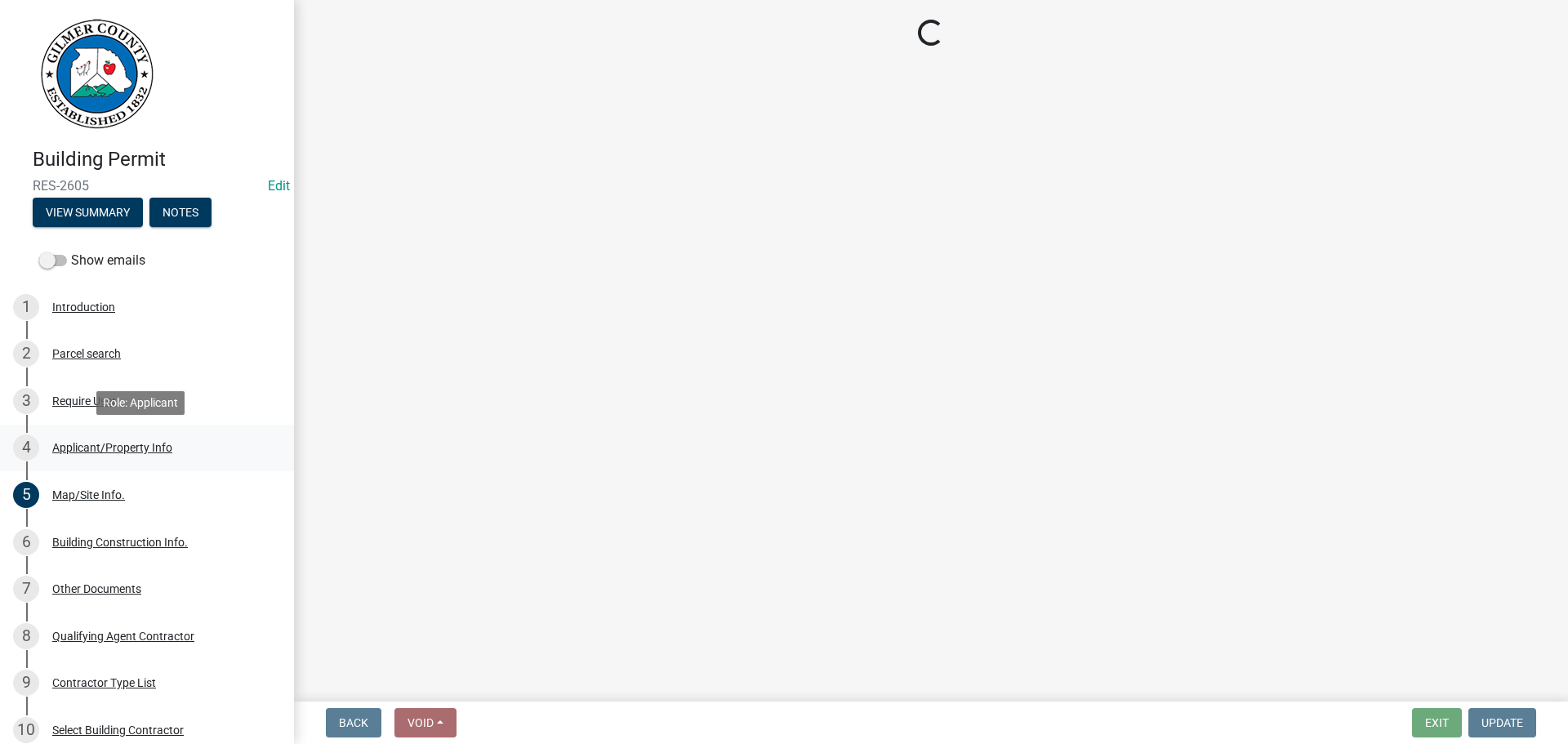
click at [110, 442] on div "Applicant/Property Info" at bounding box center [112, 447] width 120 height 12
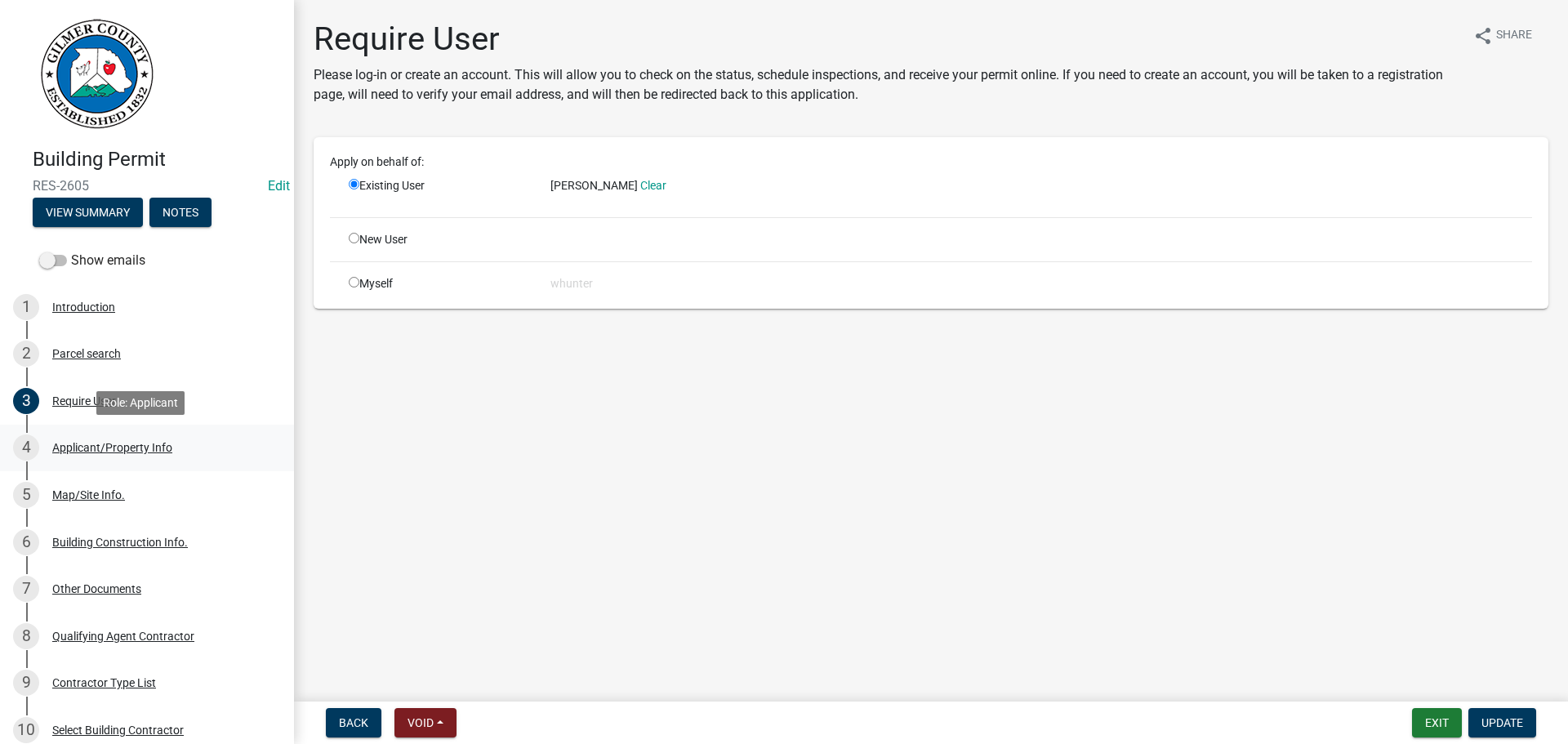
click at [104, 442] on div "Applicant/Property Info" at bounding box center [112, 447] width 120 height 12
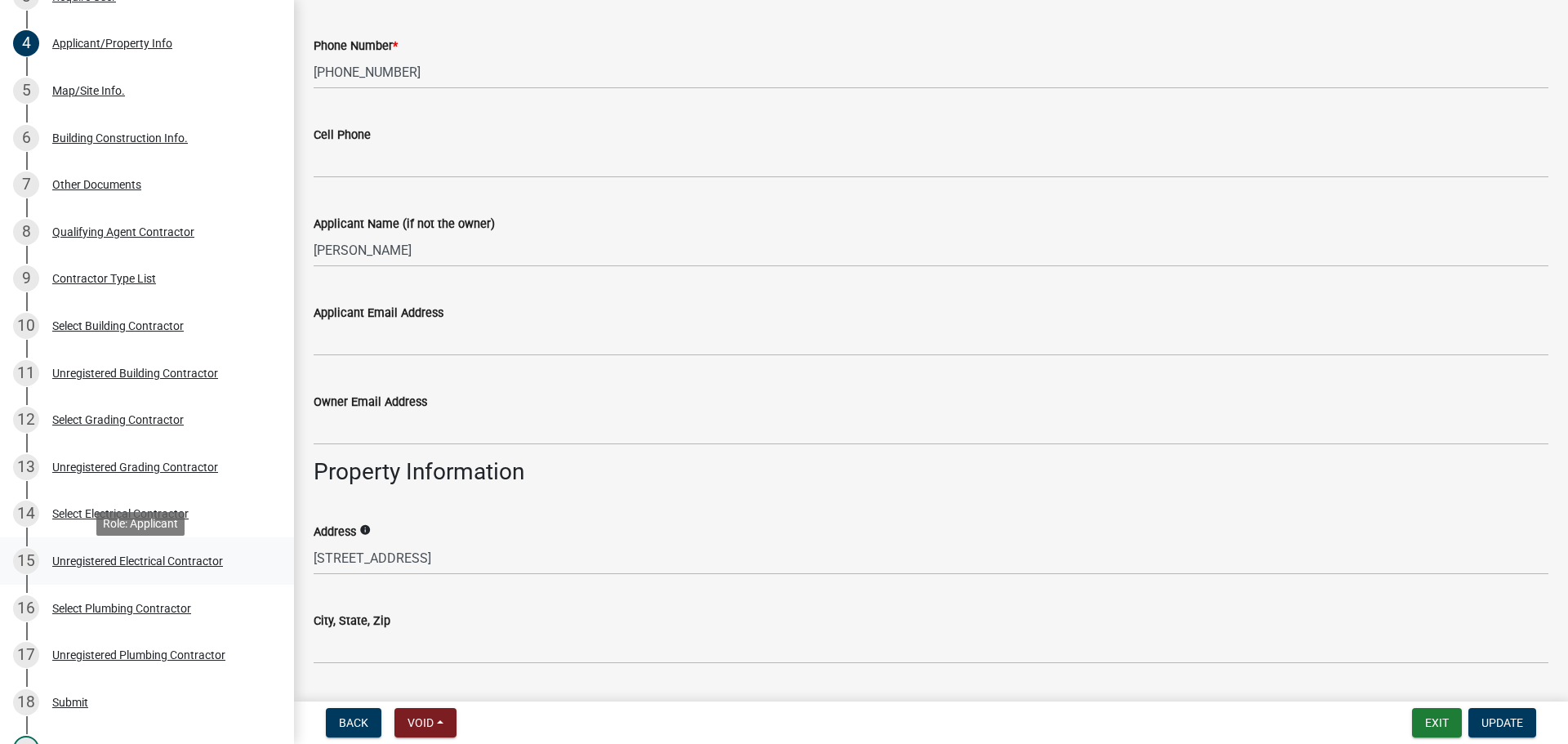
scroll to position [409, 0]
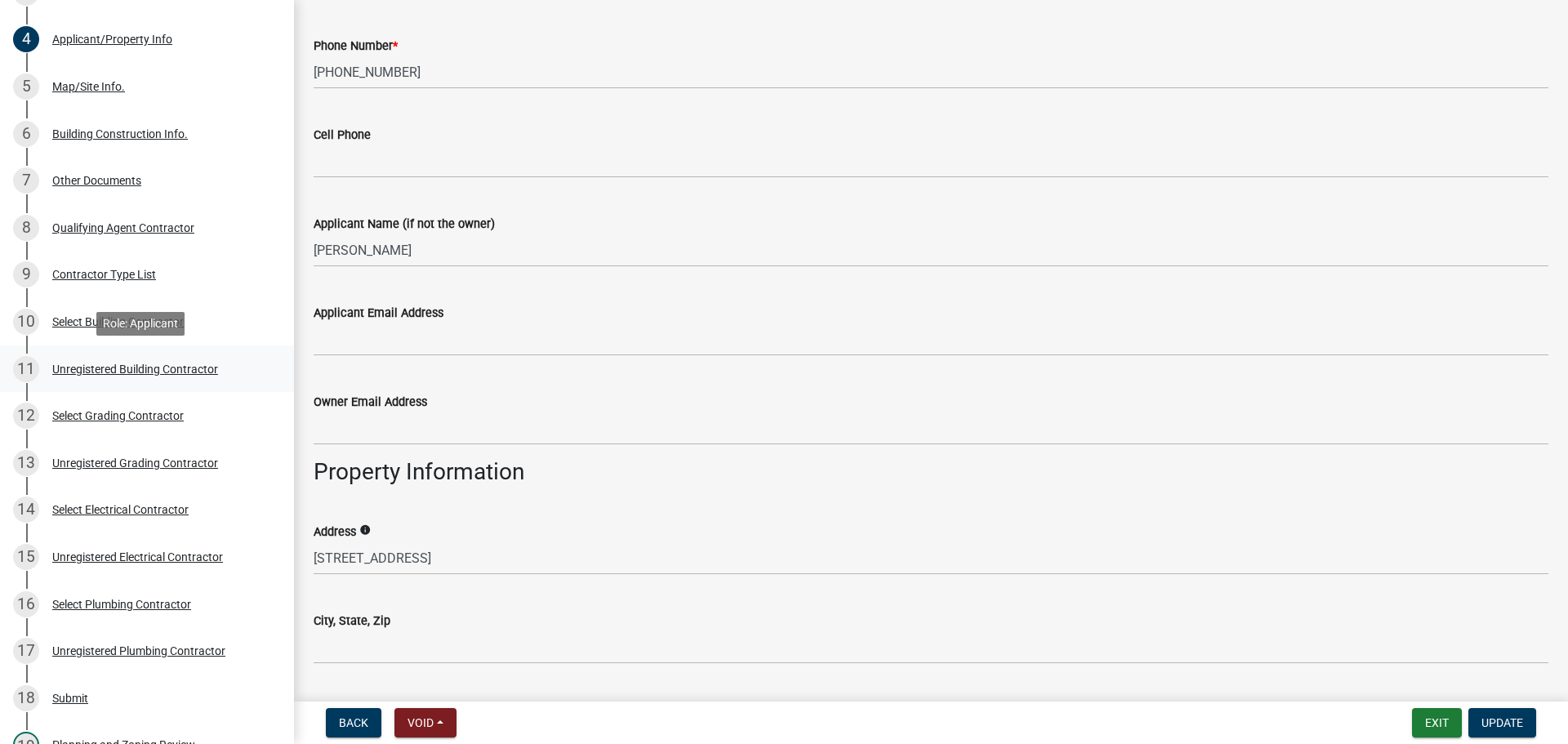
click at [161, 369] on div "Unregistered Building Contractor" at bounding box center [135, 369] width 166 height 12
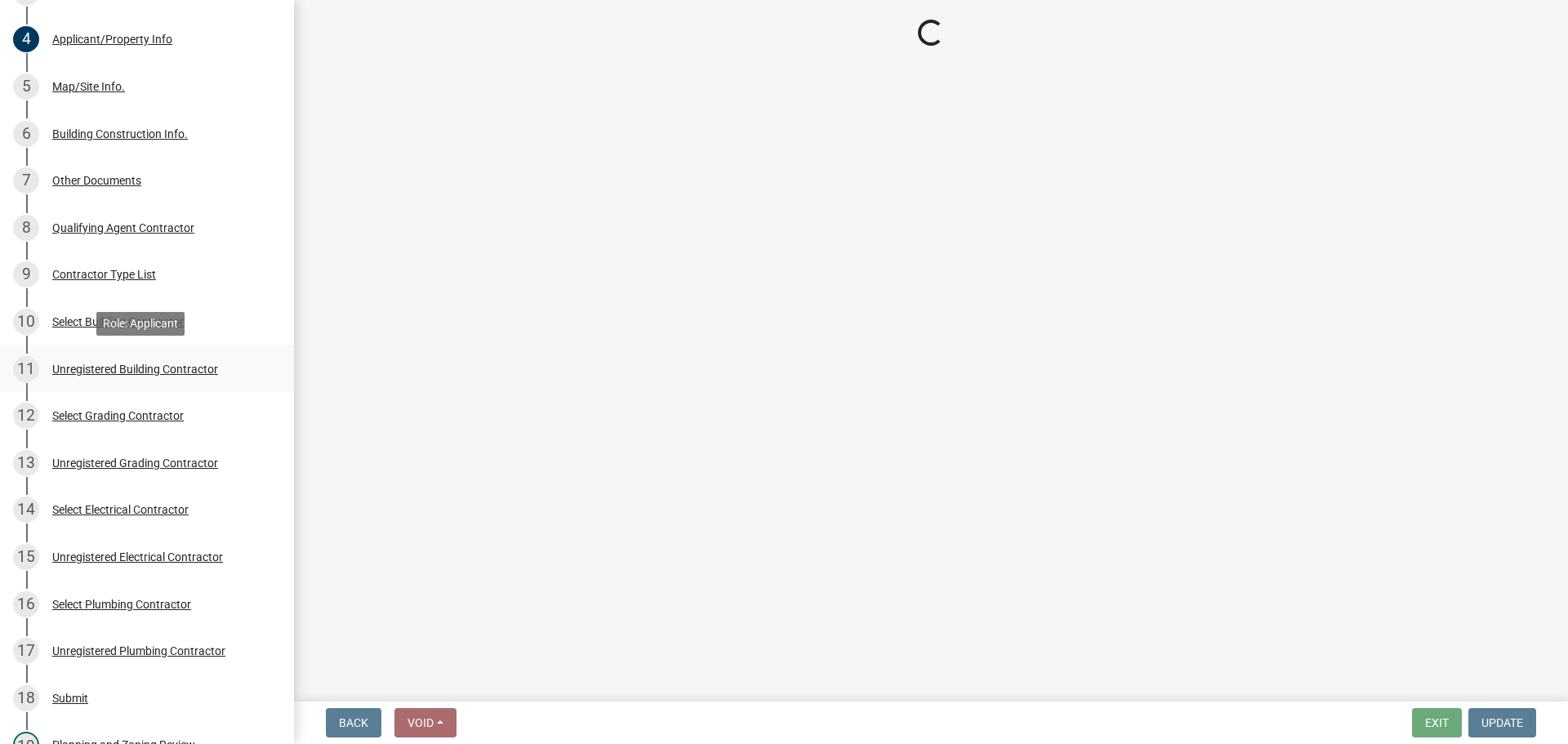
scroll to position [0, 0]
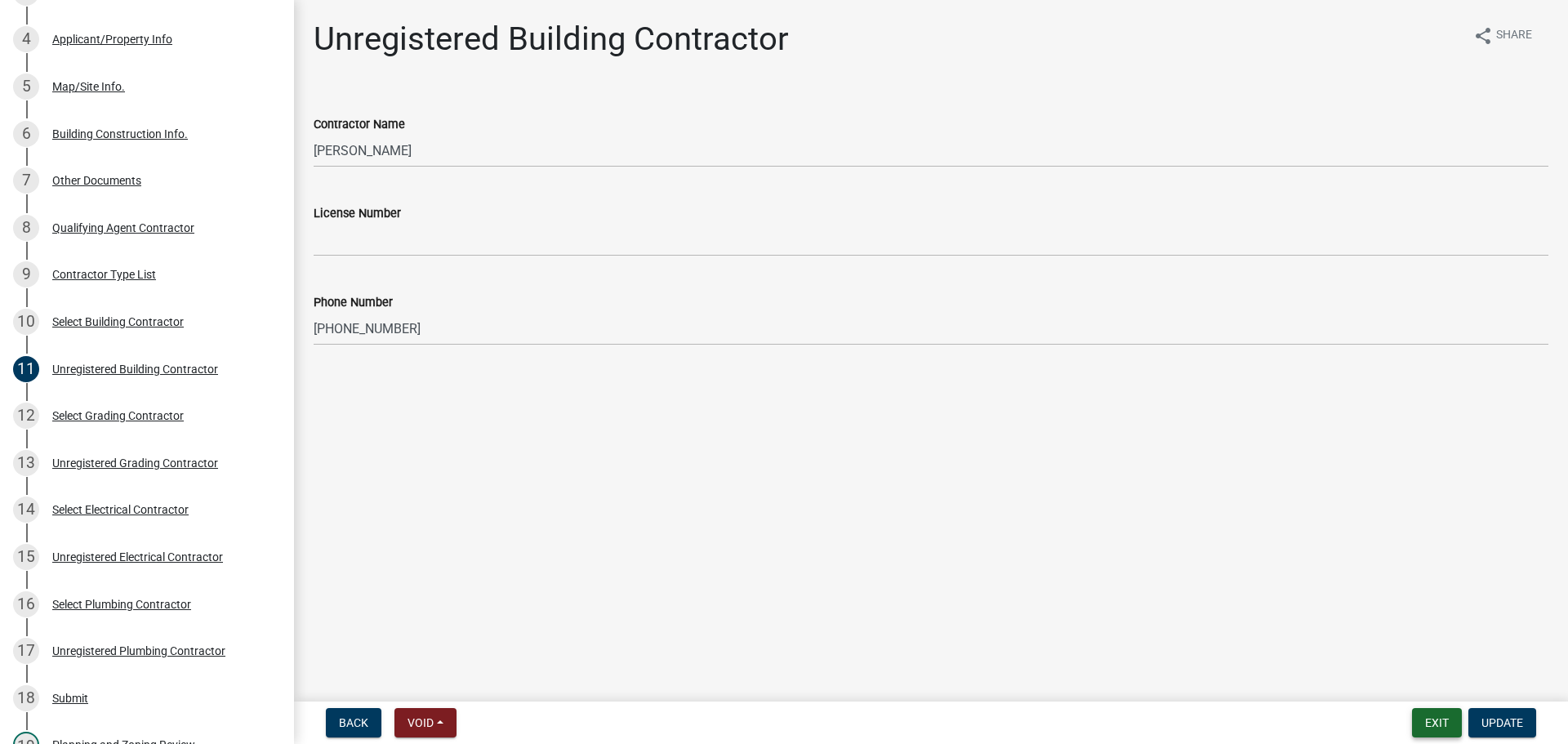
click at [1435, 715] on button "Exit" at bounding box center [1437, 722] width 50 height 29
